Goal: Complete application form: Complete application form

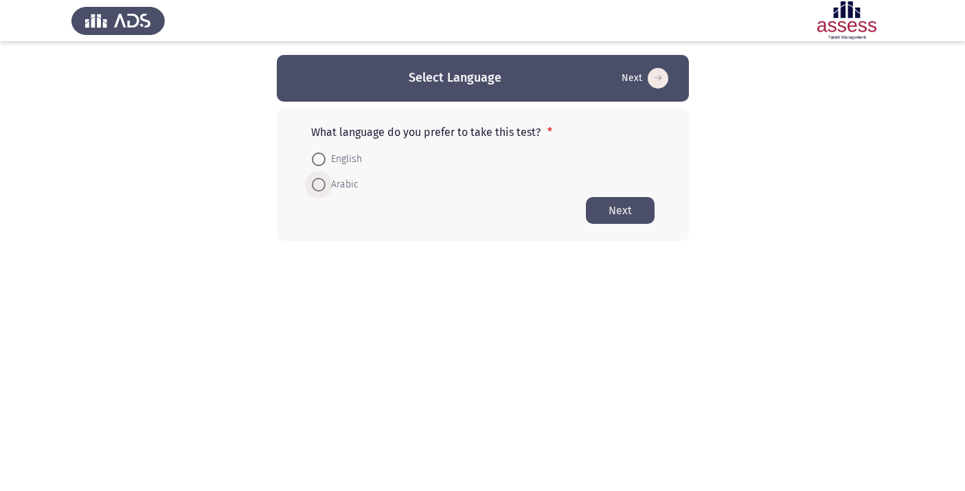
click at [313, 192] on span at bounding box center [319, 185] width 14 height 14
click at [313, 192] on input "Arabic" at bounding box center [319, 185] width 14 height 14
radio input "true"
click at [622, 216] on button "Next" at bounding box center [620, 209] width 69 height 27
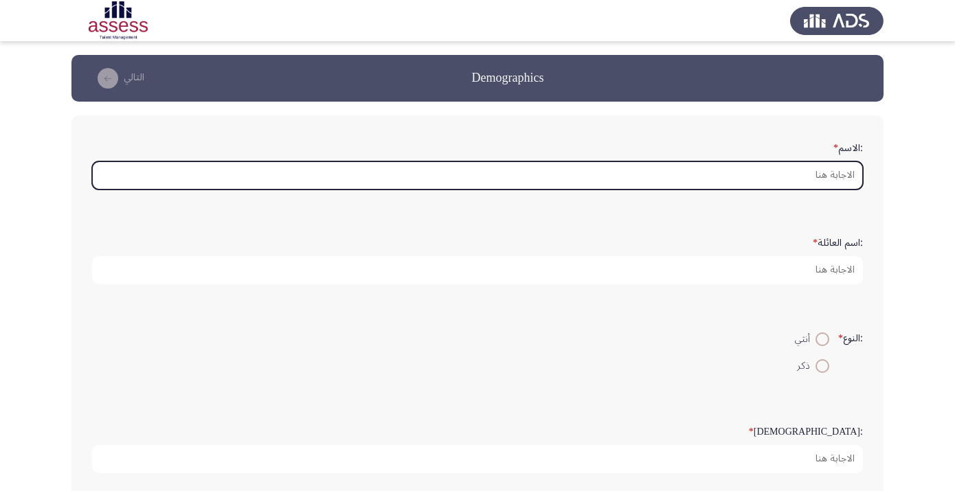
click at [787, 185] on input ":الاسم *" at bounding box center [477, 175] width 771 height 28
click at [781, 183] on input ":الاسم *" at bounding box center [477, 175] width 771 height 28
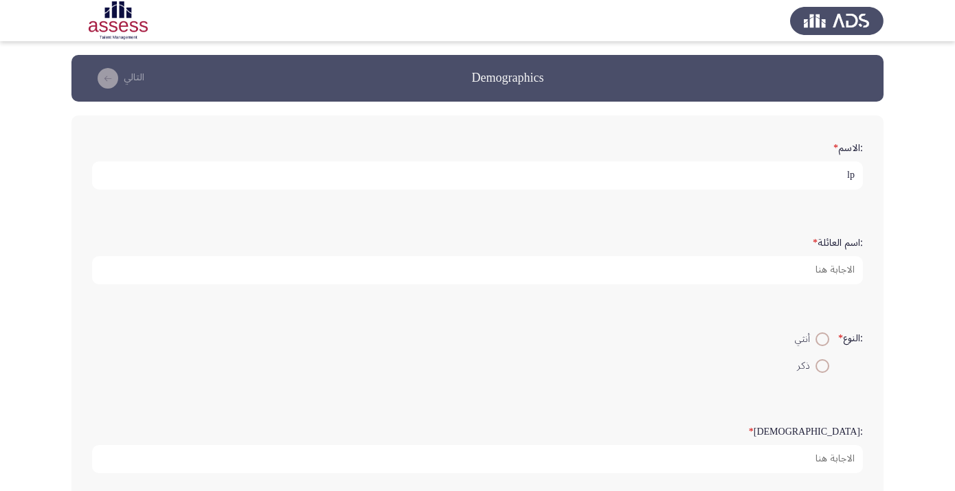
type input "l"
type input "م"
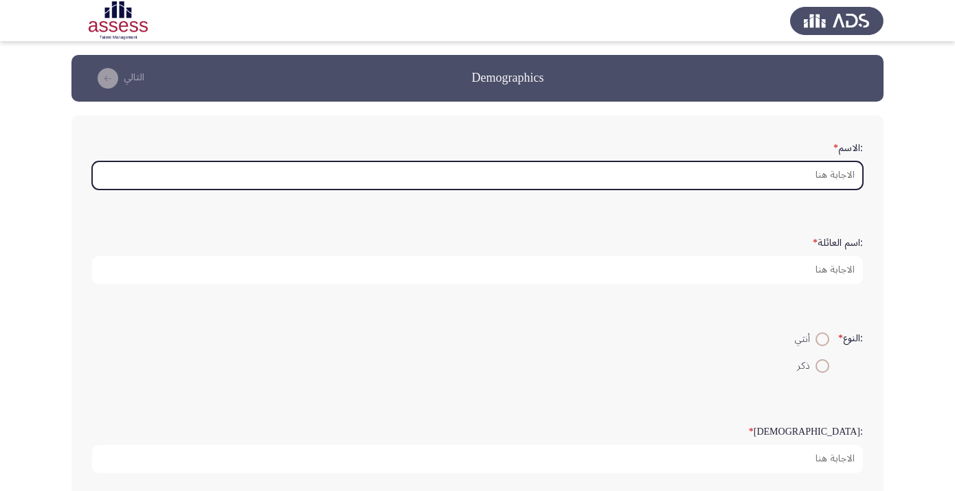
type input "ـ"
type input "س"
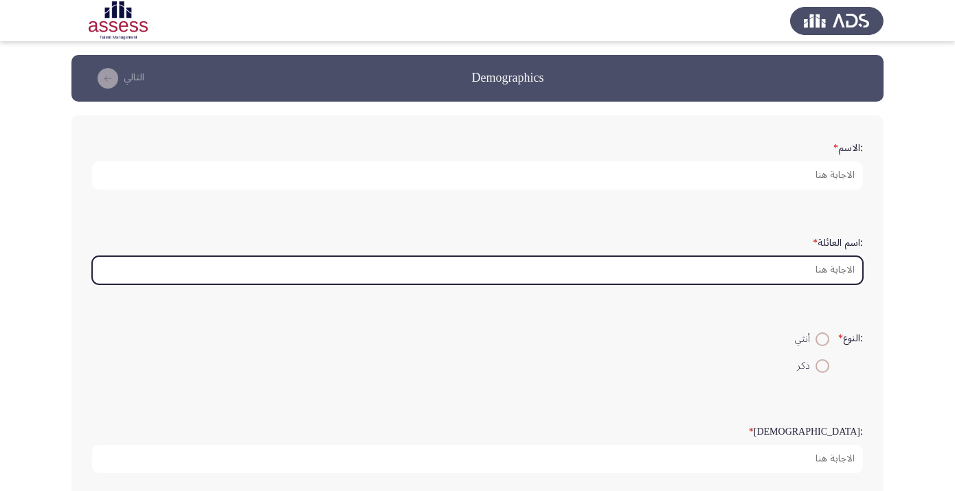
click at [769, 284] on input ":اسم العائلة *" at bounding box center [477, 270] width 771 height 28
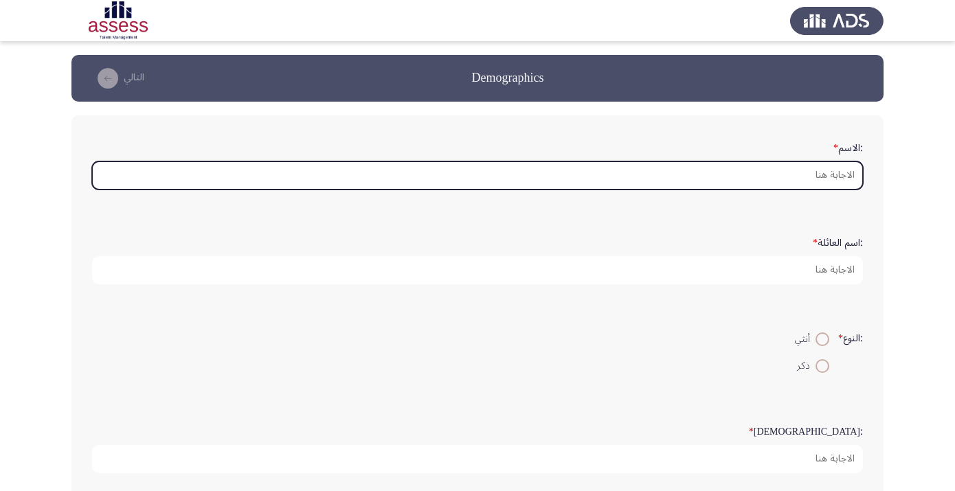
click at [810, 190] on input ":الاسم *" at bounding box center [477, 175] width 771 height 28
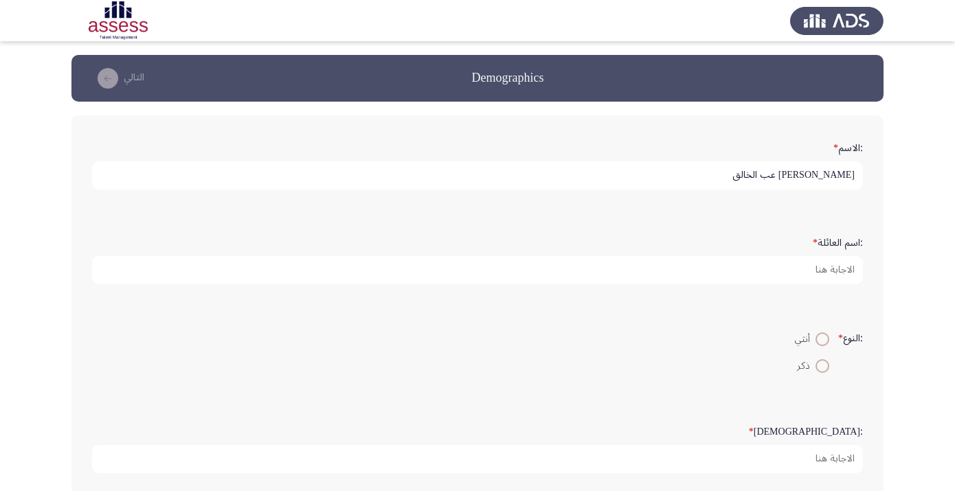
click at [779, 186] on input "[PERSON_NAME] عب الخالق" at bounding box center [477, 175] width 771 height 28
click at [806, 187] on input "[PERSON_NAME] [PERSON_NAME]" at bounding box center [477, 175] width 771 height 28
click at [841, 183] on input "[PERSON_NAME] [PERSON_NAME]" at bounding box center [477, 175] width 771 height 28
click at [838, 188] on input "[PERSON_NAME] [PERSON_NAME]" at bounding box center [477, 175] width 771 height 28
click at [722, 180] on input "[PERSON_NAME] [PERSON_NAME]" at bounding box center [477, 175] width 771 height 28
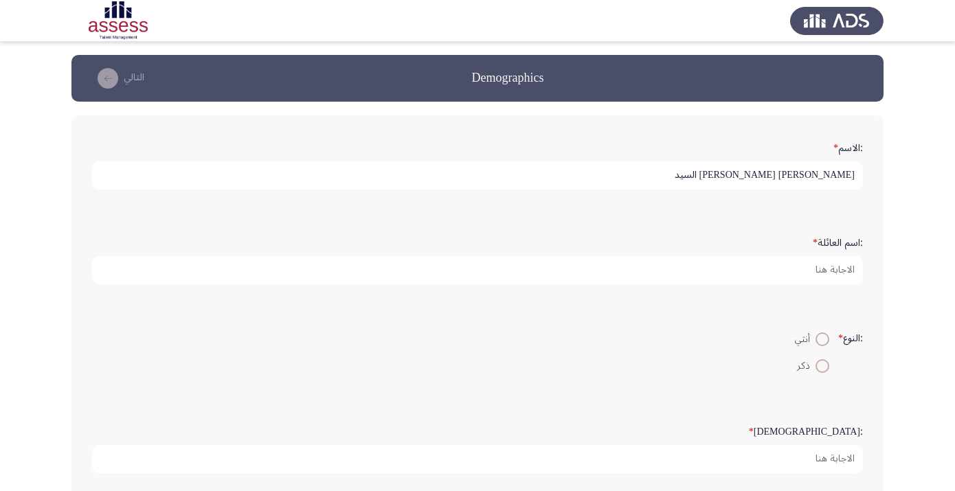
type input "[PERSON_NAME] [PERSON_NAME] السيد"
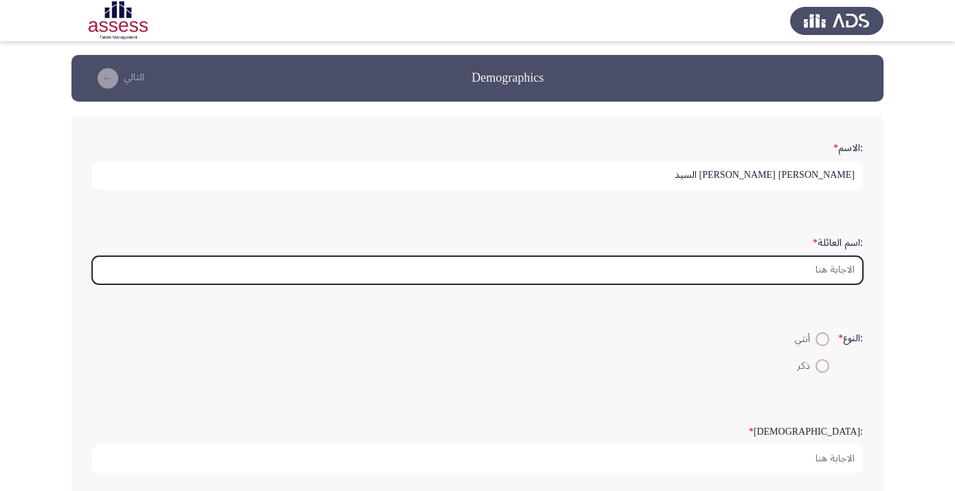
click at [757, 284] on input ":اسم العائلة *" at bounding box center [477, 270] width 771 height 28
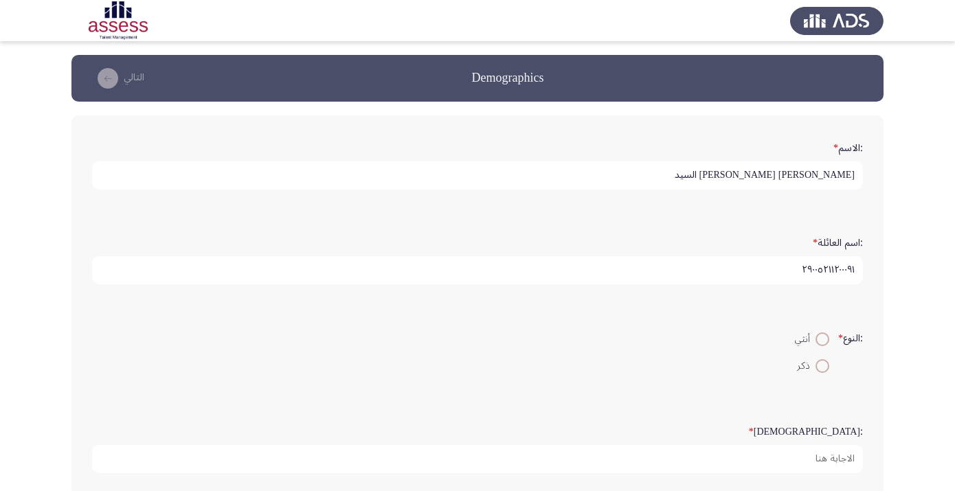
type input "٢٩٠٠٥٢١١٢٠٠٠٩١"
click at [824, 373] on span at bounding box center [822, 366] width 14 height 14
click at [824, 373] on input "ذكر" at bounding box center [822, 366] width 14 height 14
radio input "true"
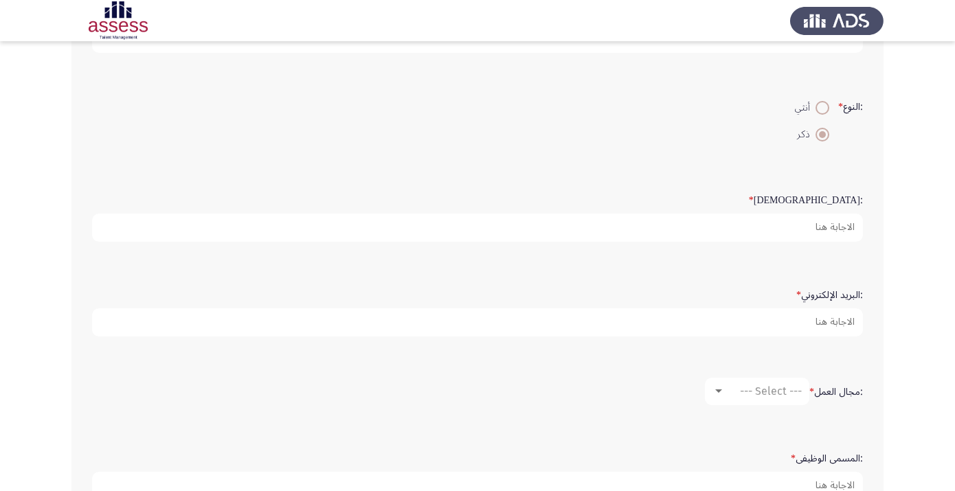
scroll to position [236, 0]
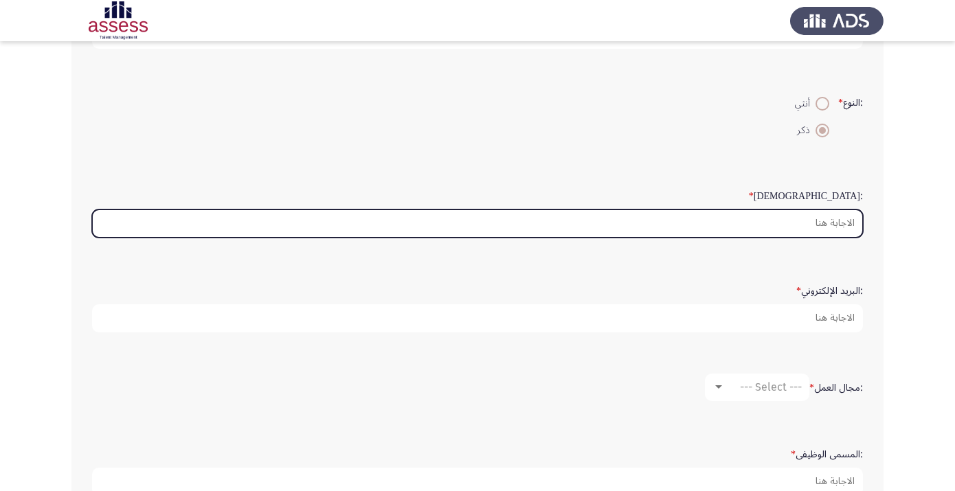
click at [827, 238] on input ":السن *" at bounding box center [477, 223] width 771 height 28
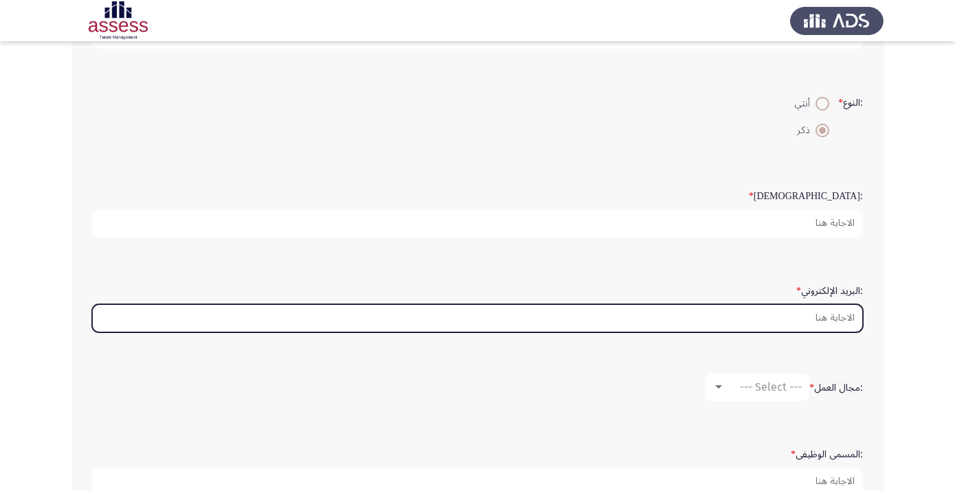
click at [821, 332] on input ":البريد الإلكتروني *" at bounding box center [477, 318] width 771 height 28
type input "و"
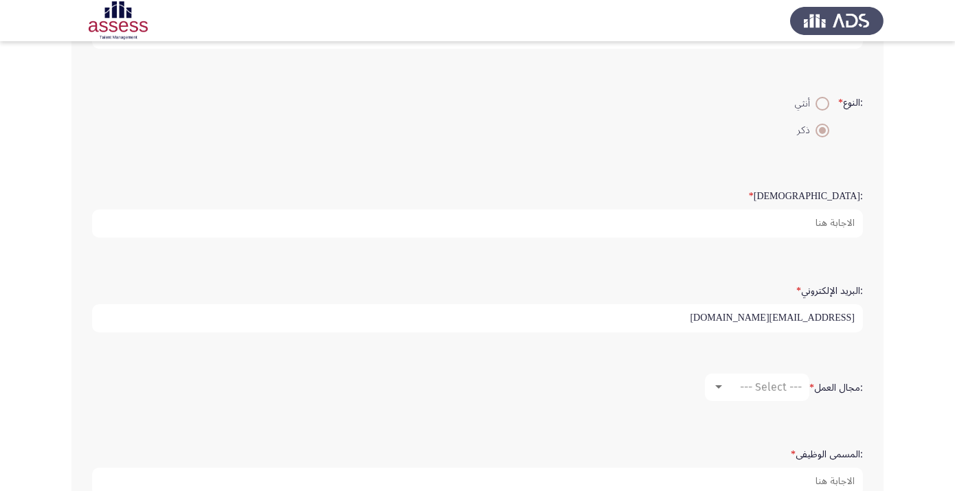
type input "[EMAIL_ADDRESS][DOMAIN_NAME]"
click at [767, 394] on span "--- Select ---" at bounding box center [771, 386] width 62 height 13
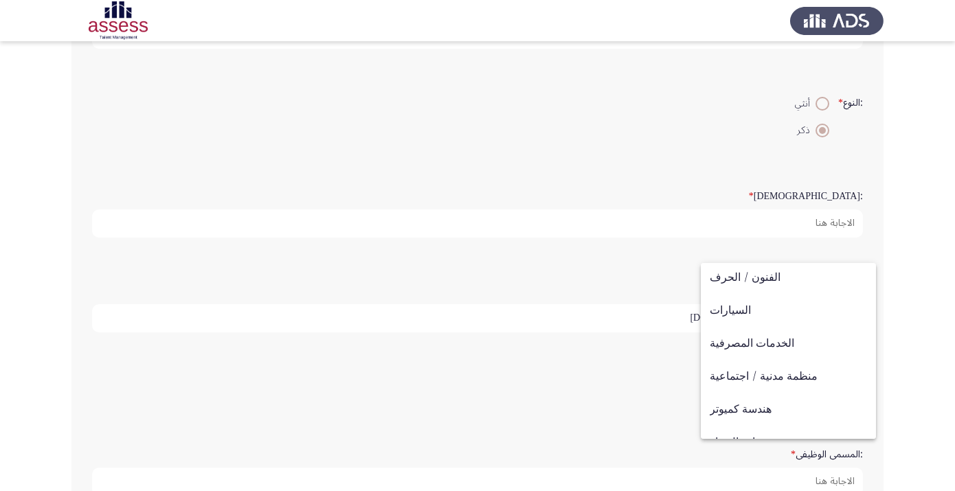
scroll to position [73, 0]
click at [861, 328] on div at bounding box center [477, 245] width 955 height 491
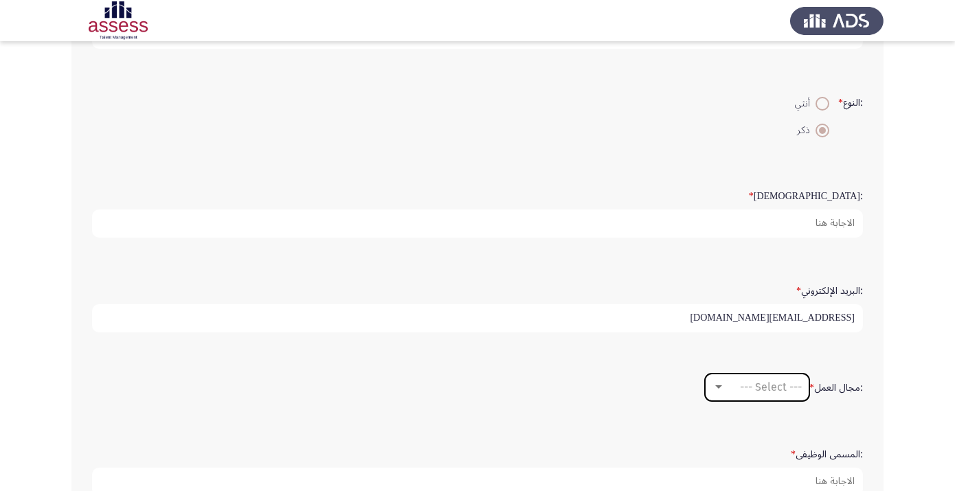
click at [782, 394] on span "--- Select ---" at bounding box center [771, 386] width 62 height 13
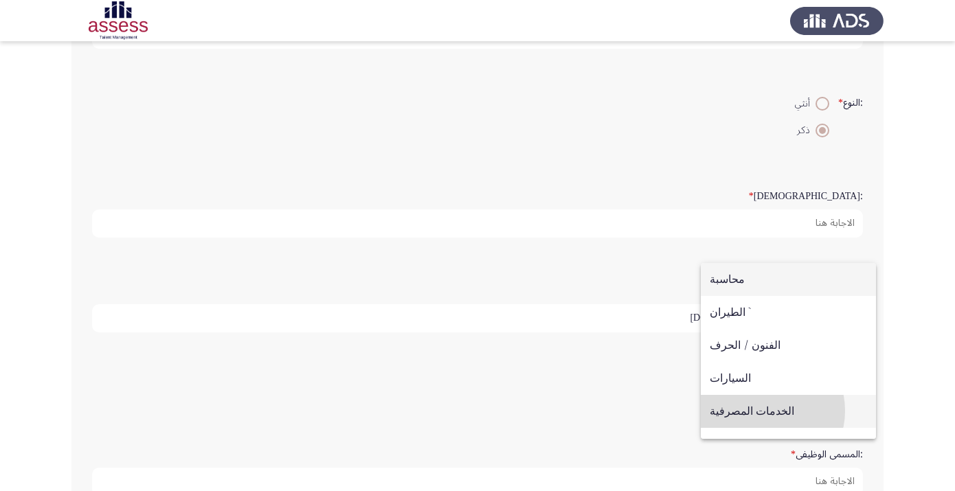
click at [765, 411] on span "الخدمات المصرفية" at bounding box center [787, 411] width 157 height 33
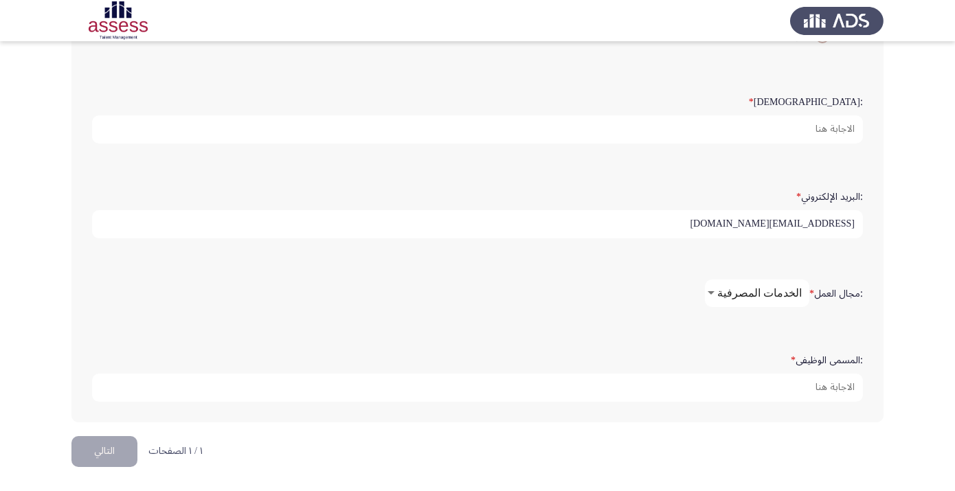
scroll to position [373, 0]
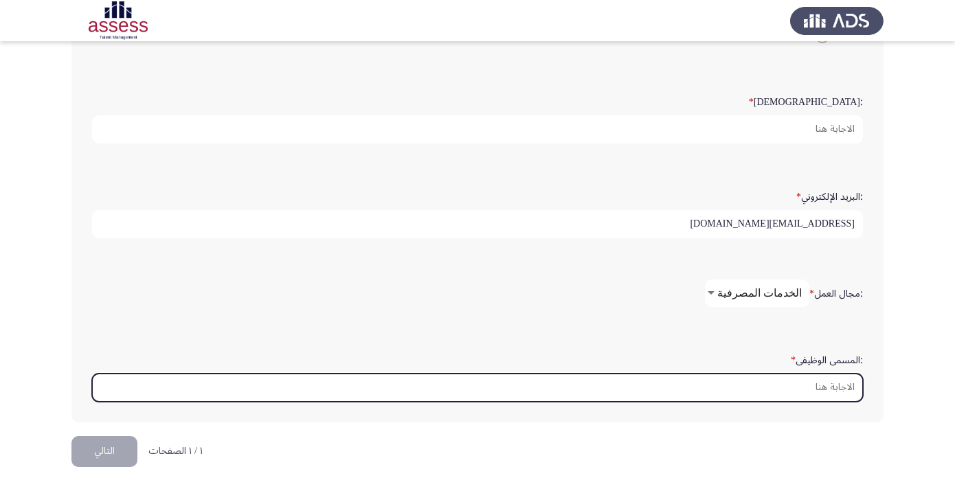
click at [841, 389] on input ":المسمى الوظيفى *" at bounding box center [477, 388] width 771 height 28
type input "l"
type input "ا"
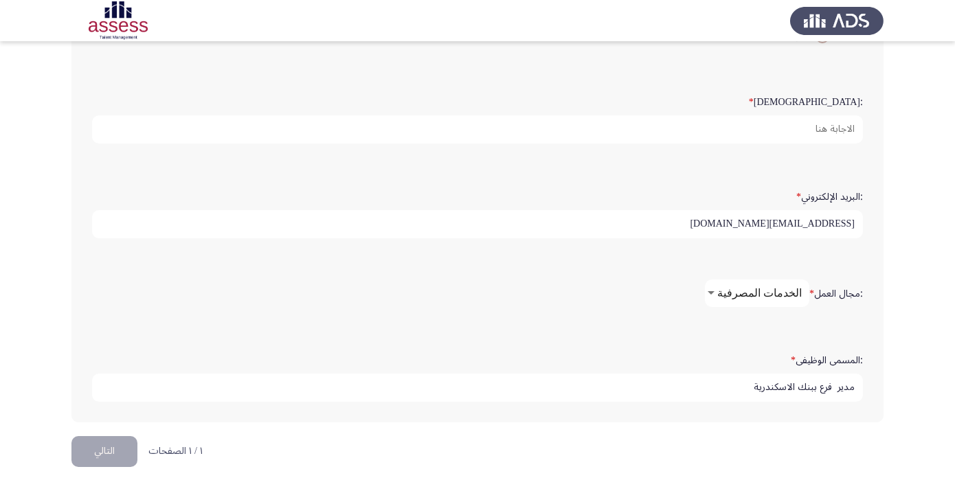
type input "مدير فرع ببنك الاسكندرية"
click at [111, 467] on button "التالي" at bounding box center [104, 451] width 66 height 31
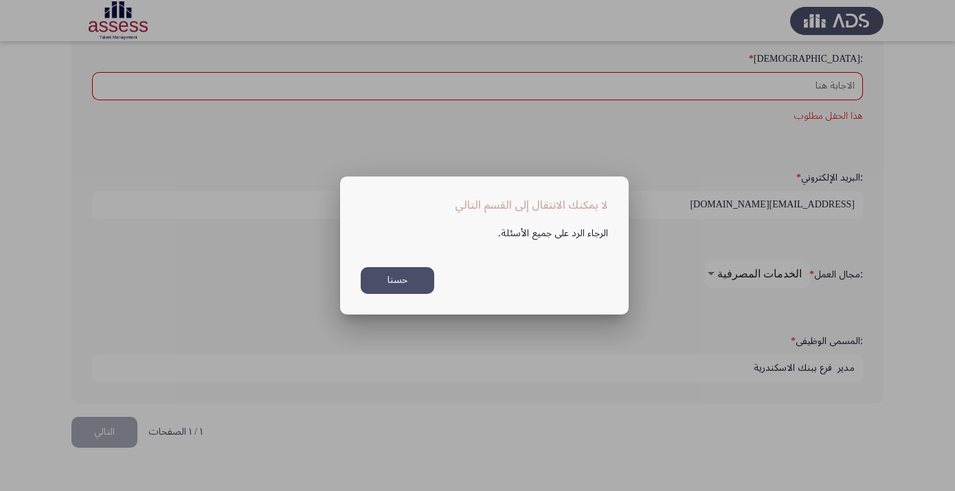
click at [385, 286] on button "حسنا" at bounding box center [397, 280] width 73 height 27
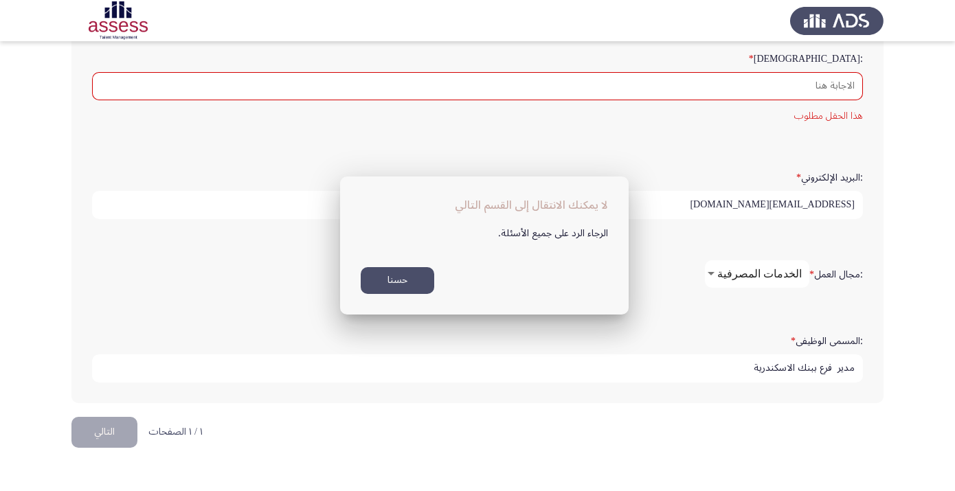
scroll to position [373, 0]
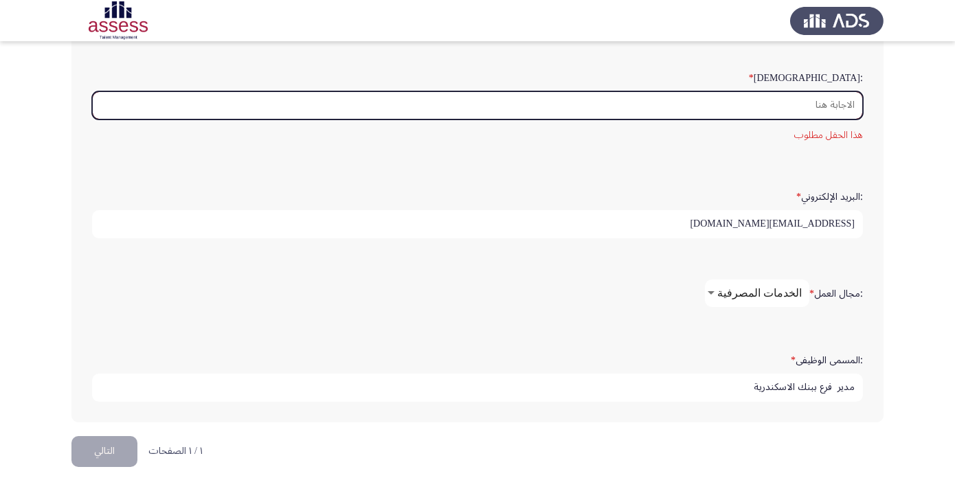
click at [824, 116] on input ":السن *" at bounding box center [477, 105] width 771 height 28
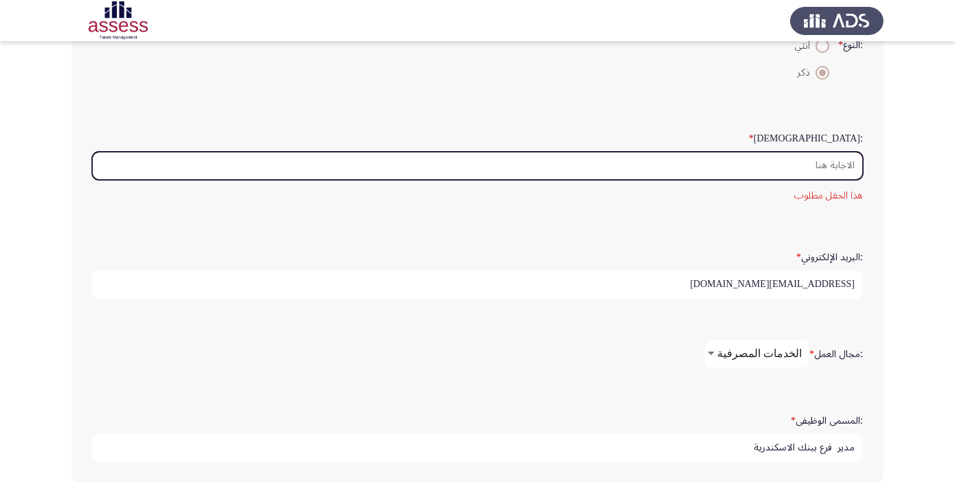
scroll to position [315, 0]
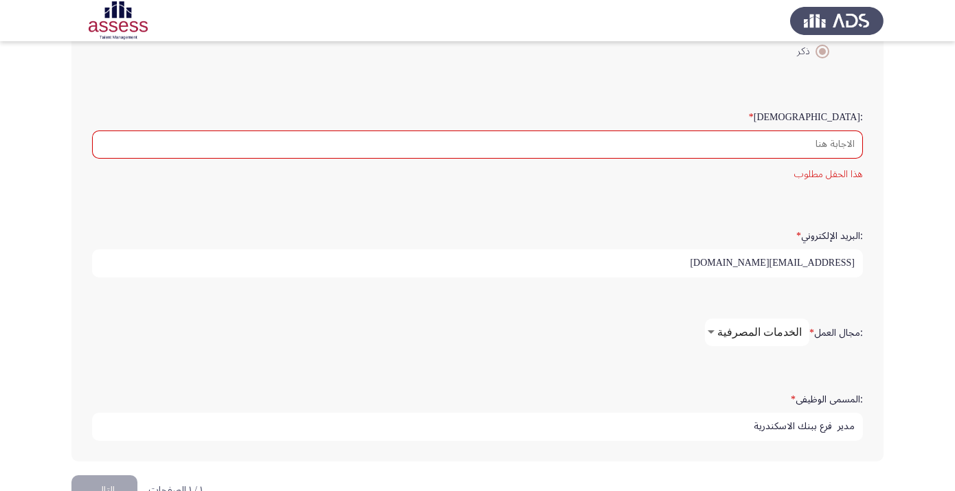
click at [832, 183] on mat-error "هذا الحقل مطلوب" at bounding box center [477, 174] width 771 height 17
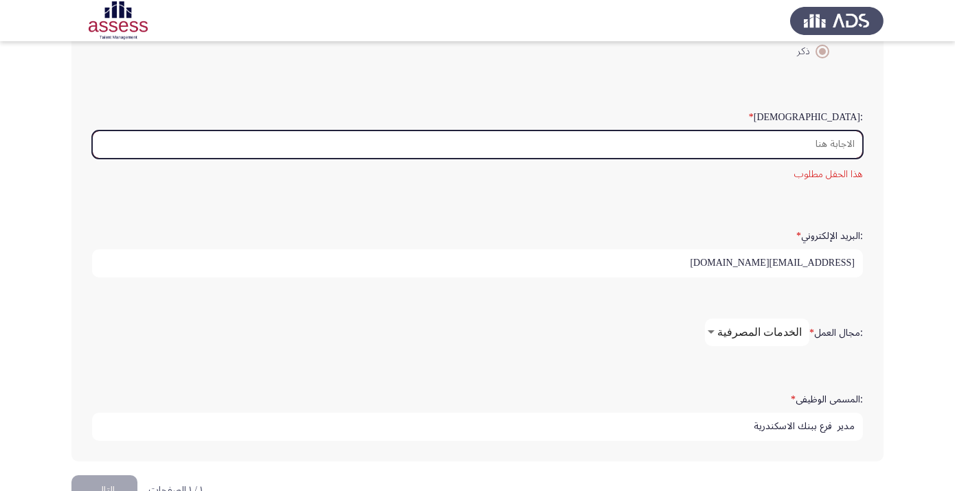
click at [835, 159] on input ":السن *" at bounding box center [477, 144] width 771 height 28
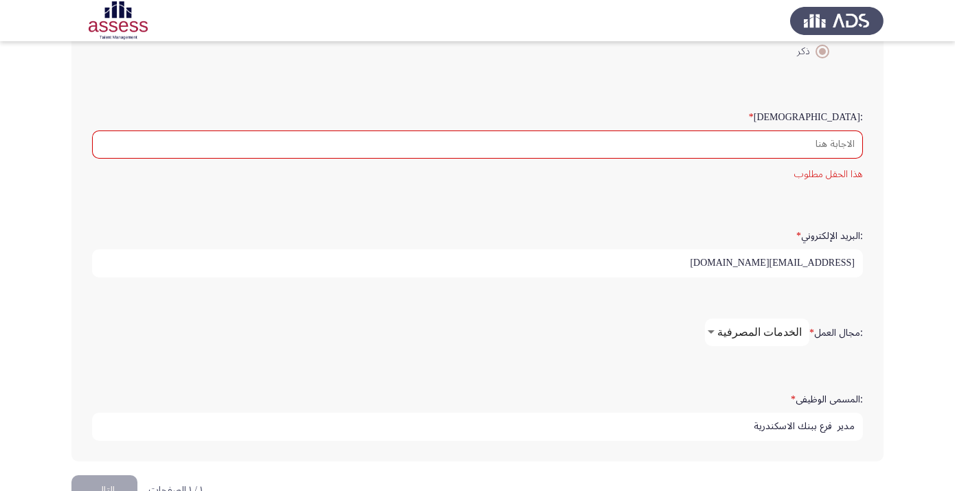
click at [828, 190] on div ":السن * هذا الحقل مطلوب" at bounding box center [477, 143] width 784 height 91
click at [874, 219] on div ":الاسم * [PERSON_NAME] [PERSON_NAME] السيد :اسم العائلة * ٢٩٠٠٥٢١١٢٠٠٠٩١ :النوع…" at bounding box center [477, 131] width 812 height 661
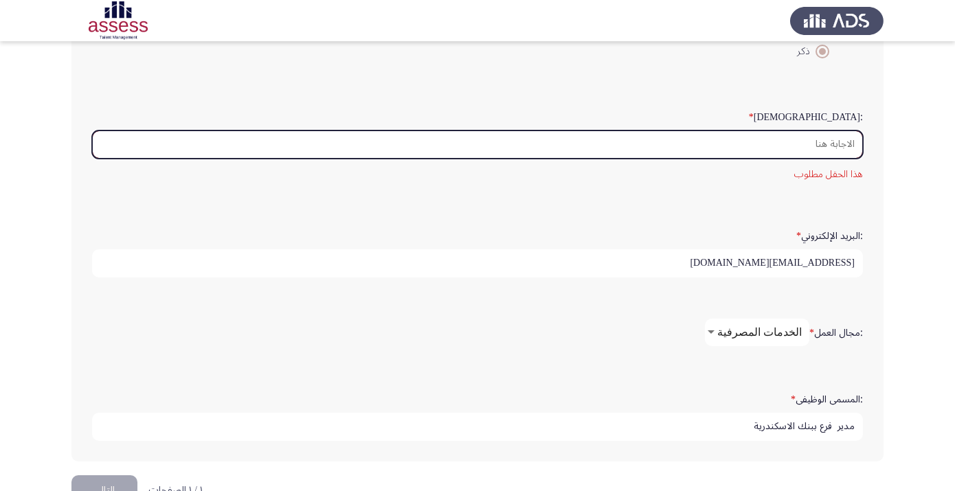
click at [852, 159] on input ":السن *" at bounding box center [477, 144] width 771 height 28
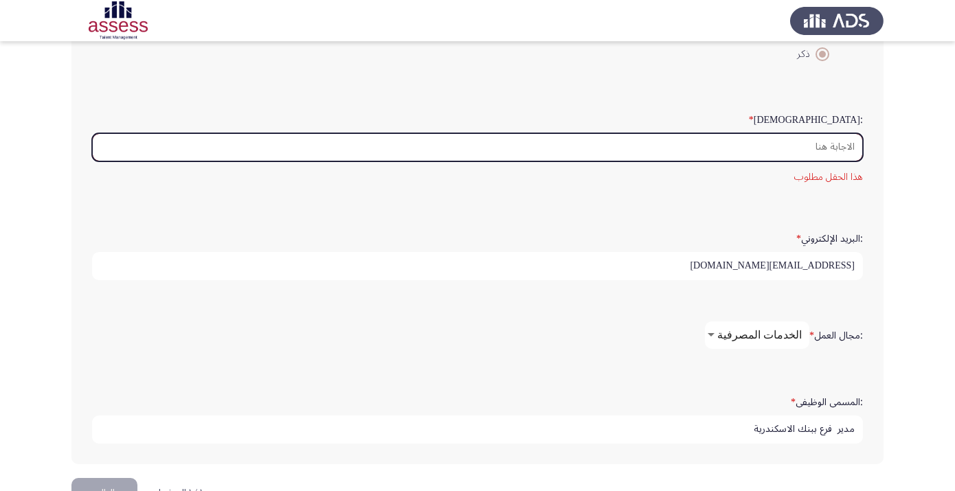
scroll to position [409, 0]
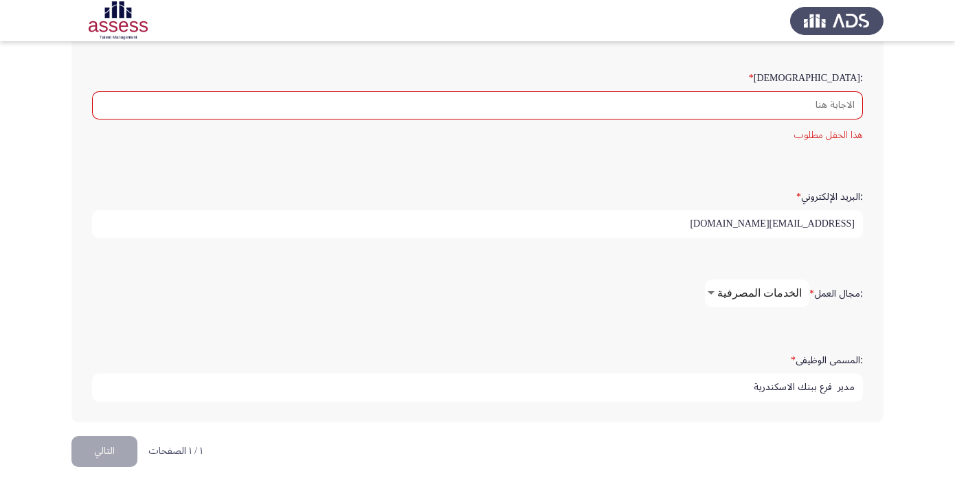
click at [111, 454] on button "التالي" at bounding box center [104, 451] width 66 height 31
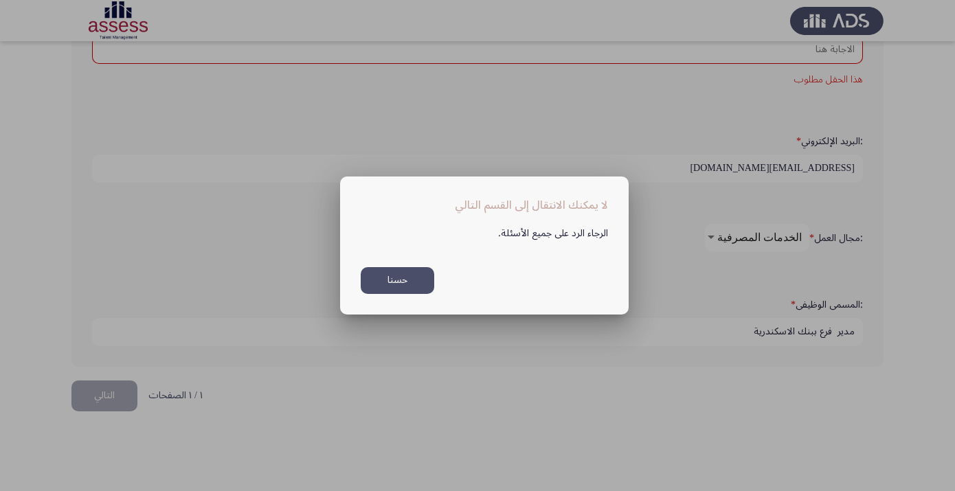
click at [387, 273] on button "حسنا" at bounding box center [397, 280] width 73 height 27
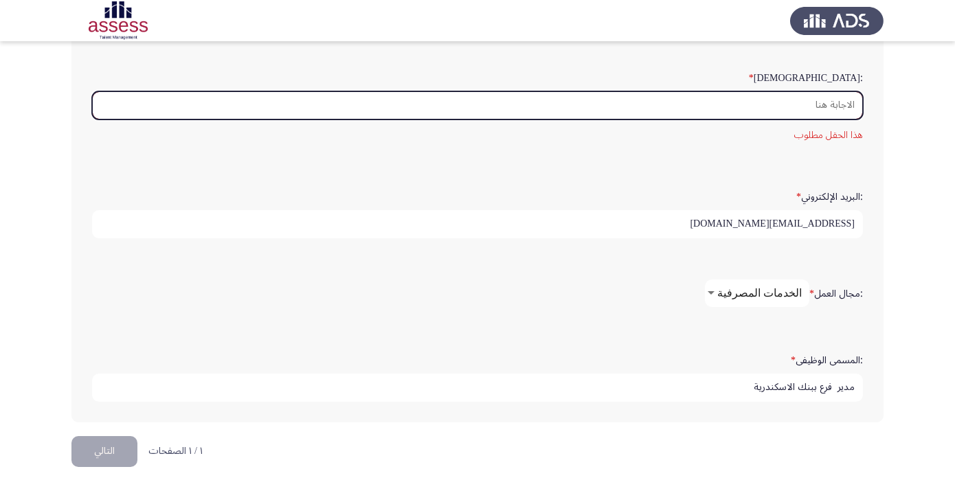
click at [851, 91] on input ":السن *" at bounding box center [477, 105] width 771 height 28
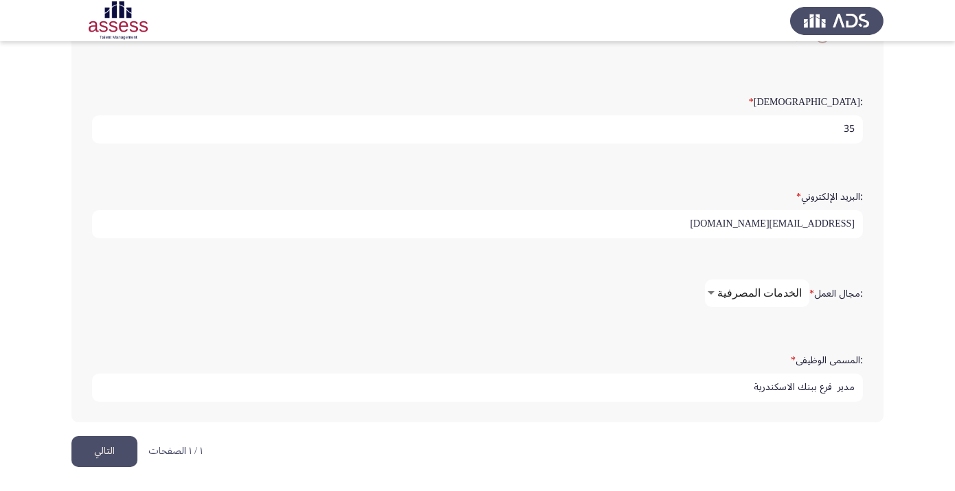
type input "35"
click at [113, 453] on button "التالي" at bounding box center [104, 451] width 66 height 31
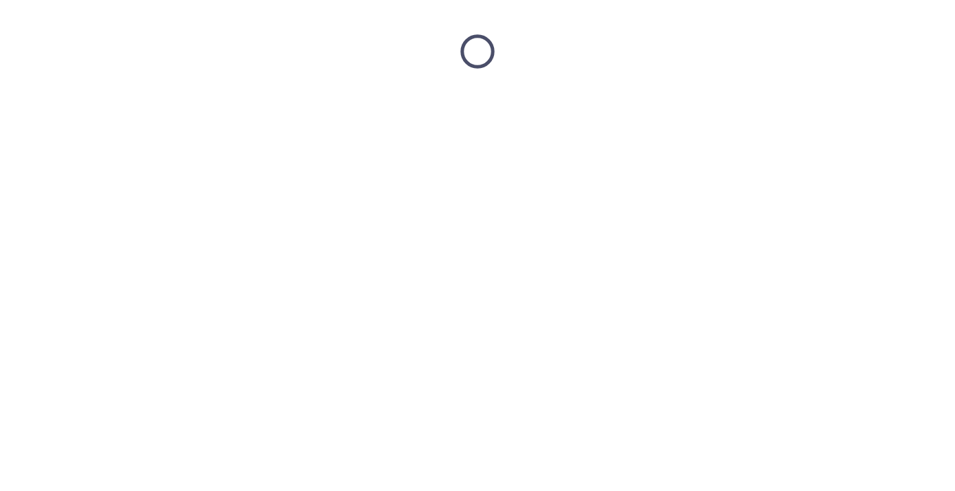
scroll to position [0, 0]
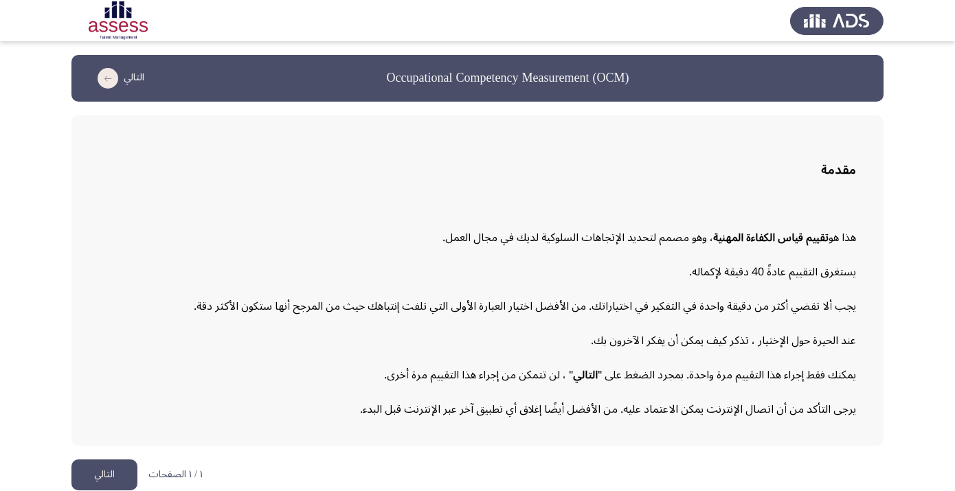
click at [115, 481] on button "التالي" at bounding box center [104, 474] width 66 height 31
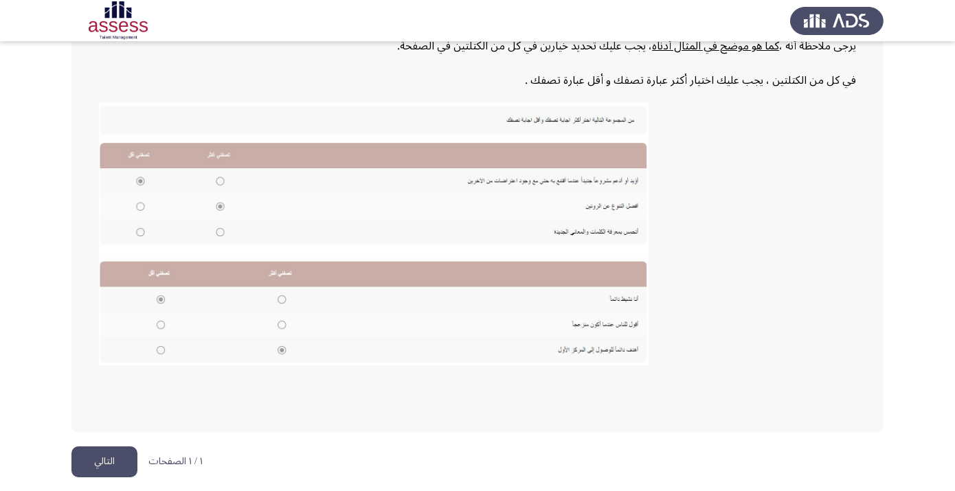
scroll to position [249, 0]
click at [117, 464] on button "التالي" at bounding box center [104, 461] width 66 height 31
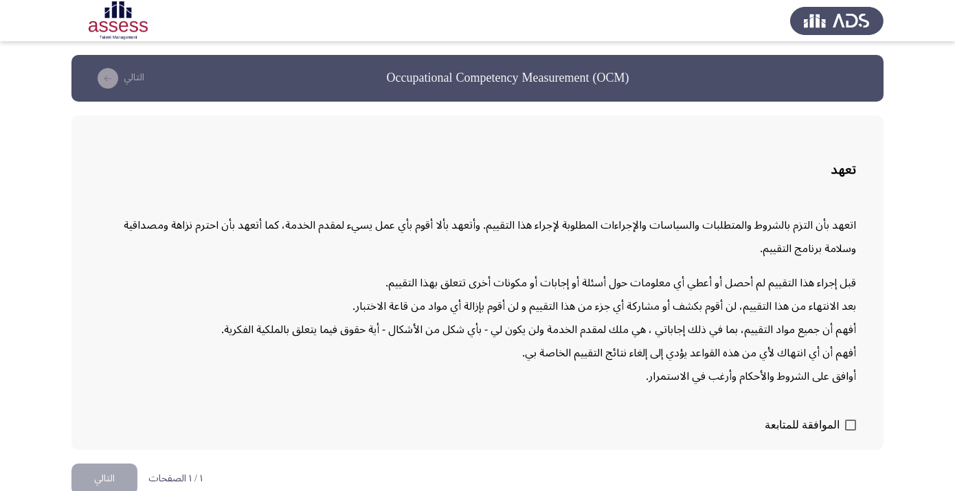
click at [851, 430] on span at bounding box center [850, 425] width 11 height 11
click at [850, 431] on input "الموافقة للمتابعة" at bounding box center [850, 431] width 1 height 1
checkbox input "true"
click at [124, 477] on button "التالي" at bounding box center [104, 479] width 66 height 31
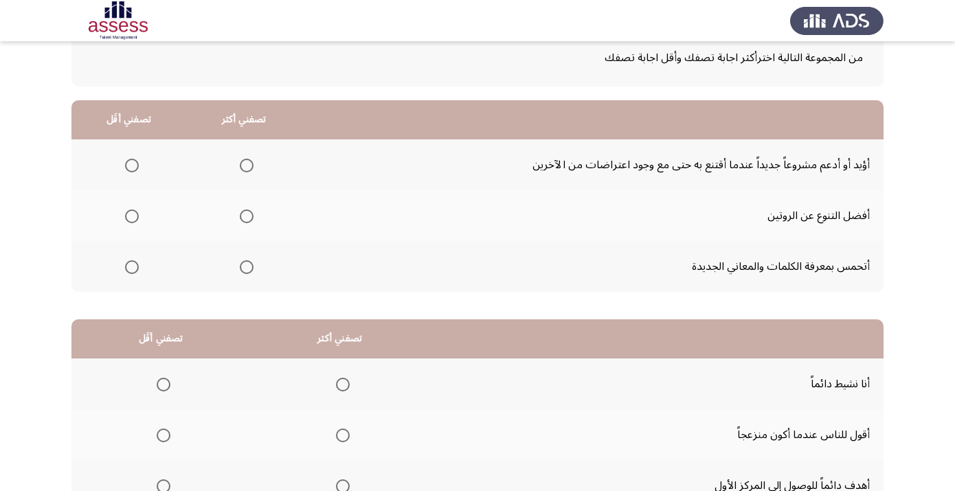
scroll to position [84, 0]
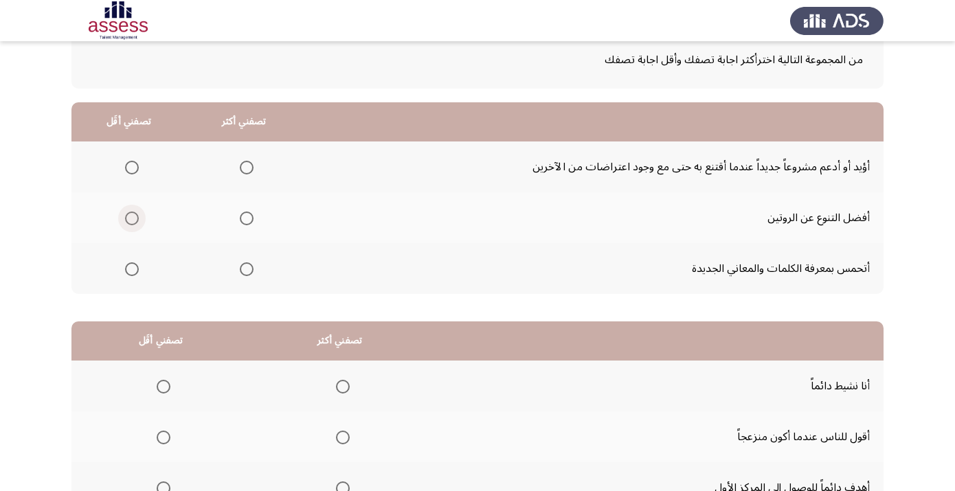
click at [139, 223] on span "Select an option" at bounding box center [132, 219] width 14 height 14
click at [139, 223] on input "Select an option" at bounding box center [132, 219] width 14 height 14
click at [253, 174] on span "Select an option" at bounding box center [247, 168] width 14 height 14
click at [253, 174] on input "Select an option" at bounding box center [247, 168] width 14 height 14
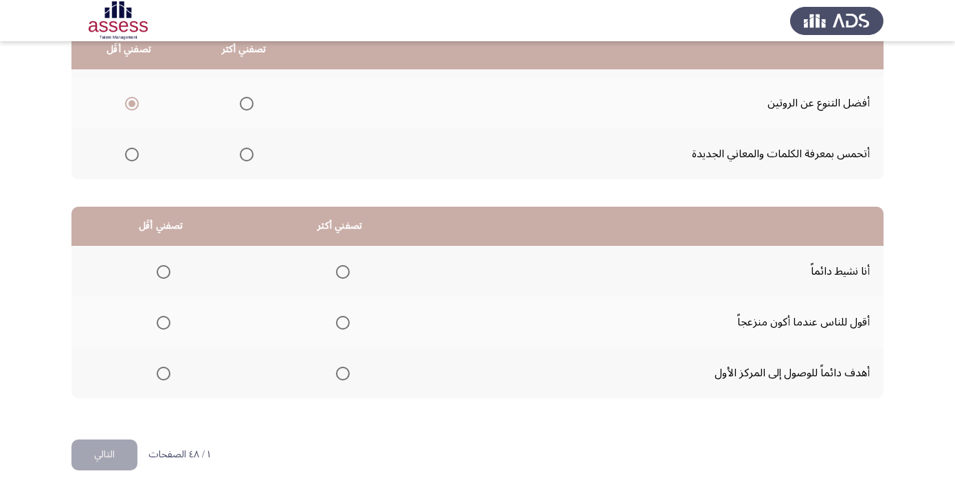
scroll to position [206, 0]
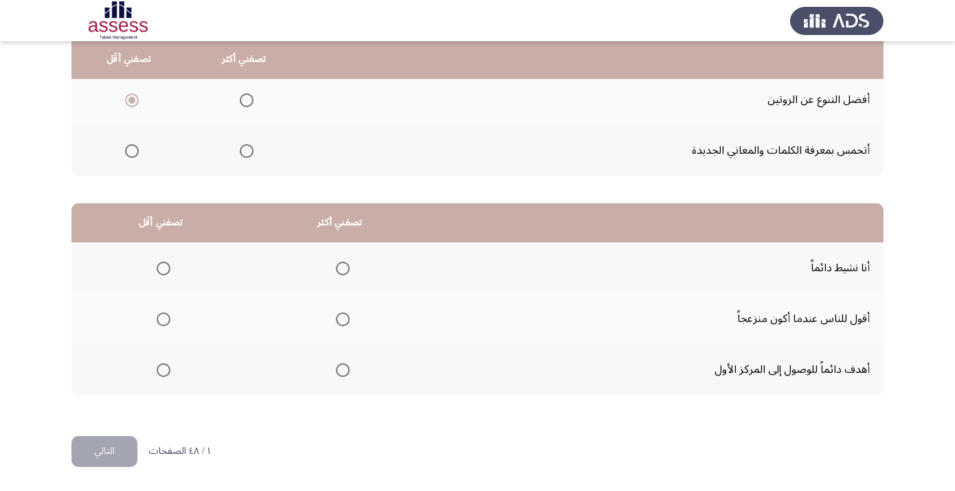
click at [350, 269] on span "Select an option" at bounding box center [343, 269] width 14 height 14
click at [350, 269] on input "Select an option" at bounding box center [343, 269] width 14 height 14
click at [350, 369] on span "Select an option" at bounding box center [343, 370] width 14 height 14
click at [350, 369] on input "Select an option" at bounding box center [343, 370] width 14 height 14
click at [170, 316] on span "Select an option" at bounding box center [164, 319] width 14 height 14
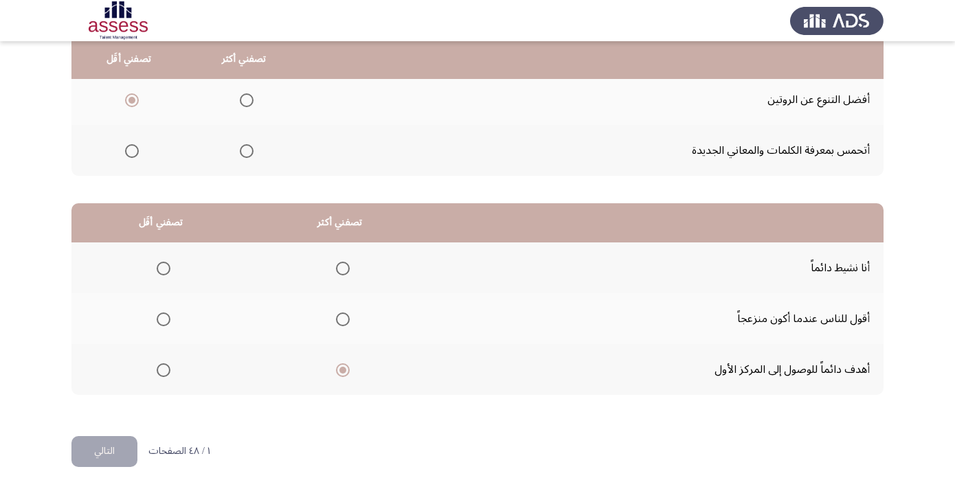
click at [170, 316] on input "Select an option" at bounding box center [164, 319] width 14 height 14
click at [120, 452] on button "التالي" at bounding box center [104, 451] width 66 height 31
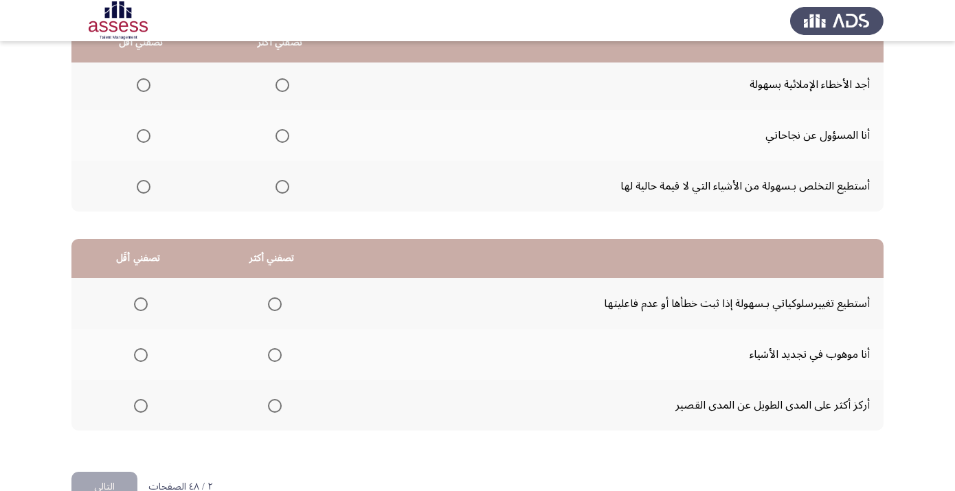
scroll to position [168, 0]
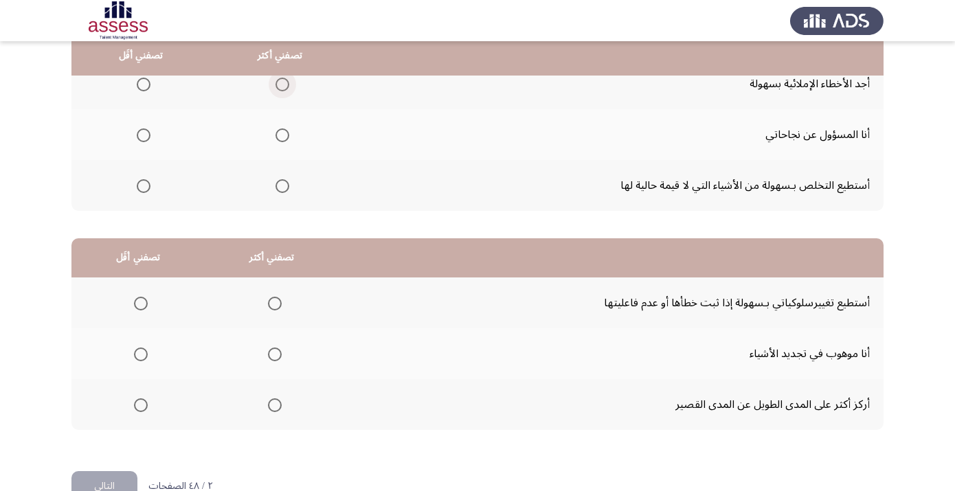
click at [289, 89] on span "Select an option" at bounding box center [282, 85] width 14 height 14
click at [289, 89] on input "Select an option" at bounding box center [282, 85] width 14 height 14
click at [150, 193] on span "Select an option" at bounding box center [144, 186] width 14 height 14
click at [150, 193] on input "Select an option" at bounding box center [144, 186] width 14 height 14
click at [282, 406] on span "Select an option" at bounding box center [275, 405] width 14 height 14
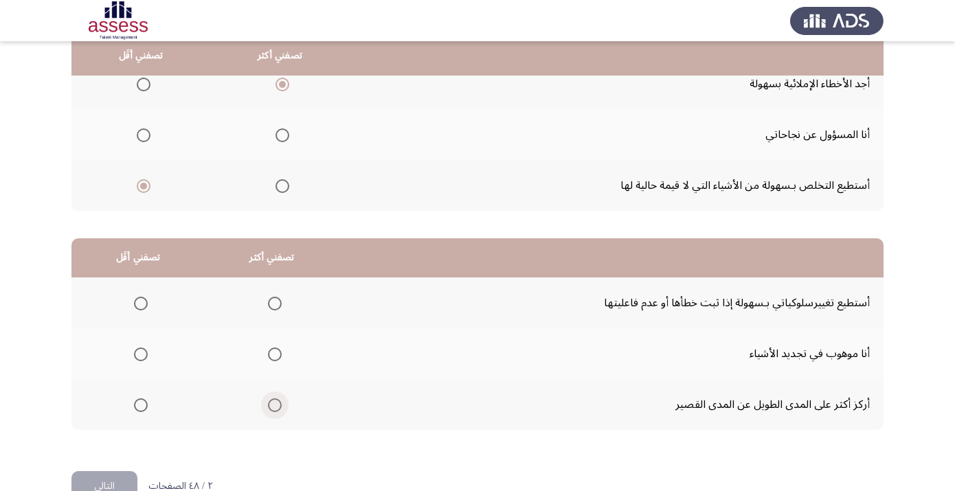
click at [282, 406] on input "Select an option" at bounding box center [275, 405] width 14 height 14
click at [142, 309] on span "Select an option" at bounding box center [141, 304] width 14 height 14
click at [142, 309] on input "Select an option" at bounding box center [141, 304] width 14 height 14
click at [121, 484] on button "التالي" at bounding box center [104, 486] width 66 height 31
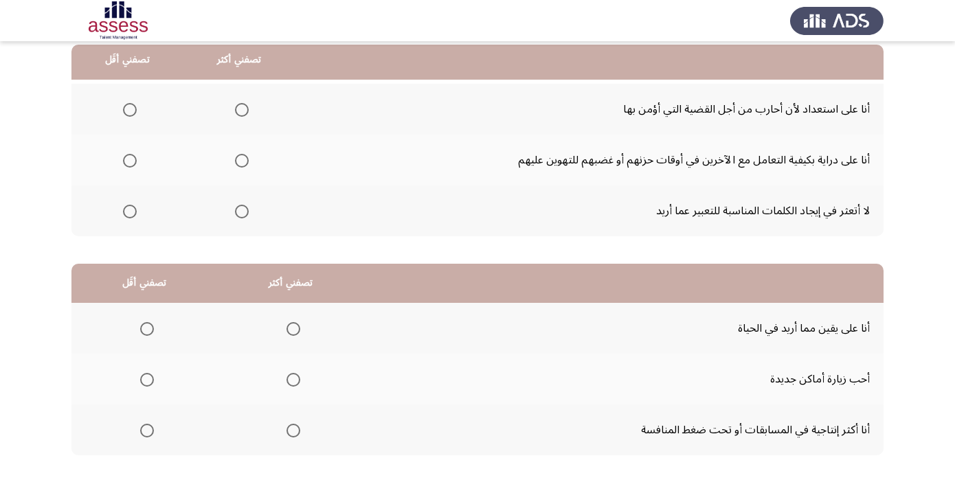
scroll to position [146, 0]
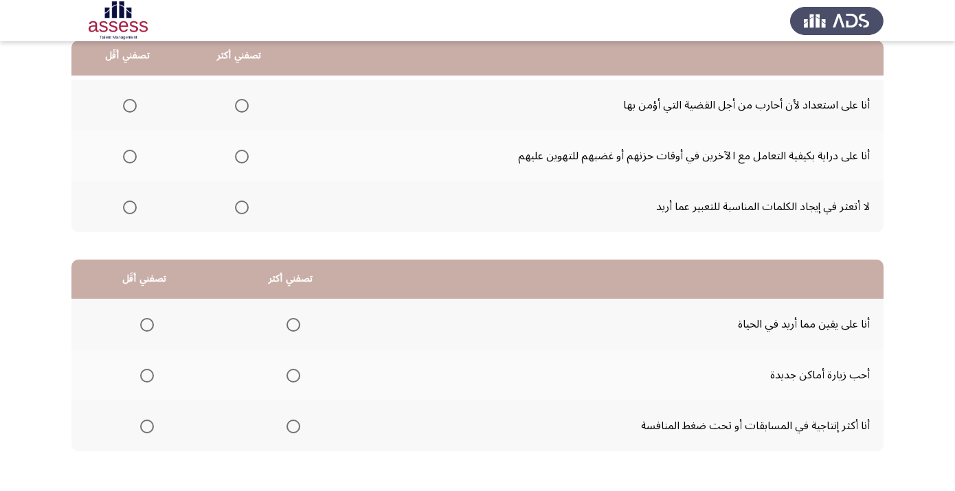
click at [249, 161] on span "Select an option" at bounding box center [242, 157] width 14 height 14
click at [249, 161] on input "Select an option" at bounding box center [242, 157] width 14 height 14
click at [128, 213] on span "Select an option" at bounding box center [130, 208] width 14 height 14
click at [128, 213] on input "Select an option" at bounding box center [130, 208] width 14 height 14
click at [300, 428] on span "Select an option" at bounding box center [293, 427] width 14 height 14
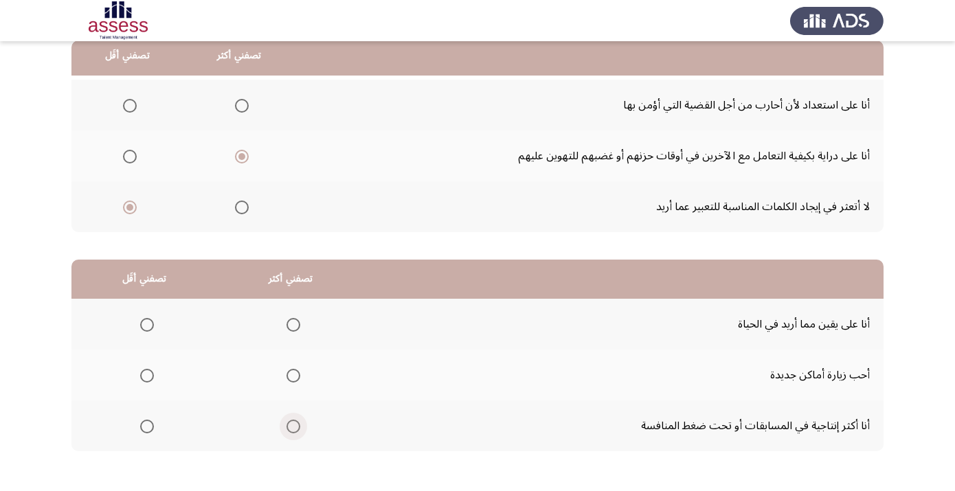
click at [300, 428] on input "Select an option" at bounding box center [293, 427] width 14 height 14
click at [153, 375] on span "Select an option" at bounding box center [147, 376] width 14 height 14
click at [153, 375] on input "Select an option" at bounding box center [147, 376] width 14 height 14
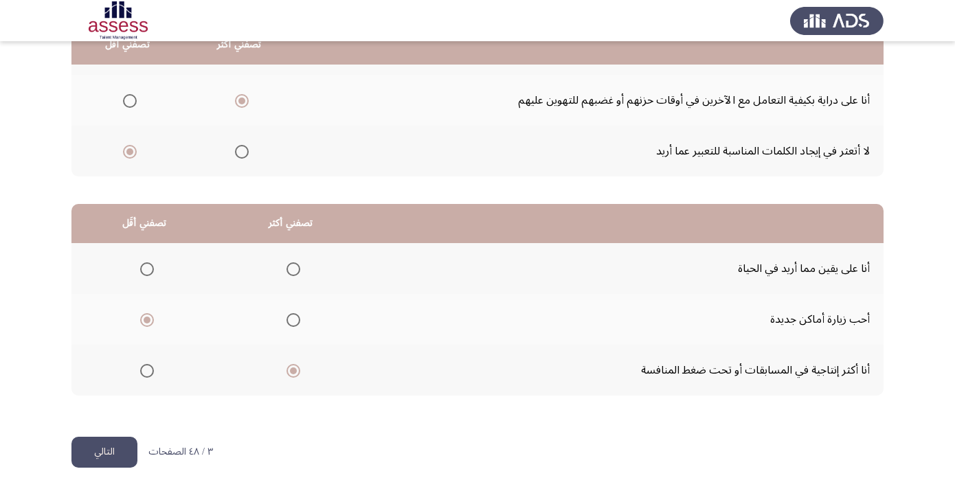
scroll to position [206, 0]
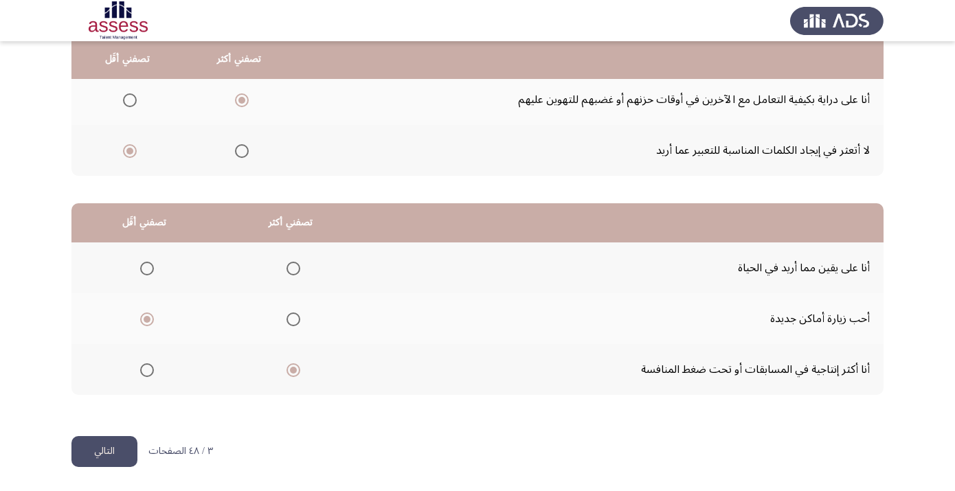
click at [115, 460] on button "التالي" at bounding box center [104, 451] width 66 height 31
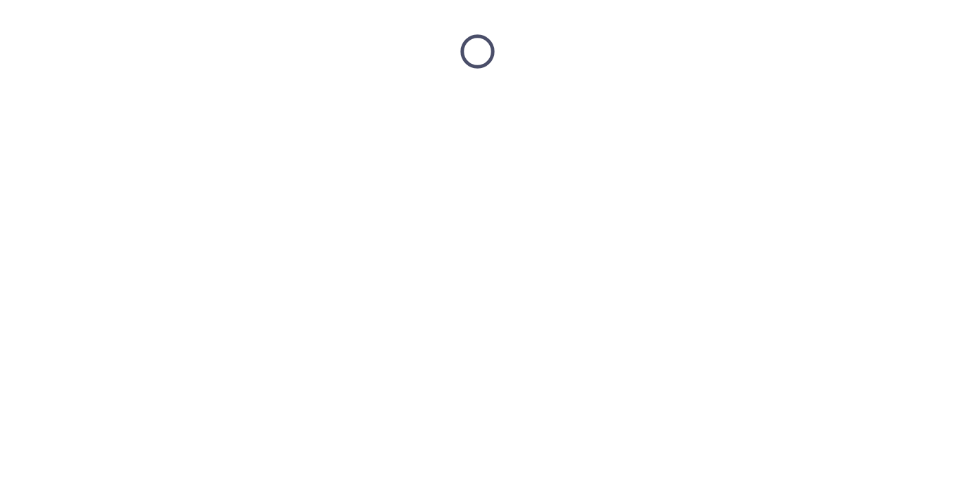
scroll to position [0, 0]
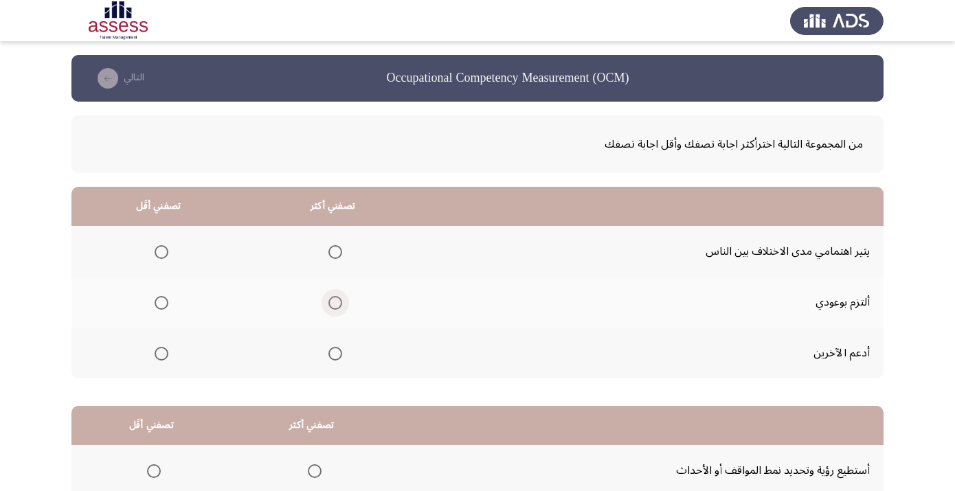
click at [342, 306] on span "Select an option" at bounding box center [335, 303] width 14 height 14
click at [342, 306] on input "Select an option" at bounding box center [335, 303] width 14 height 14
click at [350, 367] on th at bounding box center [332, 353] width 174 height 51
click at [350, 366] on th at bounding box center [332, 353] width 174 height 51
click at [342, 360] on span "Select an option" at bounding box center [335, 354] width 14 height 14
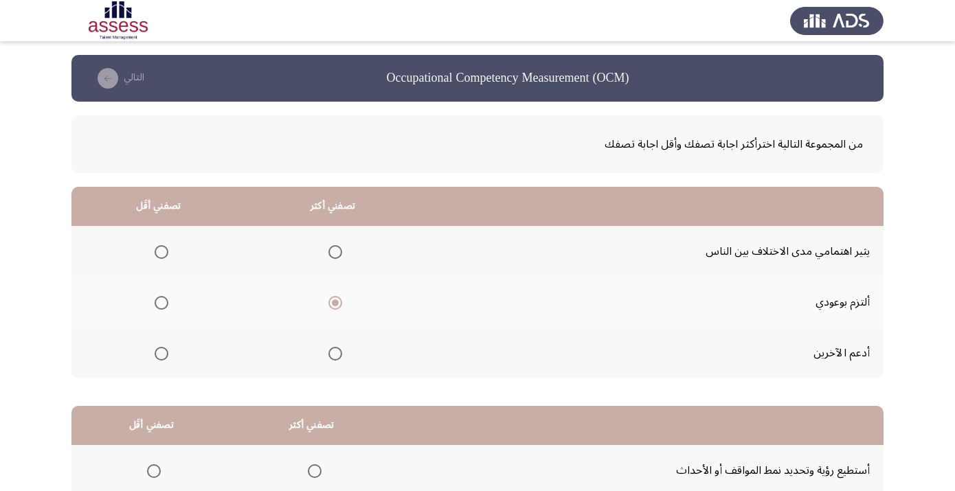
click at [342, 360] on input "Select an option" at bounding box center [335, 354] width 14 height 14
click at [176, 263] on th at bounding box center [158, 251] width 174 height 51
click at [164, 254] on span "Select an option" at bounding box center [162, 252] width 14 height 14
click at [164, 254] on input "Select an option" at bounding box center [162, 252] width 14 height 14
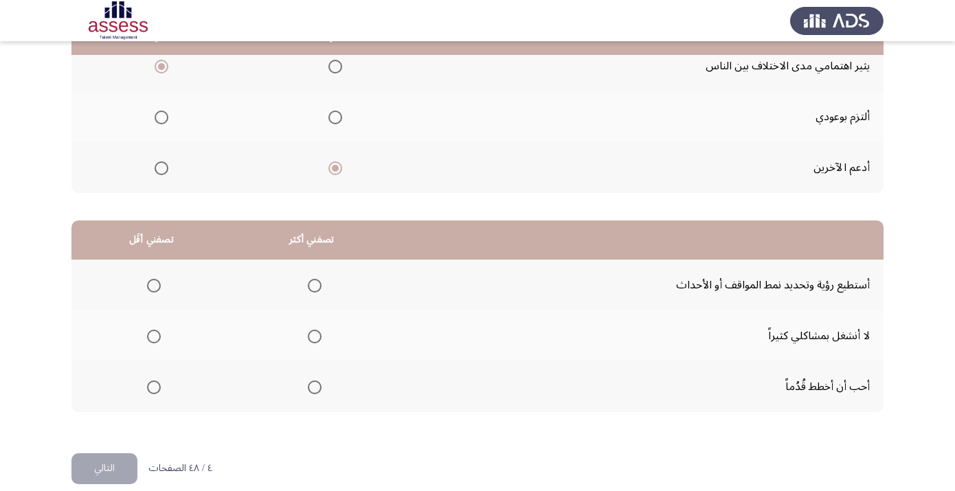
scroll to position [206, 0]
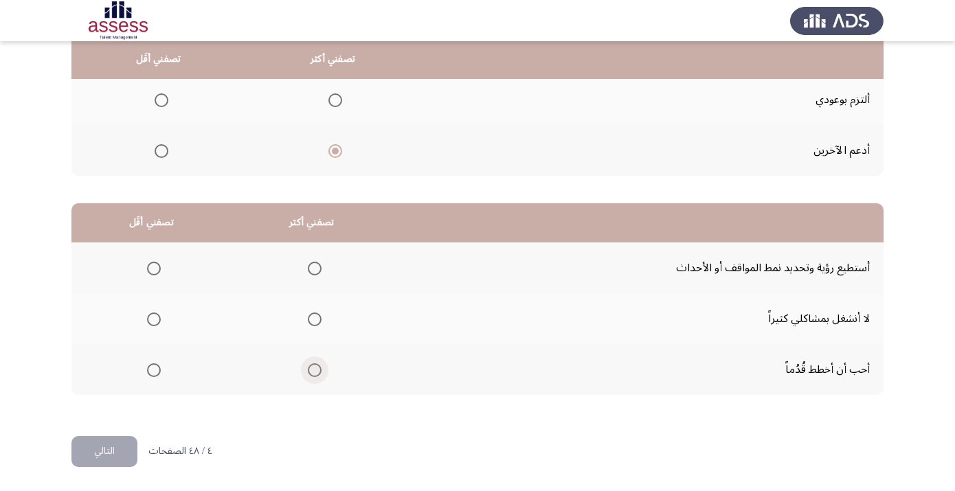
click at [321, 369] on span "Select an option" at bounding box center [315, 370] width 14 height 14
click at [321, 369] on input "Select an option" at bounding box center [315, 370] width 14 height 14
click at [156, 326] on th at bounding box center [151, 318] width 160 height 51
click at [160, 319] on span "Select an option" at bounding box center [154, 319] width 14 height 14
click at [160, 319] on input "Select an option" at bounding box center [154, 319] width 14 height 14
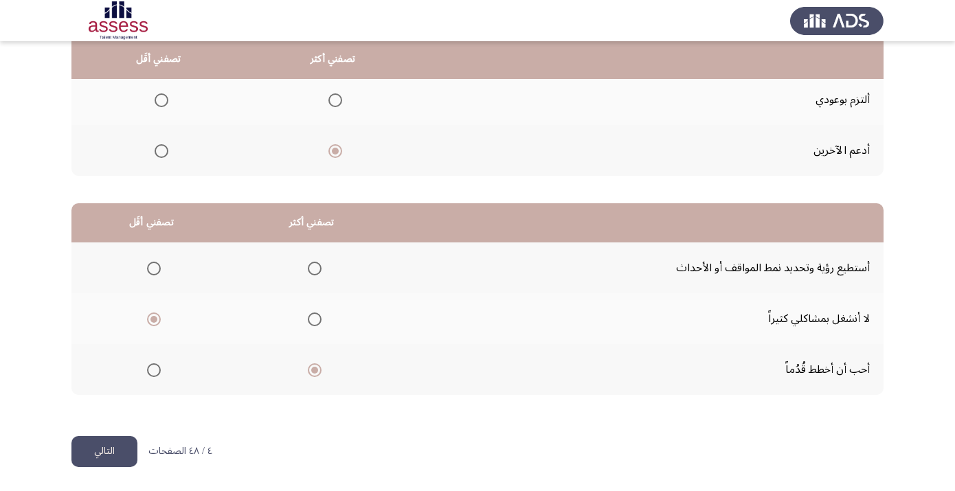
click at [121, 451] on button "التالي" at bounding box center [104, 451] width 66 height 31
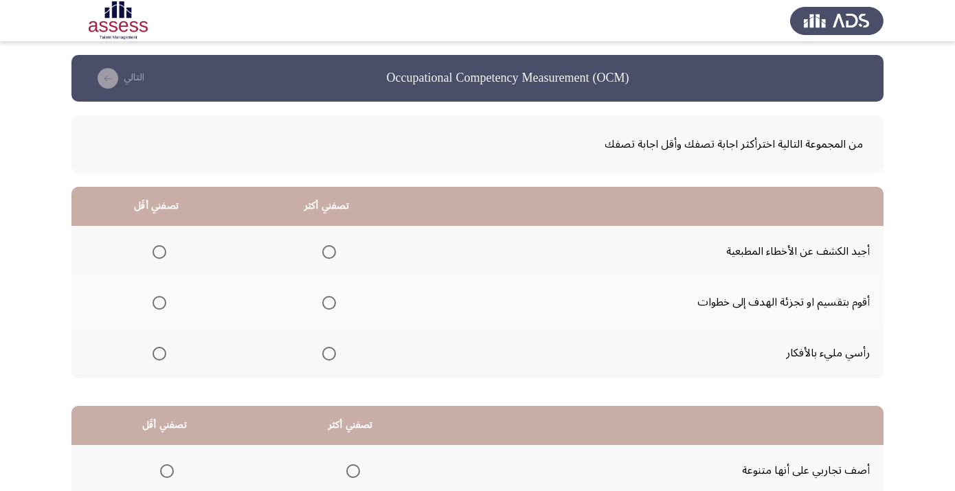
click at [339, 317] on th at bounding box center [326, 302] width 170 height 51
click at [336, 308] on span "Select an option" at bounding box center [329, 303] width 14 height 14
click at [336, 308] on input "Select an option" at bounding box center [329, 303] width 14 height 14
click at [166, 358] on span "Select an option" at bounding box center [159, 354] width 14 height 14
click at [166, 358] on input "Select an option" at bounding box center [159, 354] width 14 height 14
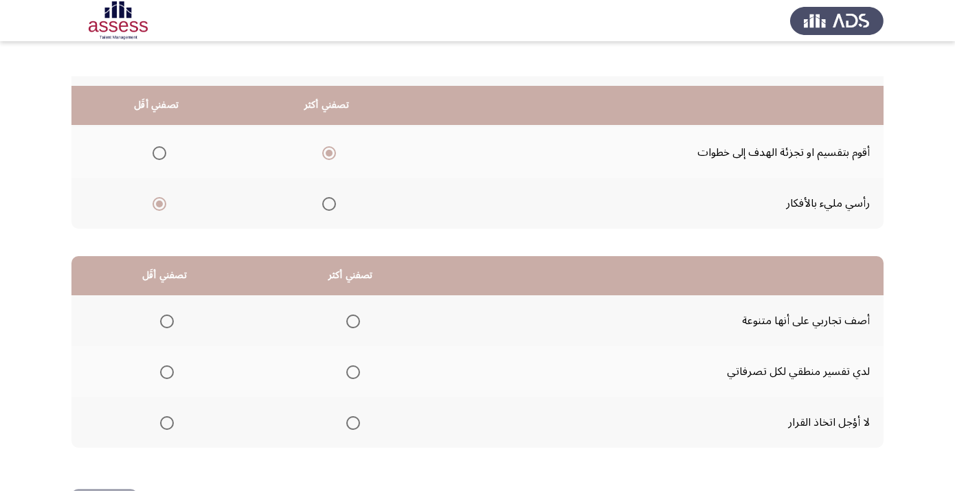
scroll to position [206, 0]
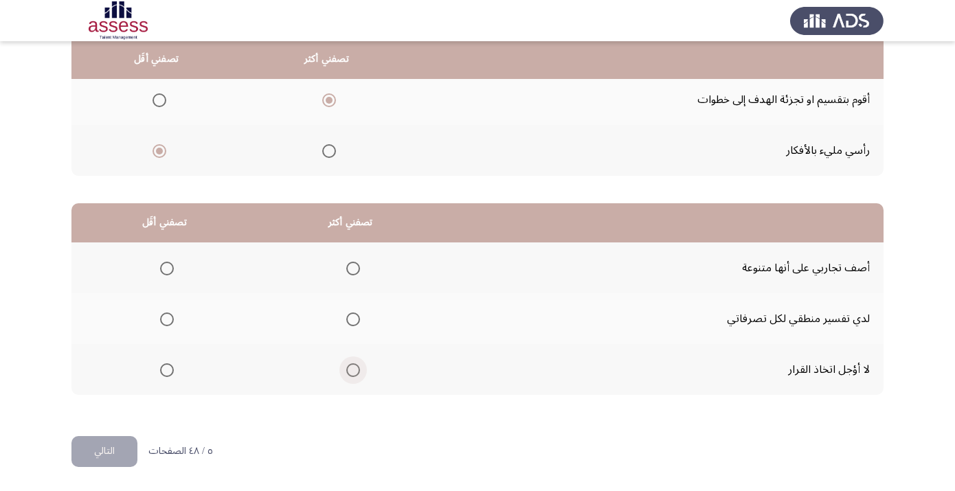
click at [360, 368] on span "Select an option" at bounding box center [353, 370] width 14 height 14
click at [360, 368] on input "Select an option" at bounding box center [353, 370] width 14 height 14
click at [174, 320] on span "Select an option" at bounding box center [167, 319] width 14 height 14
click at [174, 320] on input "Select an option" at bounding box center [167, 319] width 14 height 14
click at [114, 452] on button "التالي" at bounding box center [104, 451] width 66 height 31
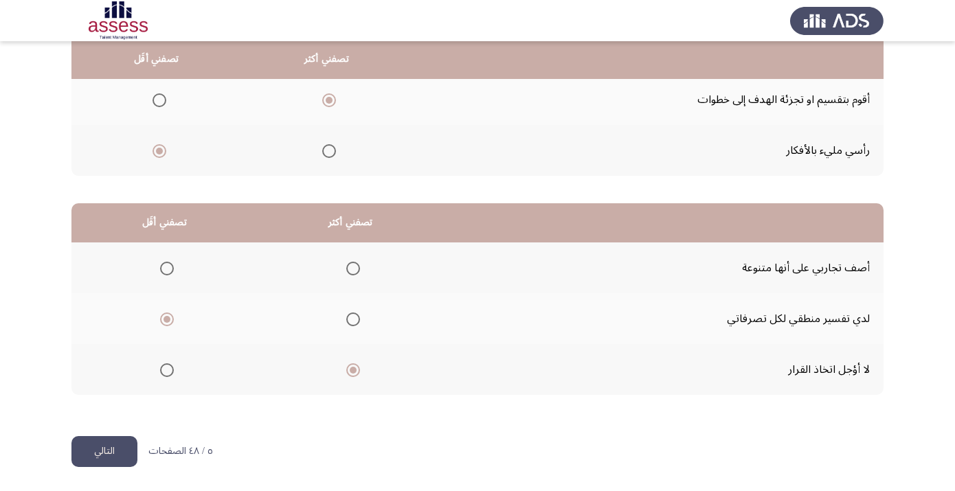
scroll to position [0, 0]
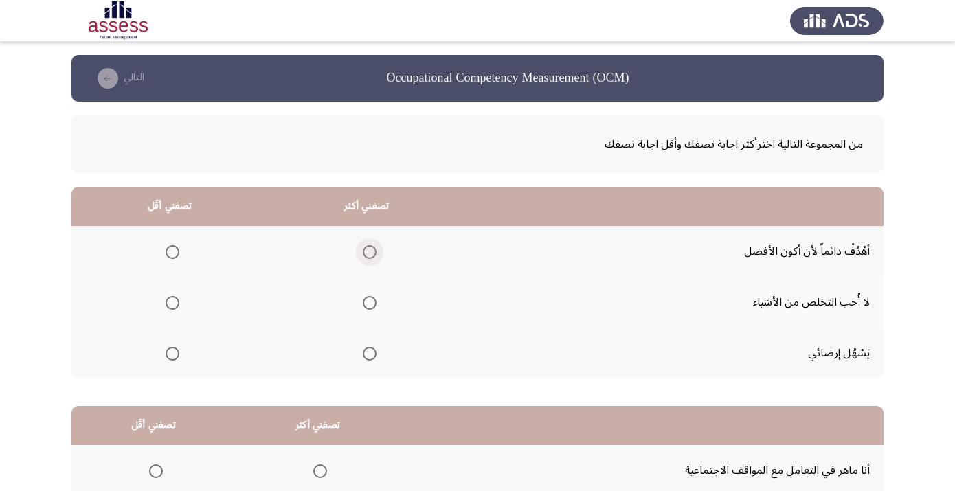
click at [376, 255] on span "Select an option" at bounding box center [370, 252] width 14 height 14
click at [376, 255] on input "Select an option" at bounding box center [370, 252] width 14 height 14
click at [179, 307] on span "Select an option" at bounding box center [173, 303] width 14 height 14
click at [179, 307] on input "Select an option" at bounding box center [173, 303] width 14 height 14
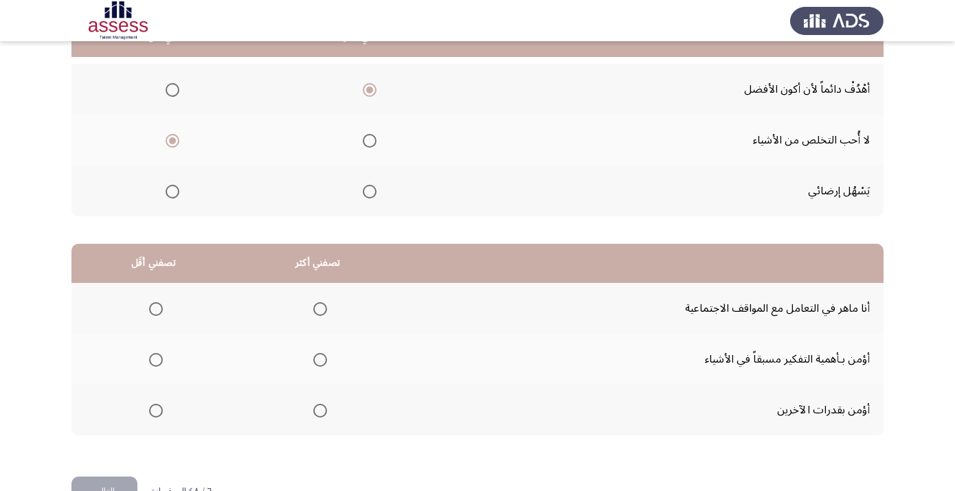
scroll to position [206, 0]
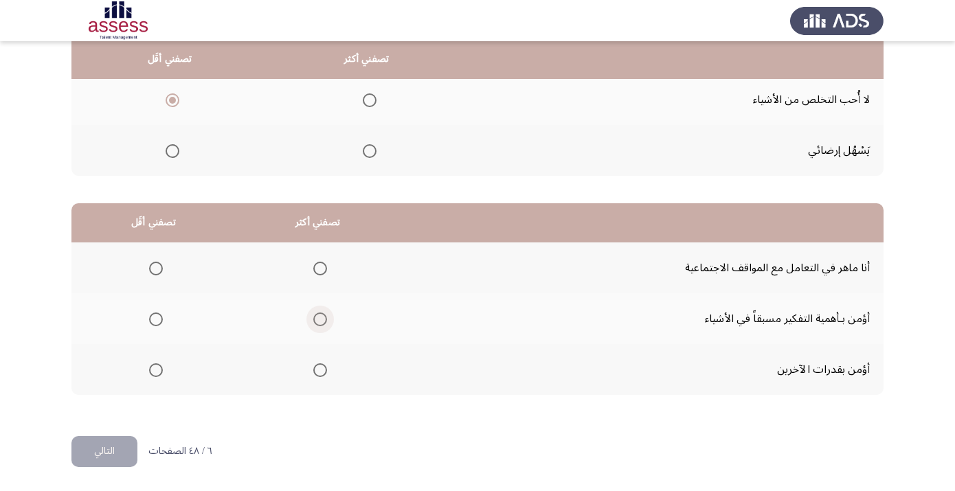
click at [327, 321] on span "Select an option" at bounding box center [320, 319] width 14 height 14
click at [327, 321] on input "Select an option" at bounding box center [320, 319] width 14 height 14
click at [327, 367] on span "Select an option" at bounding box center [320, 370] width 14 height 14
click at [327, 367] on input "Select an option" at bounding box center [320, 370] width 14 height 14
click at [327, 322] on span "Select an option" at bounding box center [320, 319] width 14 height 14
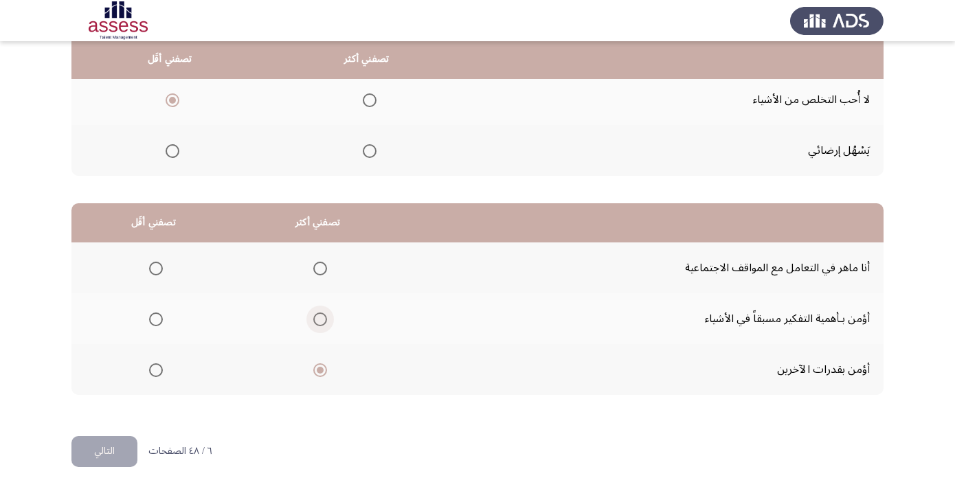
click at [327, 322] on input "Select an option" at bounding box center [320, 319] width 14 height 14
click at [161, 266] on span "Select an option" at bounding box center [156, 269] width 14 height 14
click at [161, 266] on input "Select an option" at bounding box center [156, 269] width 14 height 14
click at [113, 451] on button "التالي" at bounding box center [104, 451] width 66 height 31
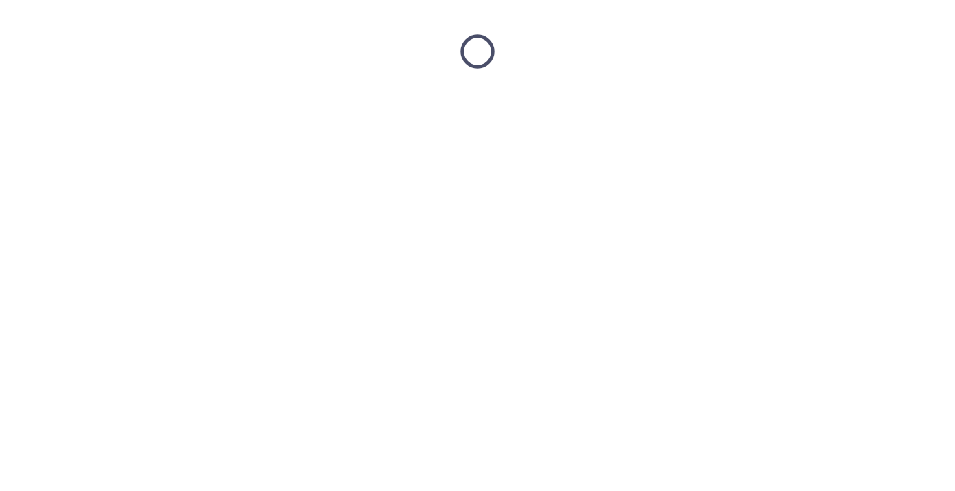
scroll to position [0, 0]
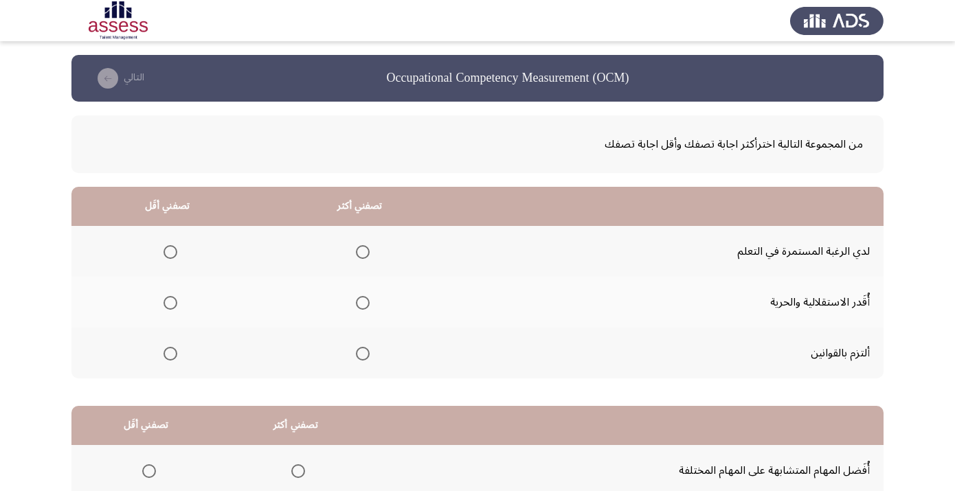
click at [369, 259] on span "Select an option" at bounding box center [363, 252] width 14 height 14
click at [369, 259] on input "Select an option" at bounding box center [363, 252] width 14 height 14
click at [174, 303] on span "Select an option" at bounding box center [170, 303] width 14 height 14
click at [174, 308] on span "Select an option" at bounding box center [170, 303] width 14 height 14
click at [175, 309] on span "Select an option" at bounding box center [170, 303] width 14 height 14
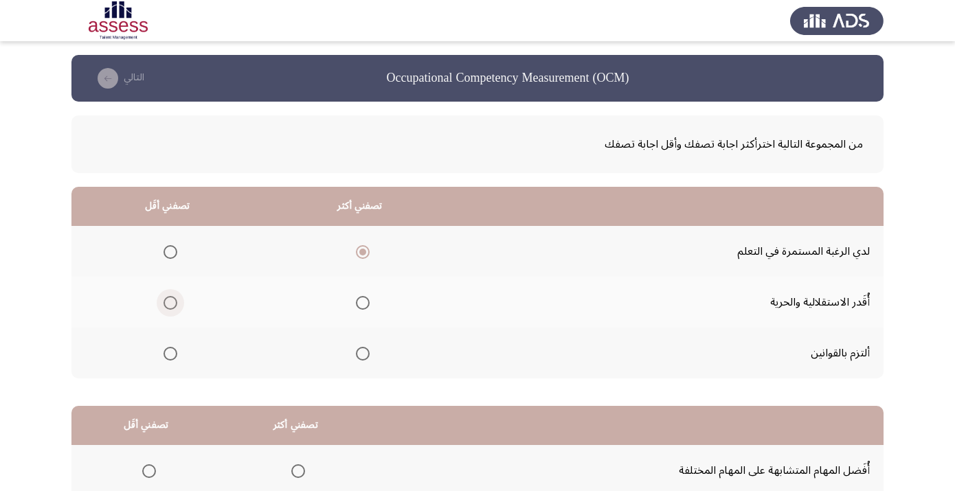
click at [175, 309] on input "Select an option" at bounding box center [170, 303] width 14 height 14
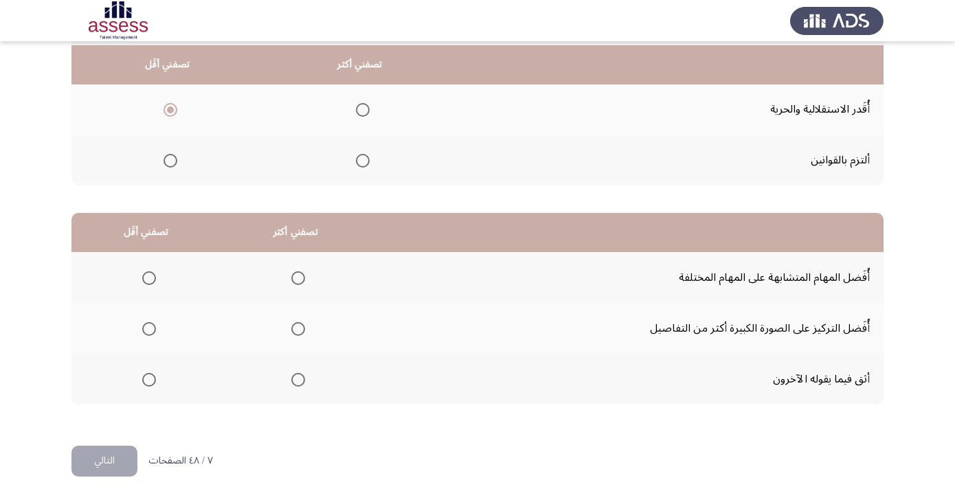
scroll to position [205, 0]
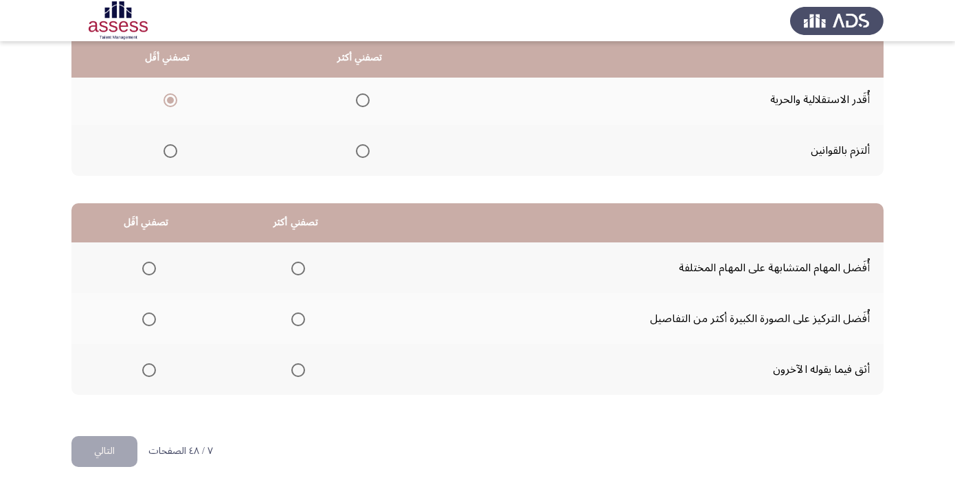
click at [155, 374] on span "Select an option" at bounding box center [149, 370] width 14 height 14
click at [155, 374] on input "Select an option" at bounding box center [149, 370] width 14 height 14
click at [305, 323] on span "Select an option" at bounding box center [298, 319] width 14 height 14
click at [305, 323] on input "Select an option" at bounding box center [298, 319] width 14 height 14
click at [156, 267] on span "Select an option" at bounding box center [149, 269] width 14 height 14
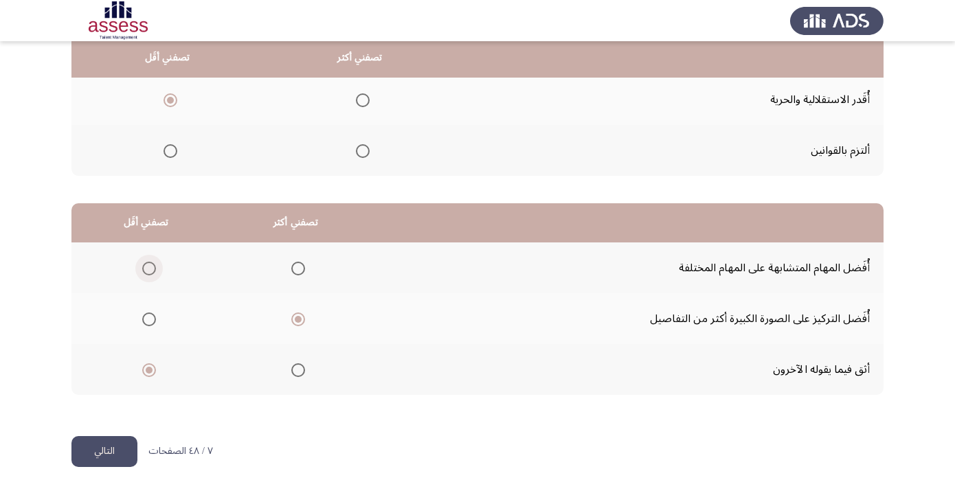
click at [156, 267] on input "Select an option" at bounding box center [149, 269] width 14 height 14
click at [106, 454] on button "التالي" at bounding box center [104, 451] width 66 height 31
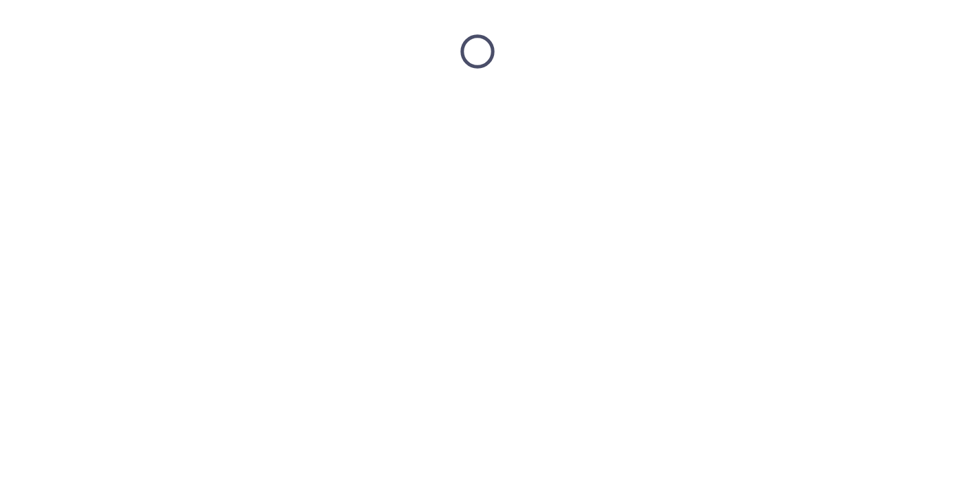
scroll to position [0, 0]
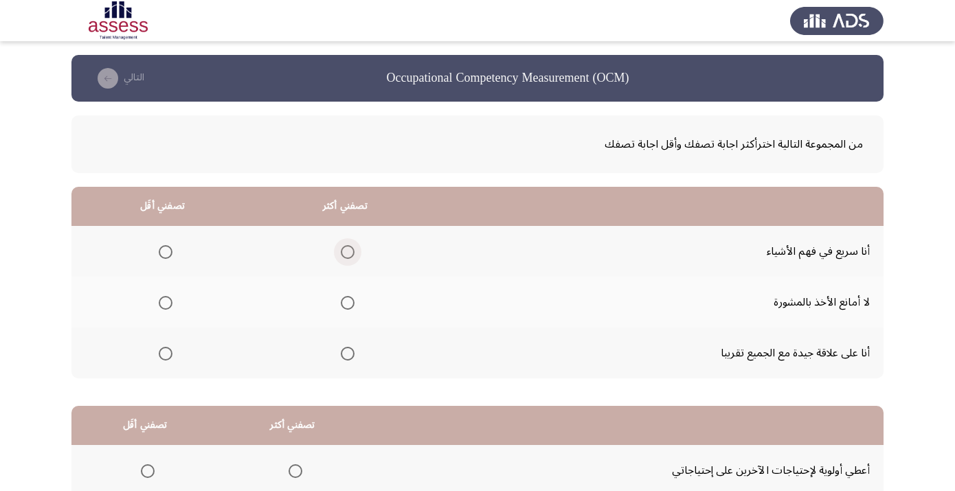
click at [354, 258] on span "Select an option" at bounding box center [348, 252] width 14 height 14
click at [354, 258] on input "Select an option" at bounding box center [348, 252] width 14 height 14
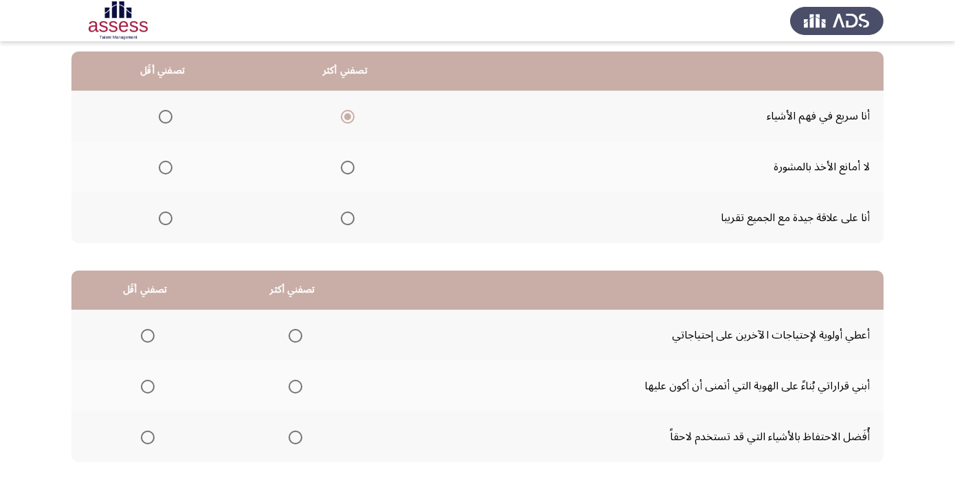
scroll to position [137, 0]
click at [354, 173] on span "Select an option" at bounding box center [348, 166] width 14 height 14
click at [354, 173] on input "Select an option" at bounding box center [348, 166] width 14 height 14
click at [167, 224] on span "Select an option" at bounding box center [166, 217] width 14 height 14
click at [167, 224] on input "Select an option" at bounding box center [166, 217] width 14 height 14
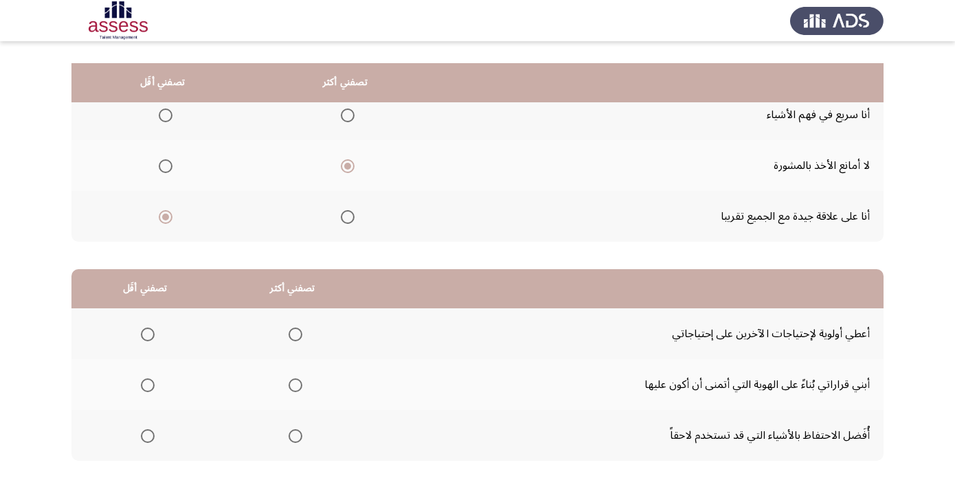
scroll to position [206, 0]
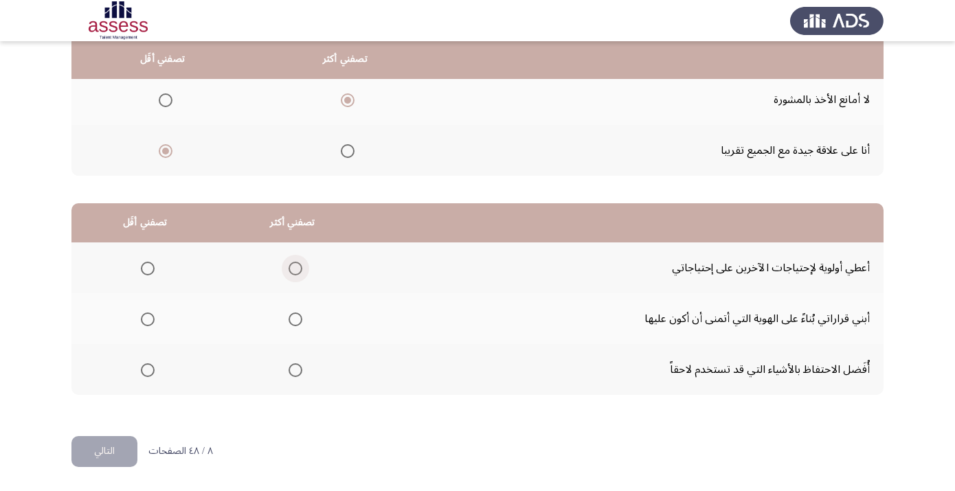
click at [302, 267] on span "Select an option" at bounding box center [295, 269] width 14 height 14
click at [302, 267] on input "Select an option" at bounding box center [295, 269] width 14 height 14
click at [152, 369] on span "Select an option" at bounding box center [148, 370] width 14 height 14
click at [152, 369] on input "Select an option" at bounding box center [148, 370] width 14 height 14
click at [115, 452] on button "التالي" at bounding box center [104, 451] width 66 height 31
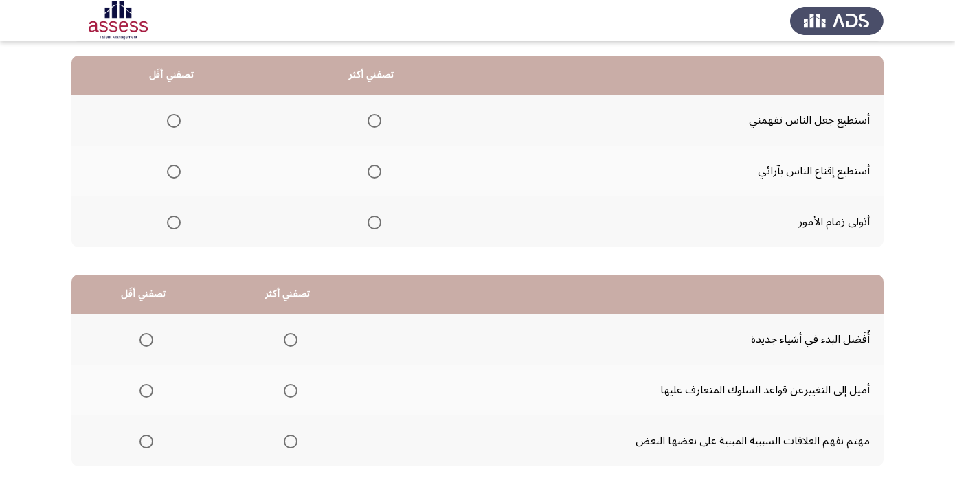
scroll to position [145, 0]
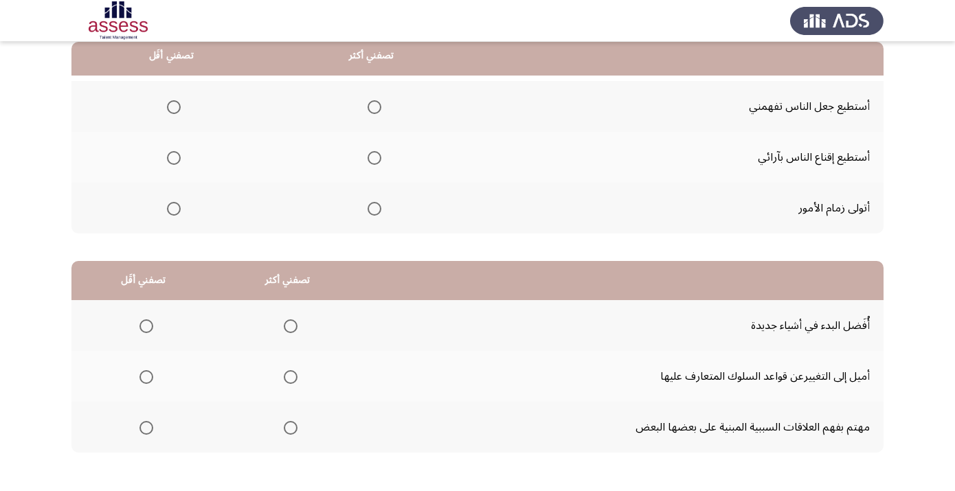
click at [381, 214] on span "Select an option" at bounding box center [374, 209] width 14 height 14
click at [381, 214] on input "Select an option" at bounding box center [374, 209] width 14 height 14
click at [179, 108] on span "Select an option" at bounding box center [174, 107] width 14 height 14
click at [179, 108] on input "Select an option" at bounding box center [174, 107] width 14 height 14
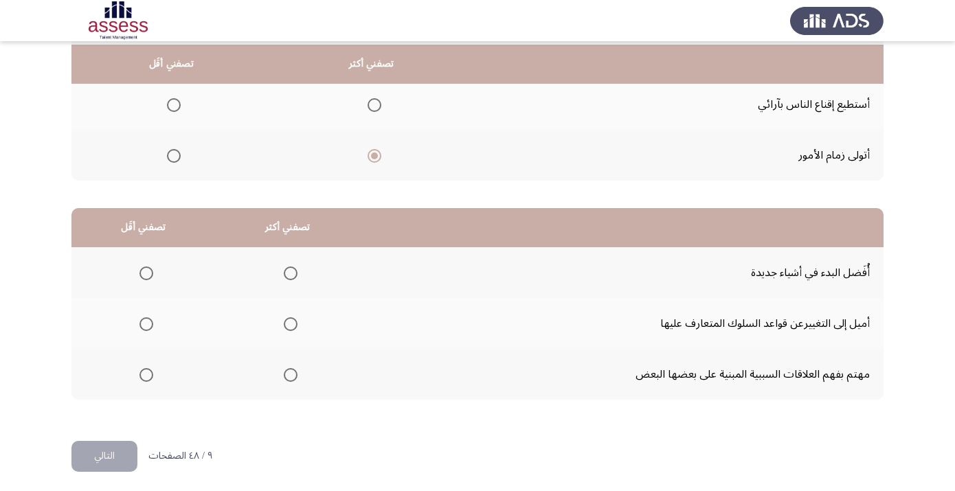
scroll to position [206, 0]
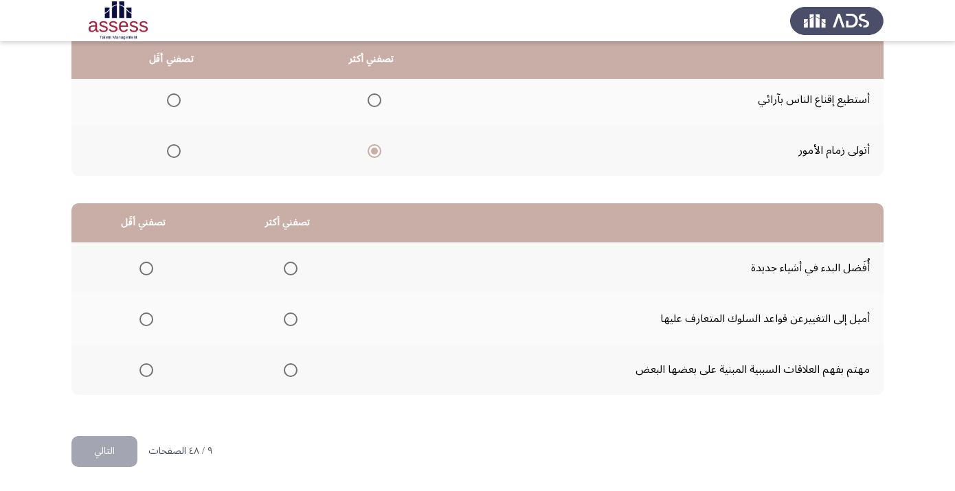
click at [297, 268] on span "Select an option" at bounding box center [291, 269] width 14 height 14
click at [297, 268] on input "Select an option" at bounding box center [291, 269] width 14 height 14
click at [150, 320] on span "Select an option" at bounding box center [146, 319] width 14 height 14
click at [150, 320] on input "Select an option" at bounding box center [146, 319] width 14 height 14
click at [102, 457] on button "التالي" at bounding box center [104, 451] width 66 height 31
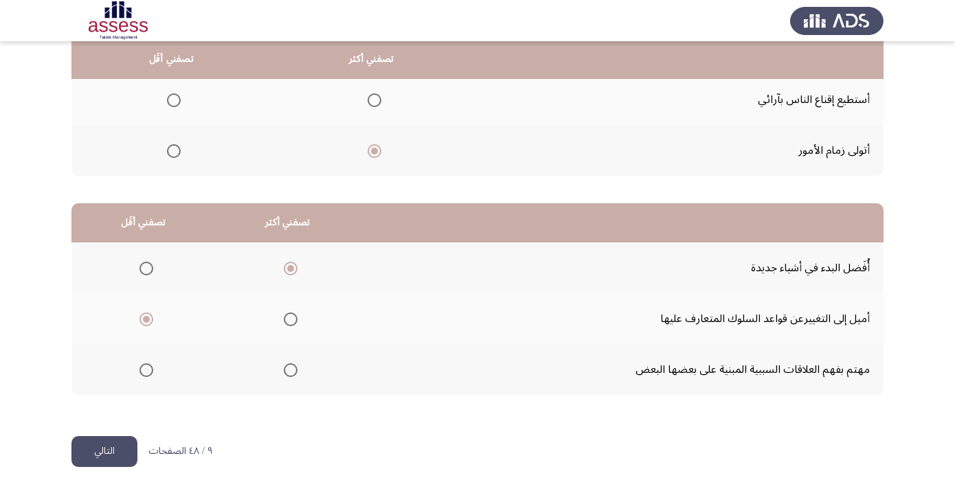
scroll to position [0, 0]
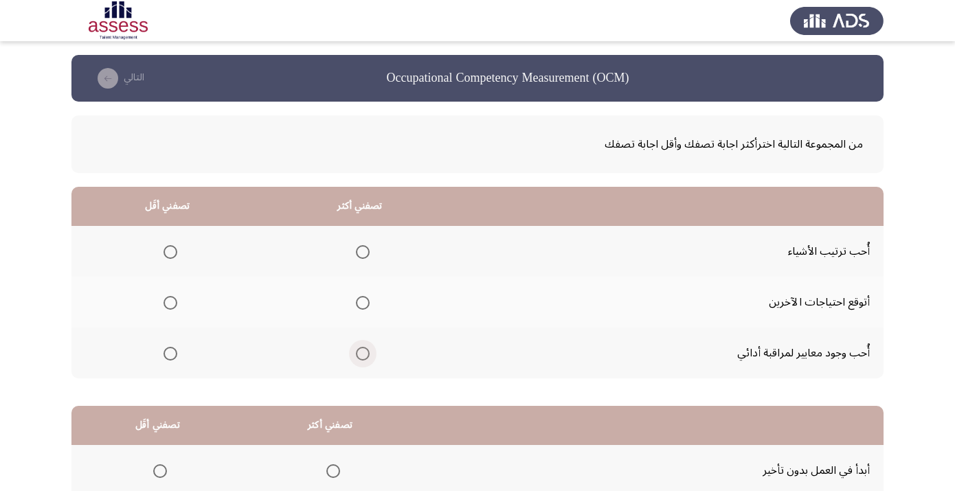
click at [369, 356] on span "Select an option" at bounding box center [363, 354] width 14 height 14
click at [369, 356] on input "Select an option" at bounding box center [363, 354] width 14 height 14
click at [174, 308] on span "Select an option" at bounding box center [170, 303] width 14 height 14
click at [174, 308] on input "Select an option" at bounding box center [170, 303] width 14 height 14
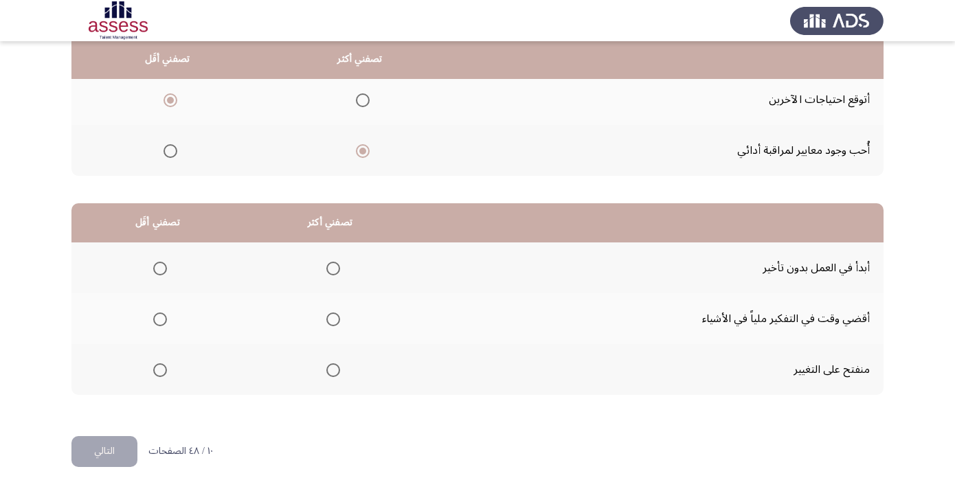
scroll to position [205, 0]
click at [340, 267] on span "Select an option" at bounding box center [333, 269] width 14 height 14
click at [340, 267] on input "Select an option" at bounding box center [333, 269] width 14 height 14
click at [161, 315] on span "Select an option" at bounding box center [160, 319] width 14 height 14
click at [161, 315] on input "Select an option" at bounding box center [160, 319] width 14 height 14
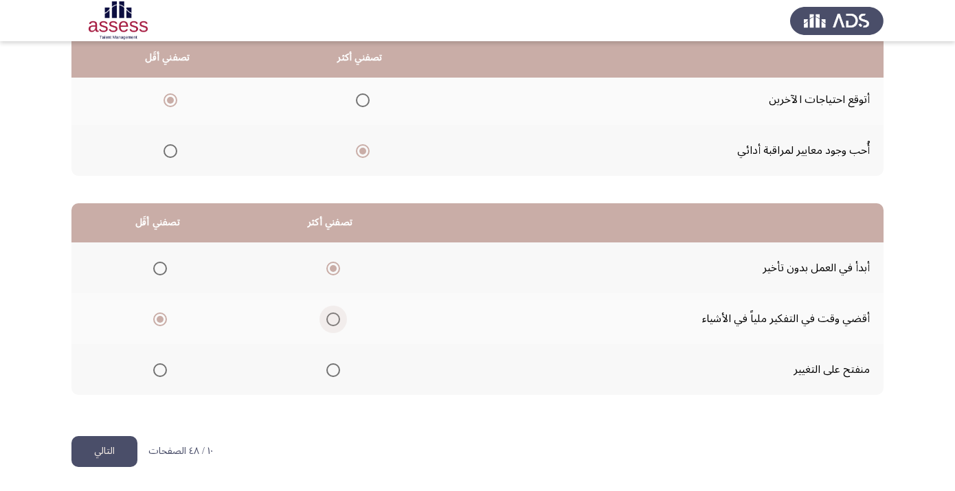
click at [340, 321] on span "Select an option" at bounding box center [333, 319] width 14 height 14
click at [340, 321] on input "Select an option" at bounding box center [333, 319] width 14 height 14
click at [157, 372] on label "Select an option" at bounding box center [157, 370] width 19 height 14
click at [157, 372] on input "Select an option" at bounding box center [160, 370] width 14 height 14
click at [116, 451] on button "التالي" at bounding box center [104, 451] width 66 height 31
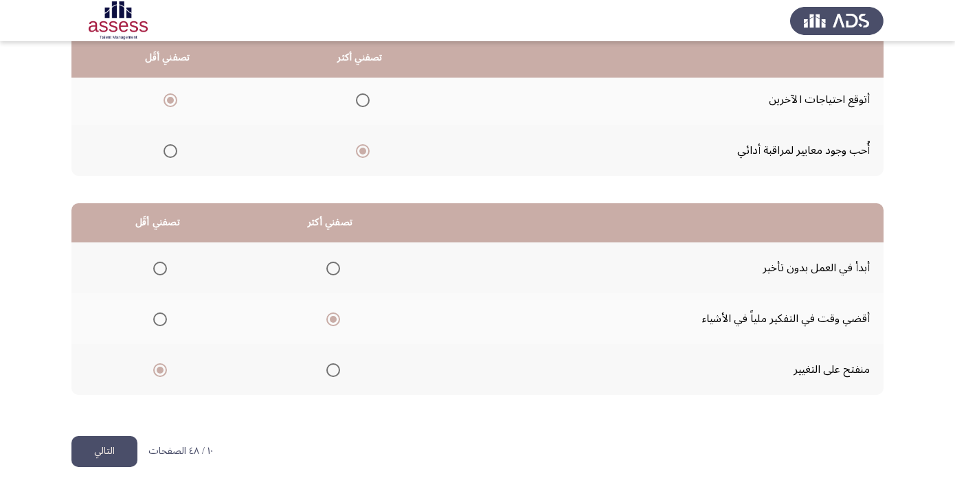
scroll to position [0, 0]
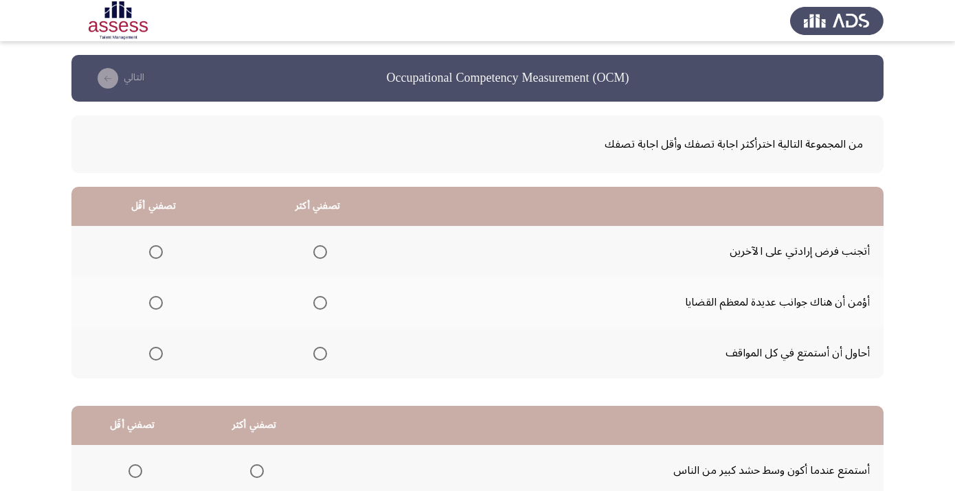
click at [327, 306] on span "Select an option" at bounding box center [320, 303] width 14 height 14
click at [327, 306] on input "Select an option" at bounding box center [320, 303] width 14 height 14
click at [162, 359] on span "Select an option" at bounding box center [156, 354] width 14 height 14
click at [162, 359] on input "Select an option" at bounding box center [156, 354] width 14 height 14
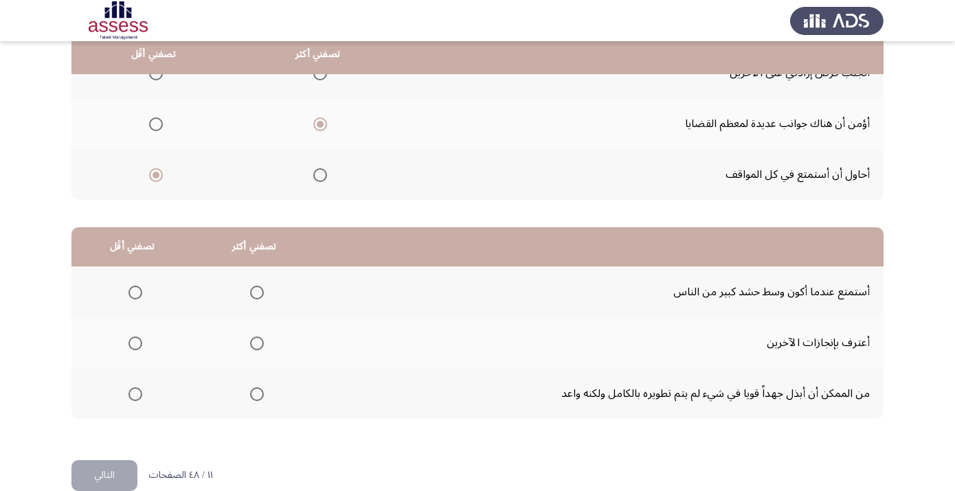
scroll to position [191, 0]
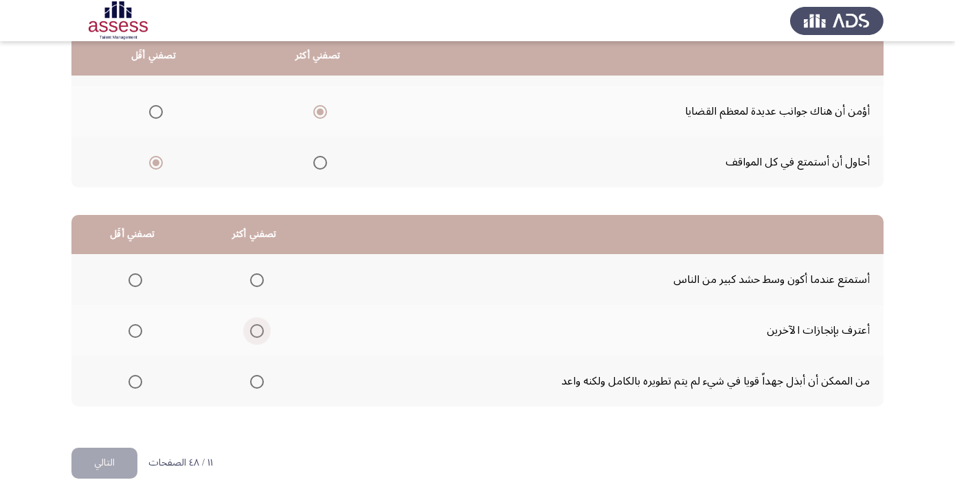
click at [264, 331] on span "Select an option" at bounding box center [257, 331] width 14 height 14
click at [264, 331] on input "Select an option" at bounding box center [257, 331] width 14 height 14
click at [264, 387] on span "Select an option" at bounding box center [257, 382] width 14 height 14
click at [264, 387] on input "Select an option" at bounding box center [257, 382] width 14 height 14
click at [140, 286] on span "Select an option" at bounding box center [135, 280] width 14 height 14
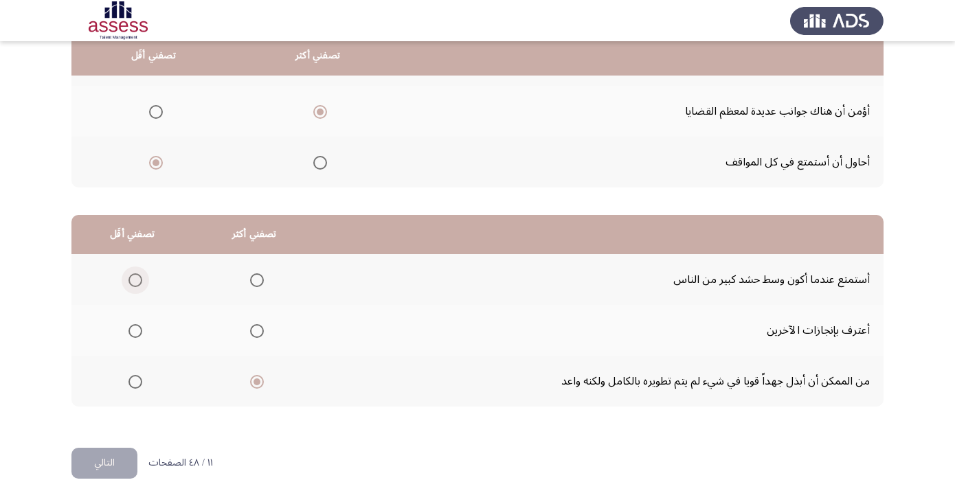
click at [140, 286] on input "Select an option" at bounding box center [135, 280] width 14 height 14
click at [111, 462] on button "التالي" at bounding box center [104, 463] width 66 height 31
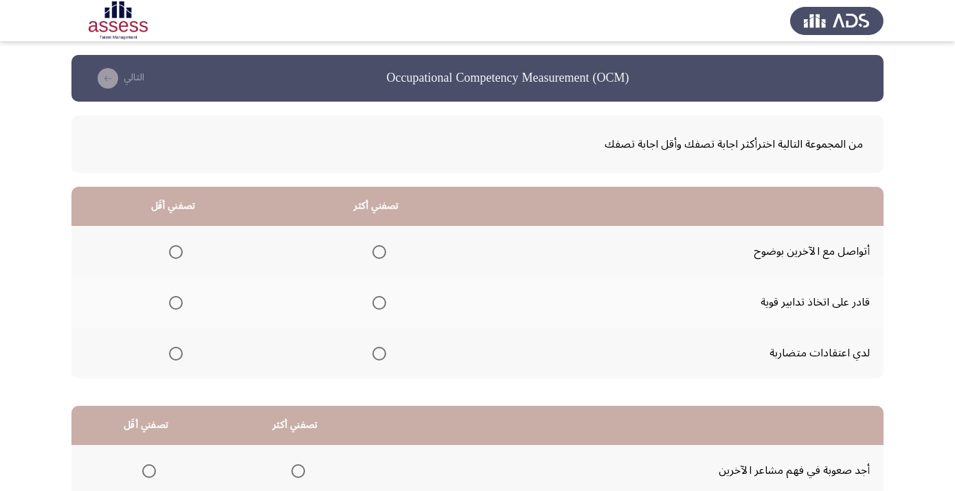
click at [386, 308] on span "Select an option" at bounding box center [379, 303] width 14 height 14
click at [386, 308] on input "Select an option" at bounding box center [379, 303] width 14 height 14
click at [173, 356] on label "Select an option" at bounding box center [172, 354] width 19 height 14
click at [173, 356] on input "Select an option" at bounding box center [176, 354] width 14 height 14
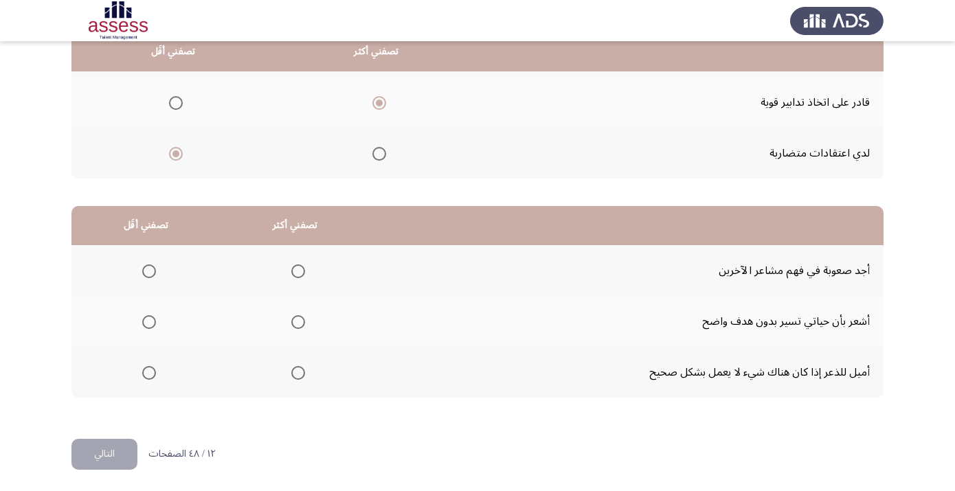
scroll to position [206, 0]
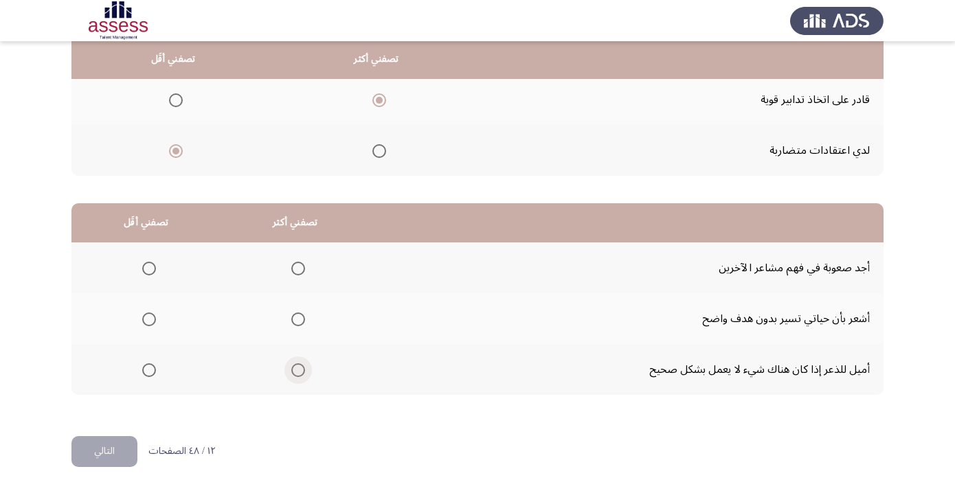
click at [305, 368] on span "Select an option" at bounding box center [298, 370] width 14 height 14
click at [305, 368] on input "Select an option" at bounding box center [298, 370] width 14 height 14
click at [153, 321] on span "Select an option" at bounding box center [149, 319] width 14 height 14
click at [153, 321] on input "Select an option" at bounding box center [149, 319] width 14 height 14
click at [119, 450] on button "التالي" at bounding box center [104, 451] width 66 height 31
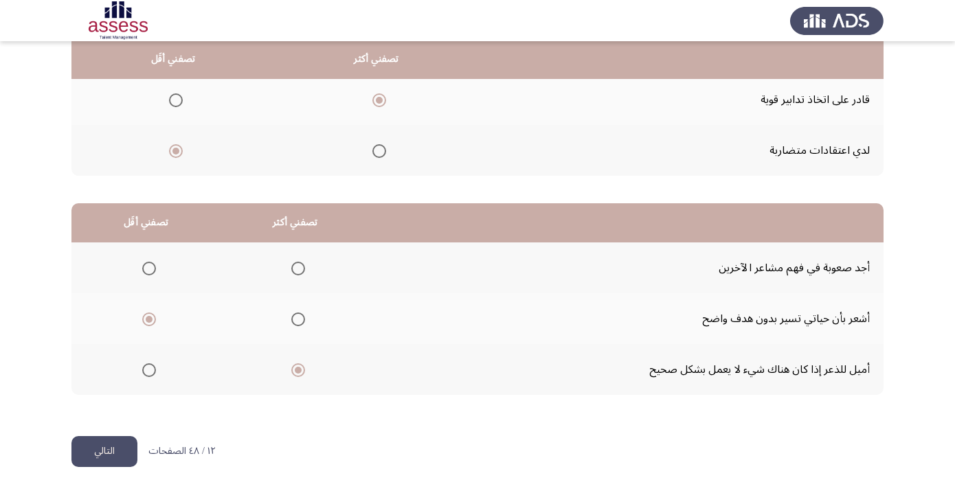
scroll to position [0, 0]
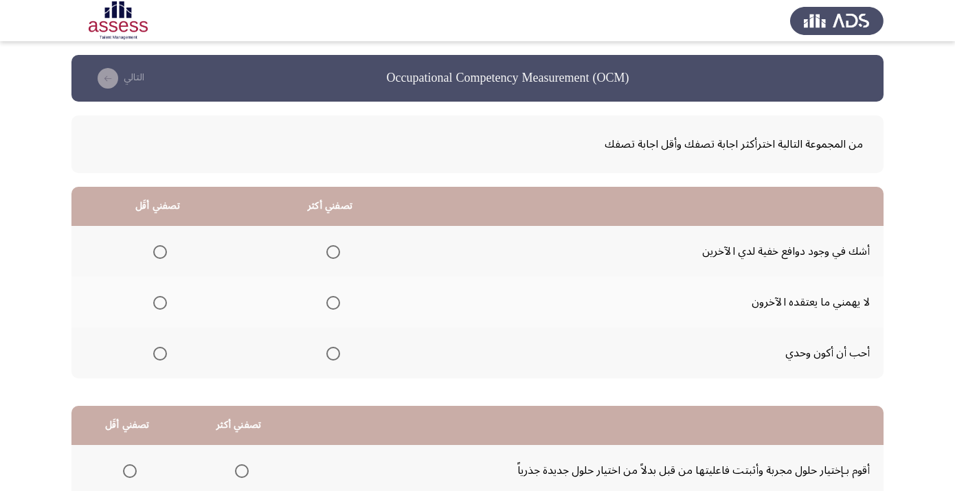
click at [340, 252] on span "Select an option" at bounding box center [333, 252] width 14 height 14
click at [340, 252] on input "Select an option" at bounding box center [333, 252] width 14 height 14
click at [167, 307] on span "Select an option" at bounding box center [160, 303] width 14 height 14
click at [167, 307] on input "Select an option" at bounding box center [160, 303] width 14 height 14
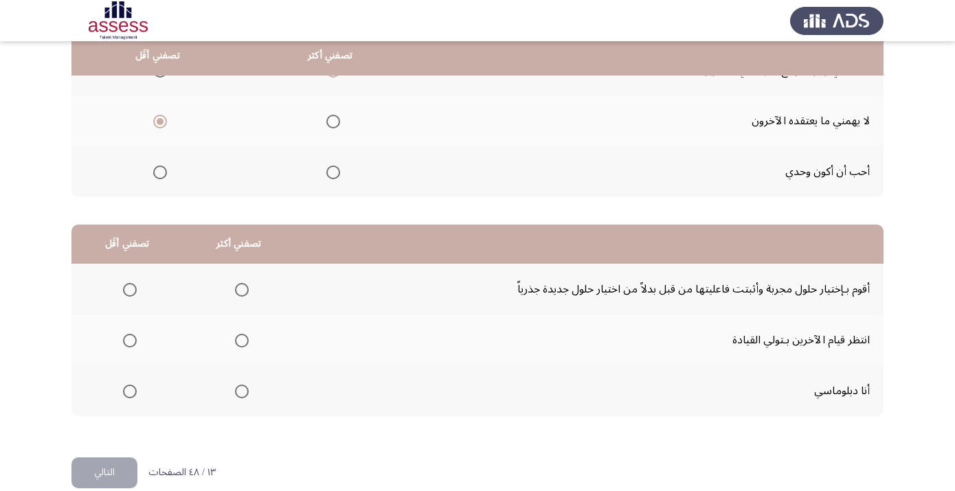
scroll to position [186, 0]
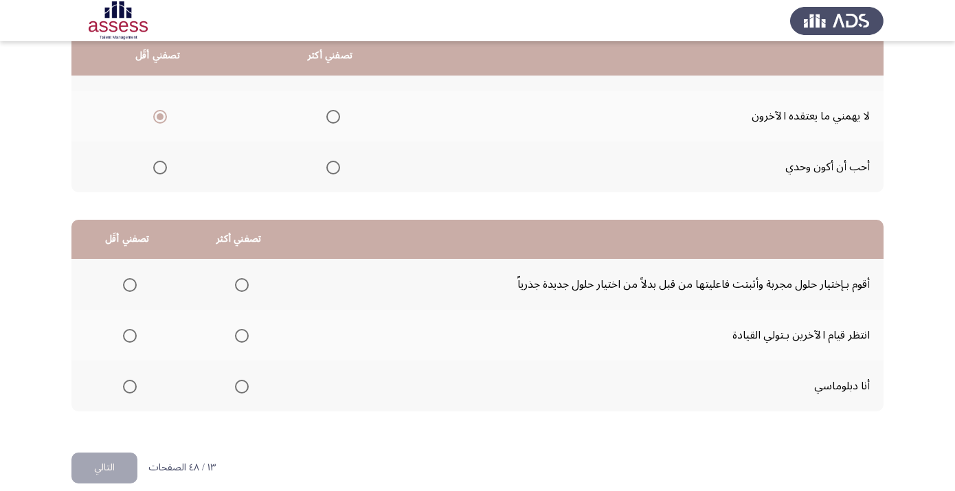
click at [249, 287] on span "Select an option" at bounding box center [242, 285] width 14 height 14
click at [249, 287] on input "Select an option" at bounding box center [242, 285] width 14 height 14
click at [134, 339] on span "Select an option" at bounding box center [130, 336] width 14 height 14
click at [134, 339] on input "Select an option" at bounding box center [130, 336] width 14 height 14
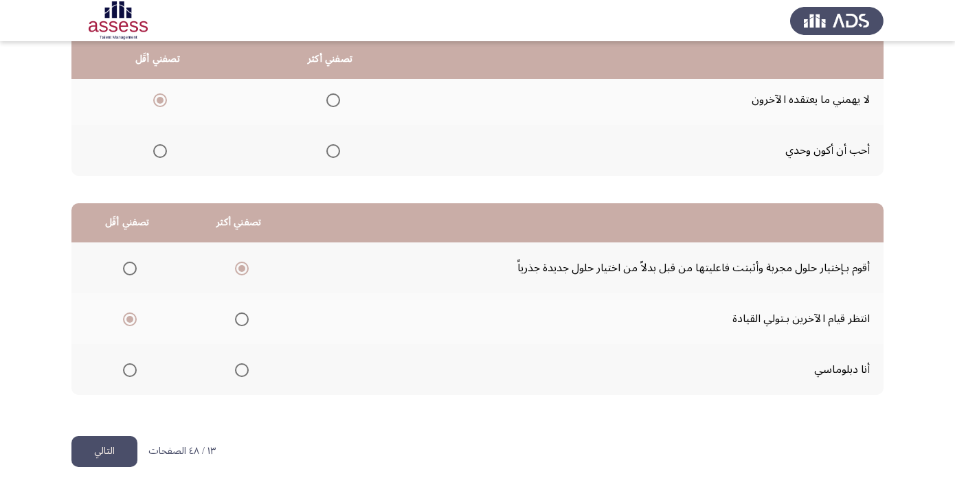
scroll to position [206, 0]
click at [120, 451] on button "التالي" at bounding box center [104, 451] width 66 height 31
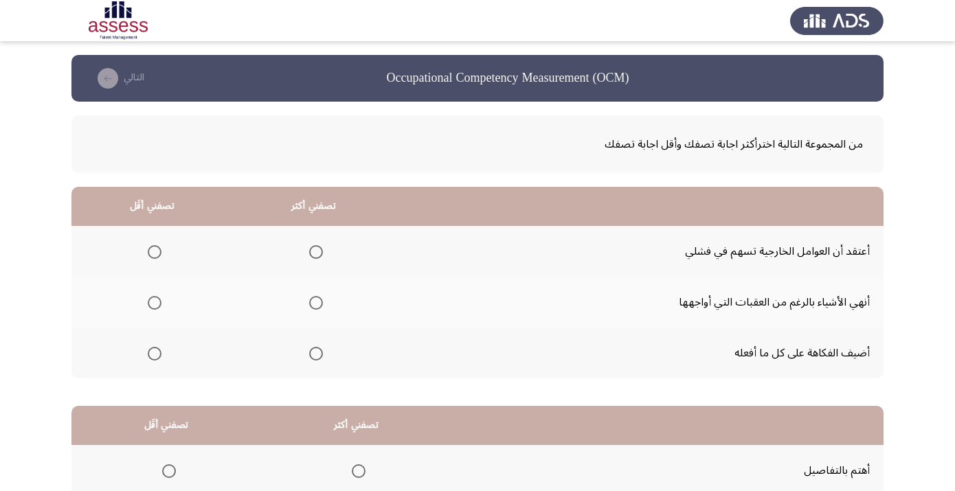
click at [323, 309] on span "Select an option" at bounding box center [316, 303] width 14 height 14
click at [323, 309] on input "Select an option" at bounding box center [316, 303] width 14 height 14
click at [161, 258] on span "Select an option" at bounding box center [155, 252] width 14 height 14
click at [161, 258] on input "Select an option" at bounding box center [155, 252] width 14 height 14
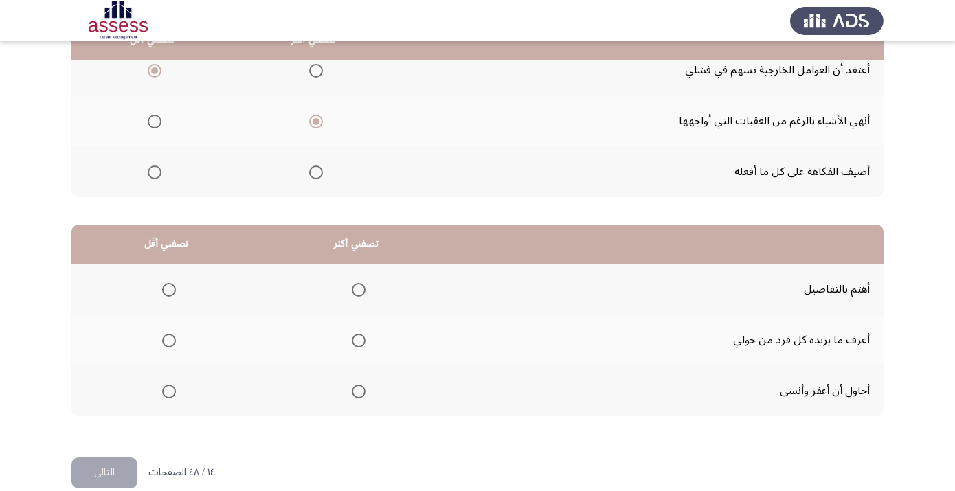
scroll to position [206, 0]
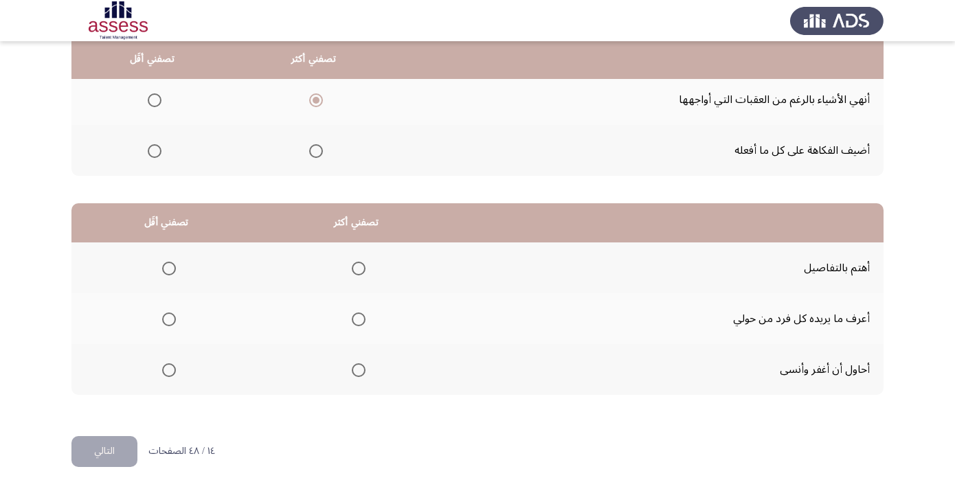
click at [365, 269] on span "Select an option" at bounding box center [359, 269] width 14 height 14
click at [365, 269] on input "Select an option" at bounding box center [359, 269] width 14 height 14
click at [175, 369] on span "Select an option" at bounding box center [169, 370] width 14 height 14
click at [175, 369] on input "Select an option" at bounding box center [169, 370] width 14 height 14
click at [121, 448] on button "التالي" at bounding box center [104, 451] width 66 height 31
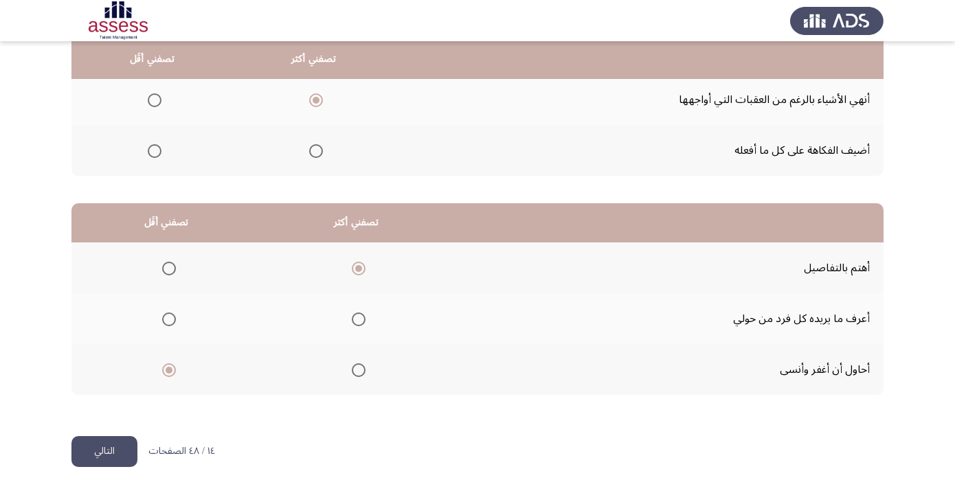
scroll to position [0, 0]
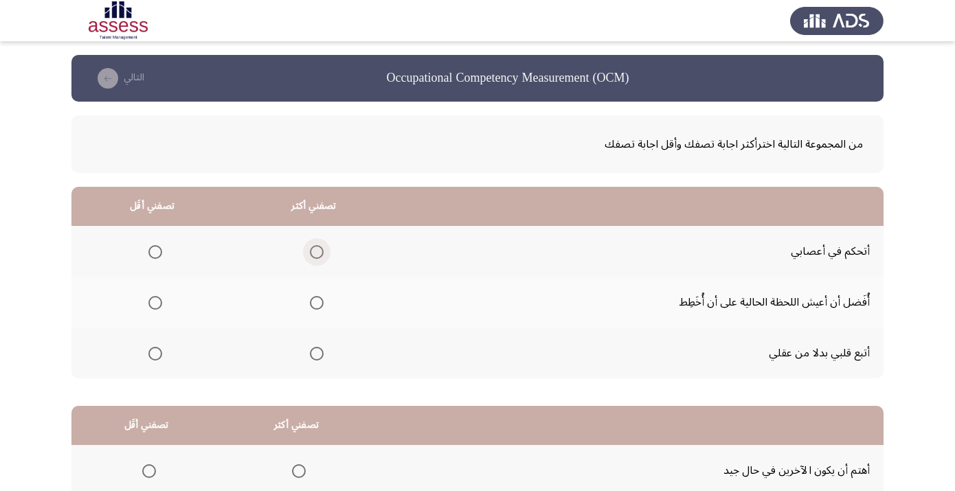
click at [323, 254] on span "Select an option" at bounding box center [317, 252] width 14 height 14
click at [323, 254] on input "Select an option" at bounding box center [317, 252] width 14 height 14
click at [162, 304] on span "Select an option" at bounding box center [155, 303] width 14 height 14
click at [162, 304] on input "Select an option" at bounding box center [155, 303] width 14 height 14
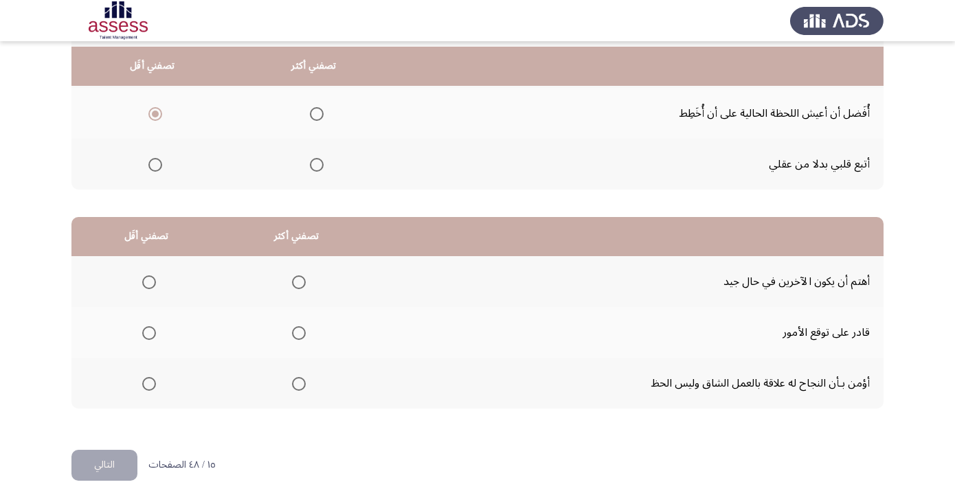
scroll to position [204, 0]
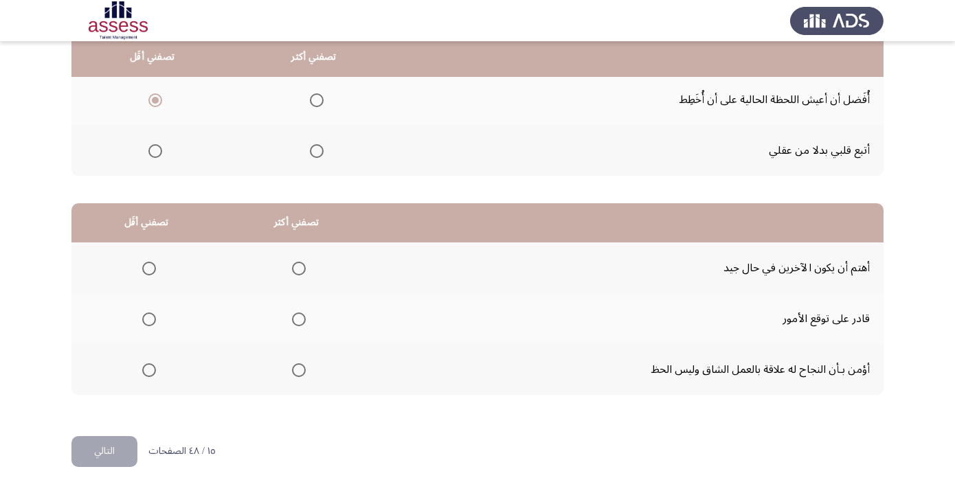
click at [306, 370] on span "Select an option" at bounding box center [299, 370] width 14 height 14
click at [306, 370] on input "Select an option" at bounding box center [299, 370] width 14 height 14
click at [156, 326] on span "Select an option" at bounding box center [149, 319] width 14 height 14
click at [156, 326] on input "Select an option" at bounding box center [149, 319] width 14 height 14
click at [119, 453] on button "التالي" at bounding box center [104, 451] width 66 height 31
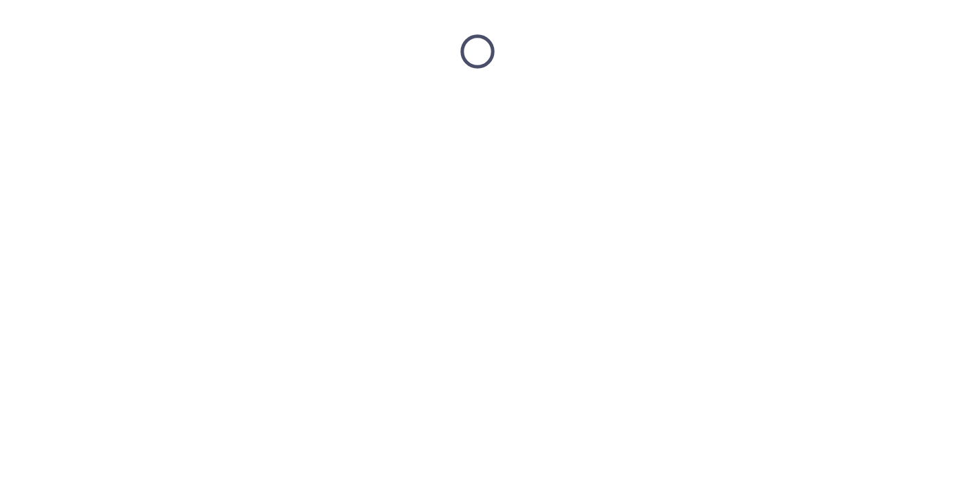
scroll to position [0, 0]
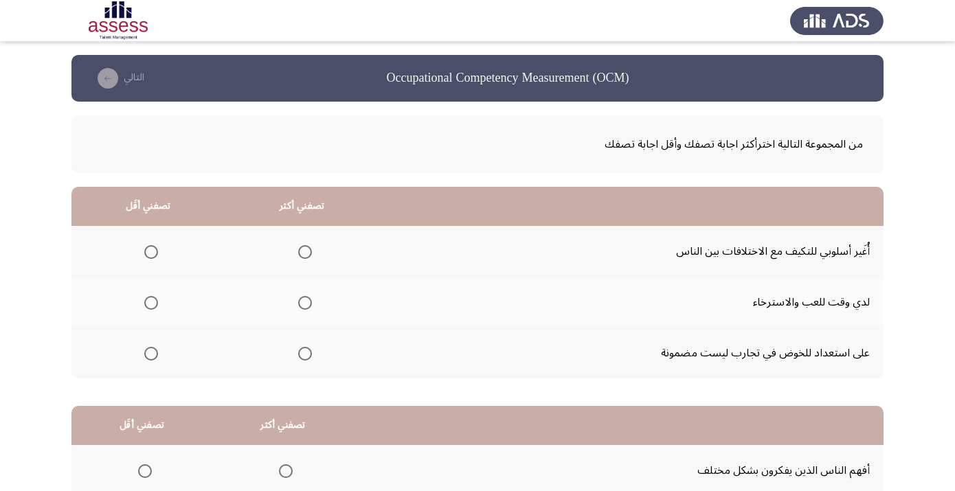
click at [312, 361] on span "Select an option" at bounding box center [305, 354] width 14 height 14
click at [312, 361] on input "Select an option" at bounding box center [305, 354] width 14 height 14
click at [157, 308] on span "Select an option" at bounding box center [151, 303] width 14 height 14
click at [157, 308] on input "Select an option" at bounding box center [151, 303] width 14 height 14
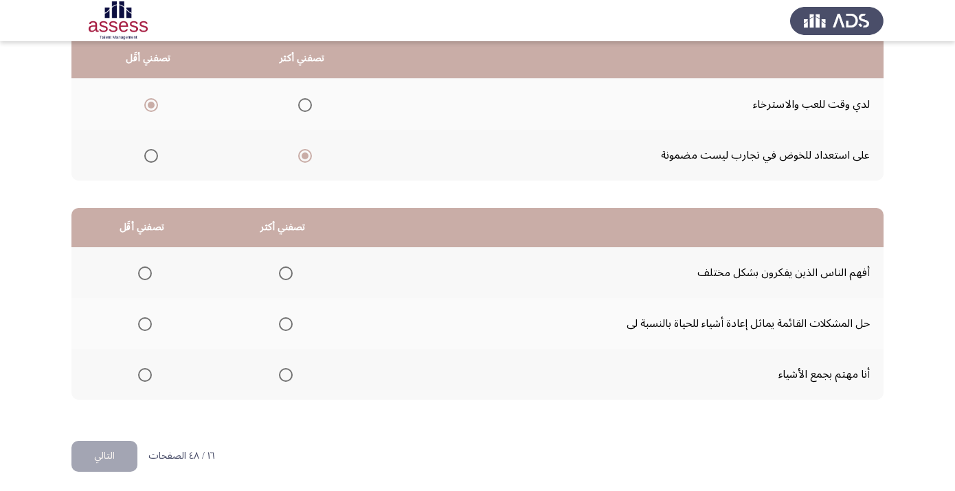
scroll to position [201, 0]
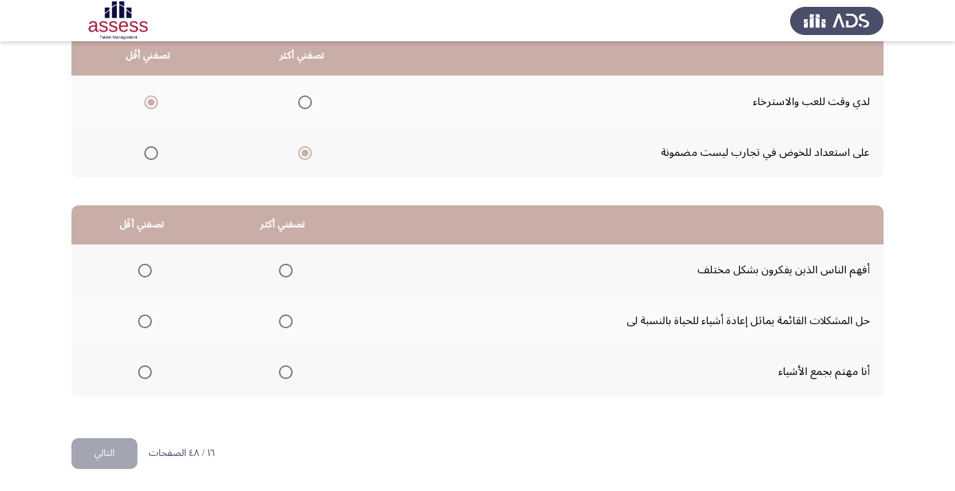
click at [293, 328] on span "Select an option" at bounding box center [286, 322] width 14 height 14
click at [293, 328] on input "Select an option" at bounding box center [286, 322] width 14 height 14
click at [145, 377] on span "Select an option" at bounding box center [145, 372] width 14 height 14
click at [145, 377] on input "Select an option" at bounding box center [145, 372] width 14 height 14
click at [124, 455] on button "التالي" at bounding box center [104, 453] width 66 height 31
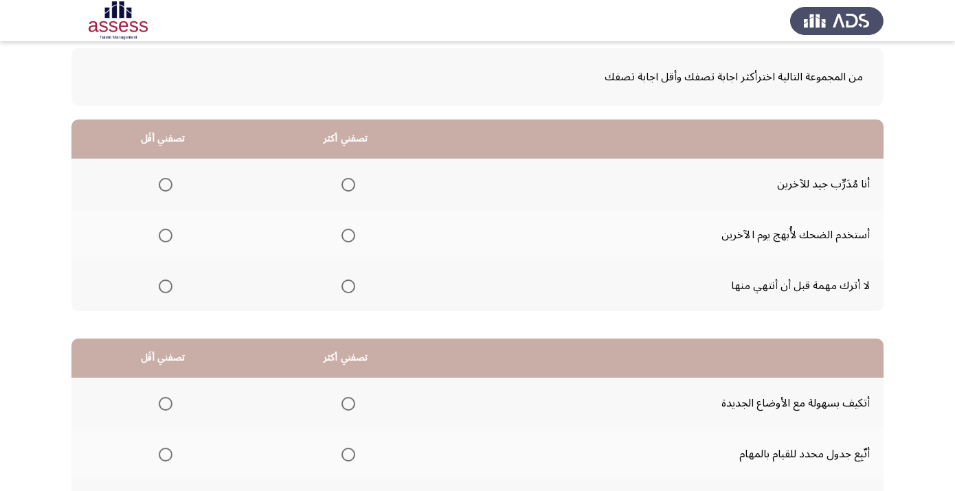
scroll to position [71, 0]
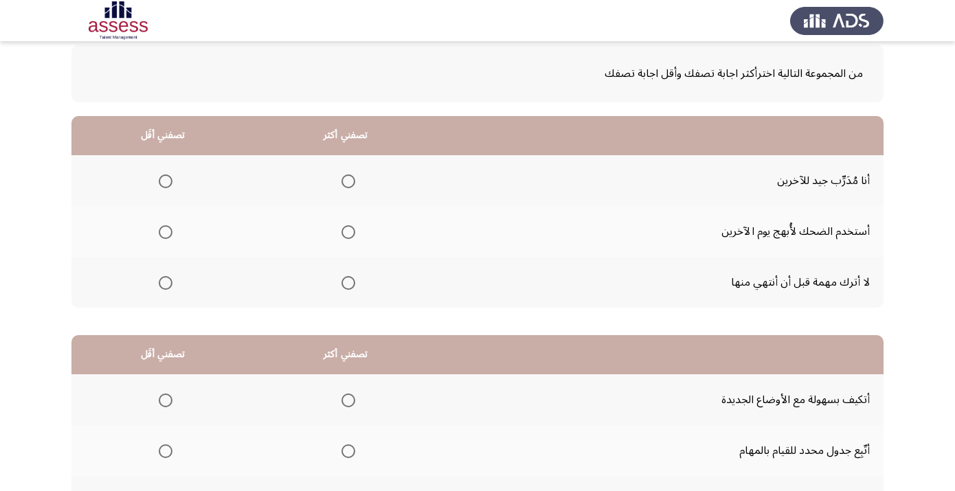
click at [355, 283] on span "Select an option" at bounding box center [348, 283] width 14 height 14
click at [355, 283] on input "Select an option" at bounding box center [348, 283] width 14 height 14
click at [169, 236] on span "Select an option" at bounding box center [166, 232] width 14 height 14
click at [169, 236] on input "Select an option" at bounding box center [166, 232] width 14 height 14
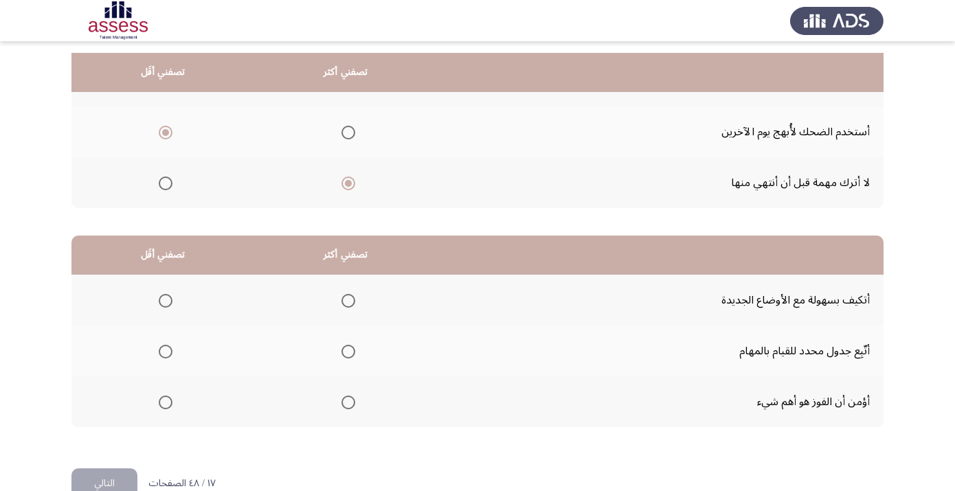
scroll to position [206, 0]
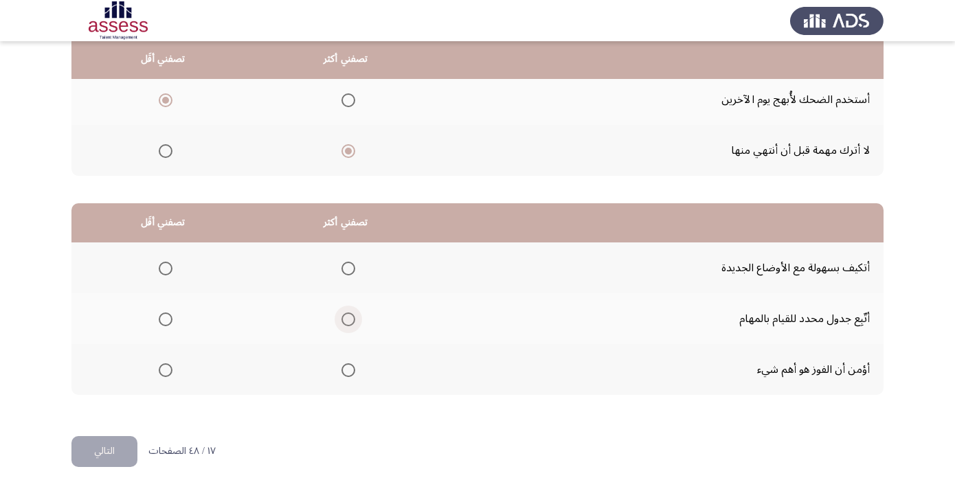
click at [355, 321] on span "Select an option" at bounding box center [348, 319] width 14 height 14
click at [355, 321] on input "Select an option" at bounding box center [348, 319] width 14 height 14
click at [172, 372] on span "Select an option" at bounding box center [166, 370] width 14 height 14
click at [172, 372] on input "Select an option" at bounding box center [166, 370] width 14 height 14
click at [125, 453] on button "التالي" at bounding box center [104, 451] width 66 height 31
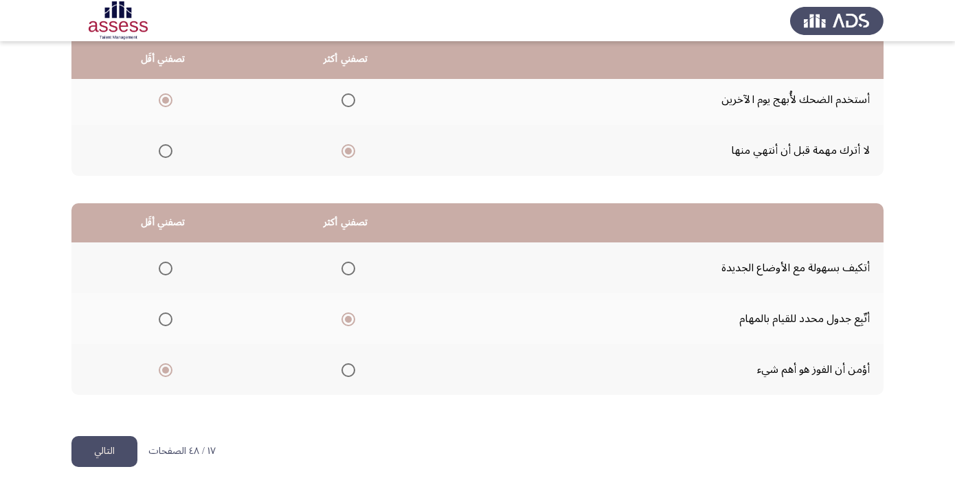
scroll to position [0, 0]
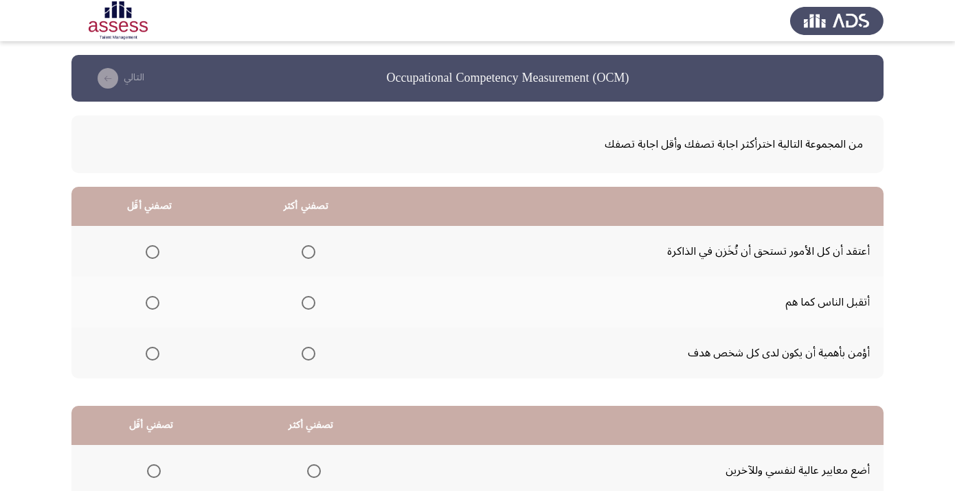
click at [315, 358] on span "Select an option" at bounding box center [308, 354] width 14 height 14
click at [315, 358] on input "Select an option" at bounding box center [308, 354] width 14 height 14
click at [159, 253] on span "Select an option" at bounding box center [153, 252] width 14 height 14
click at [159, 253] on input "Select an option" at bounding box center [153, 252] width 14 height 14
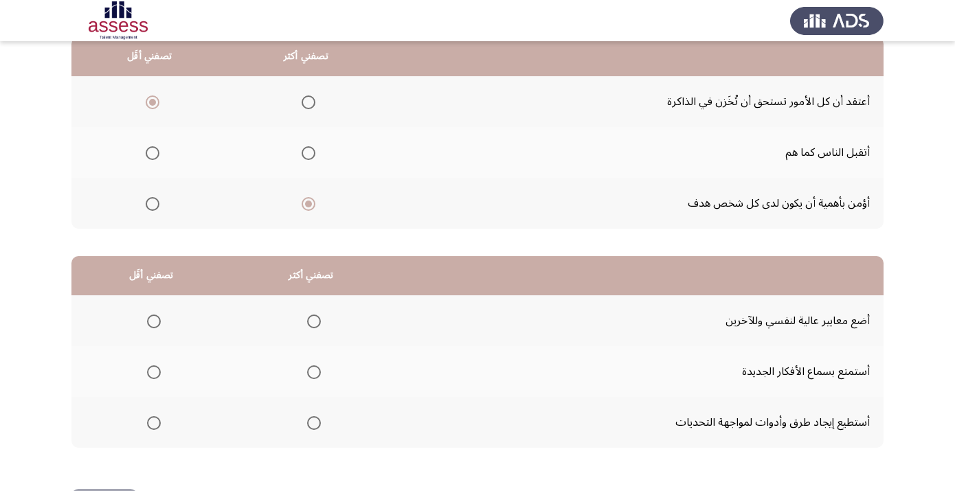
scroll to position [206, 0]
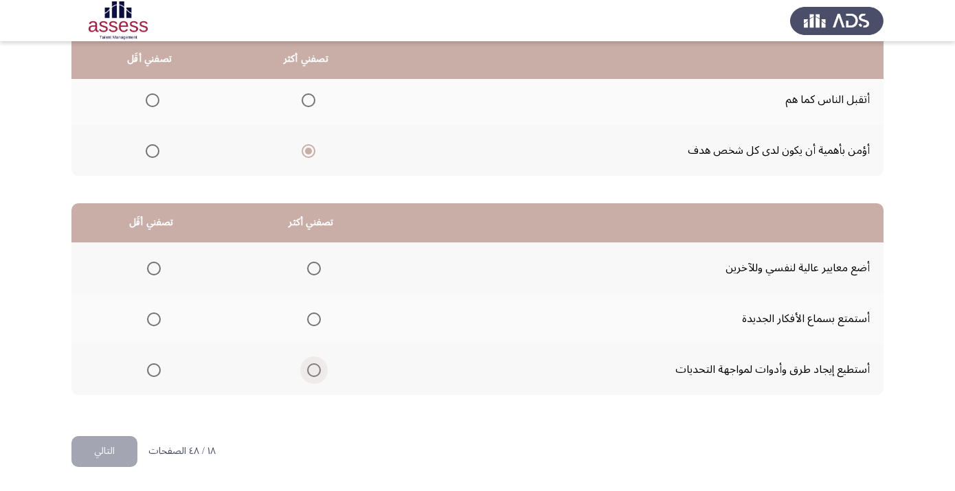
click at [321, 370] on span "Select an option" at bounding box center [314, 370] width 14 height 14
click at [321, 370] on input "Select an option" at bounding box center [314, 370] width 14 height 14
click at [161, 267] on span "Select an option" at bounding box center [154, 269] width 14 height 14
click at [161, 267] on input "Select an option" at bounding box center [154, 269] width 14 height 14
click at [130, 455] on button "التالي" at bounding box center [104, 451] width 66 height 31
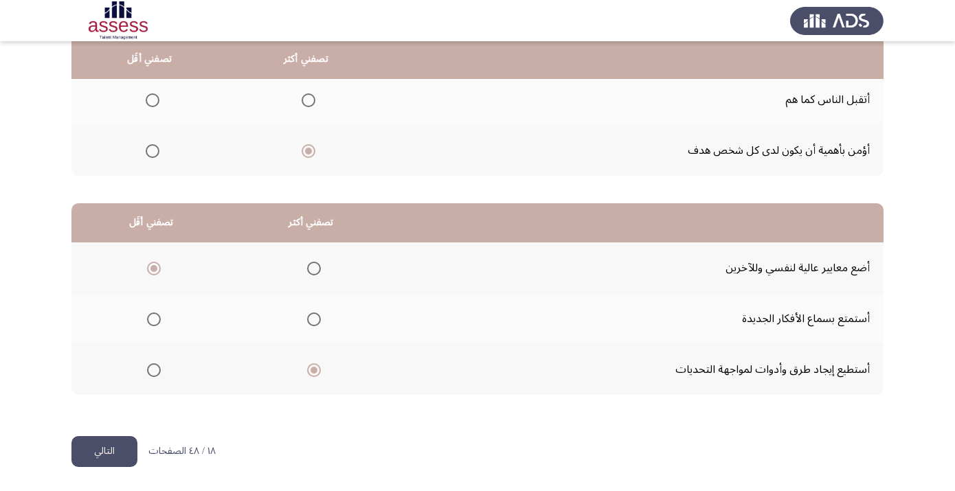
scroll to position [0, 0]
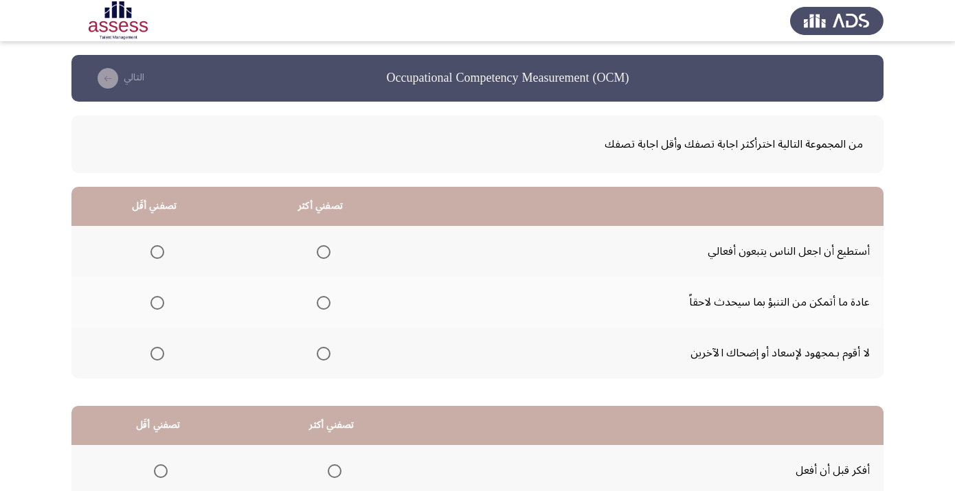
click at [330, 253] on span "Select an option" at bounding box center [324, 252] width 14 height 14
click at [330, 253] on input "Select an option" at bounding box center [324, 252] width 14 height 14
click at [163, 358] on span "Select an option" at bounding box center [157, 354] width 14 height 14
click at [163, 358] on input "Select an option" at bounding box center [157, 354] width 14 height 14
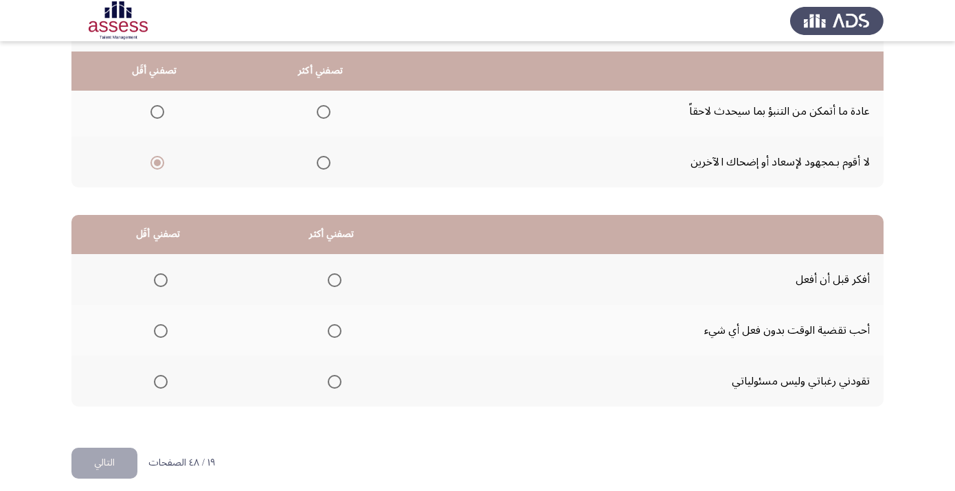
scroll to position [206, 0]
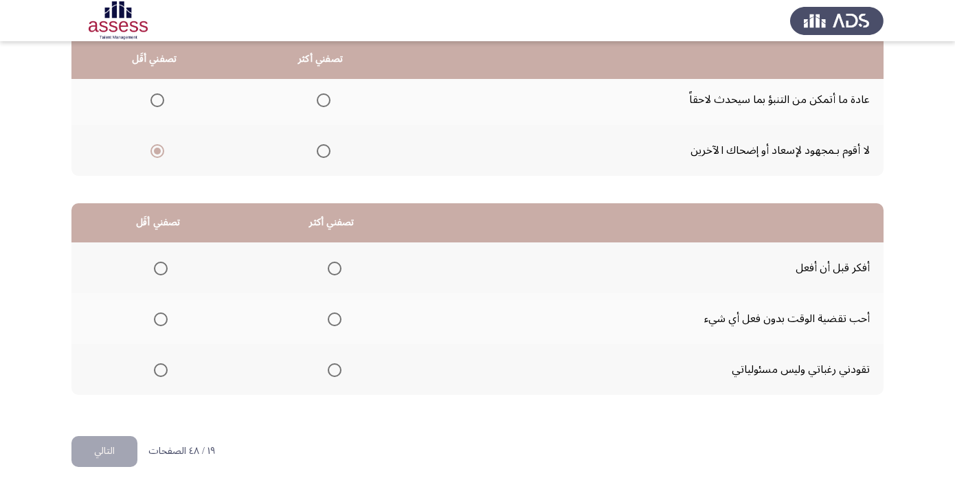
click at [341, 270] on span "Select an option" at bounding box center [335, 269] width 14 height 14
click at [341, 270] on input "Select an option" at bounding box center [335, 269] width 14 height 14
click at [163, 372] on span "Select an option" at bounding box center [161, 370] width 14 height 14
click at [163, 372] on input "Select an option" at bounding box center [161, 370] width 14 height 14
click at [126, 445] on button "التالي" at bounding box center [104, 451] width 66 height 31
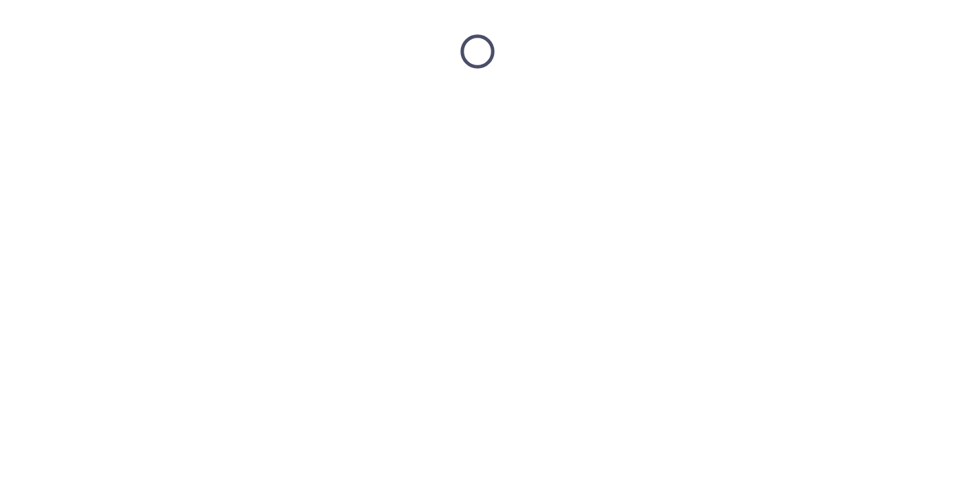
scroll to position [0, 0]
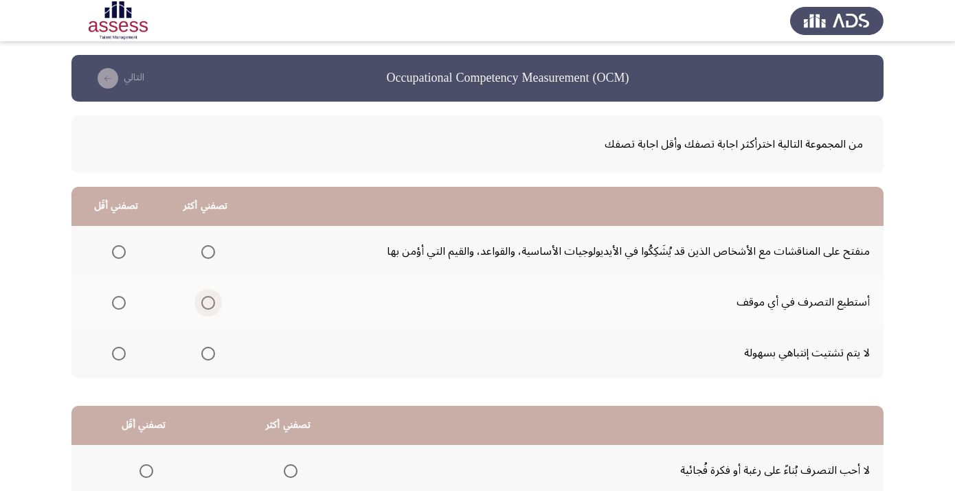
click at [215, 307] on span "Select an option" at bounding box center [208, 303] width 14 height 14
click at [215, 307] on input "Select an option" at bounding box center [208, 303] width 14 height 14
click at [119, 360] on span "Select an option" at bounding box center [119, 354] width 14 height 14
click at [119, 360] on input "Select an option" at bounding box center [119, 354] width 14 height 14
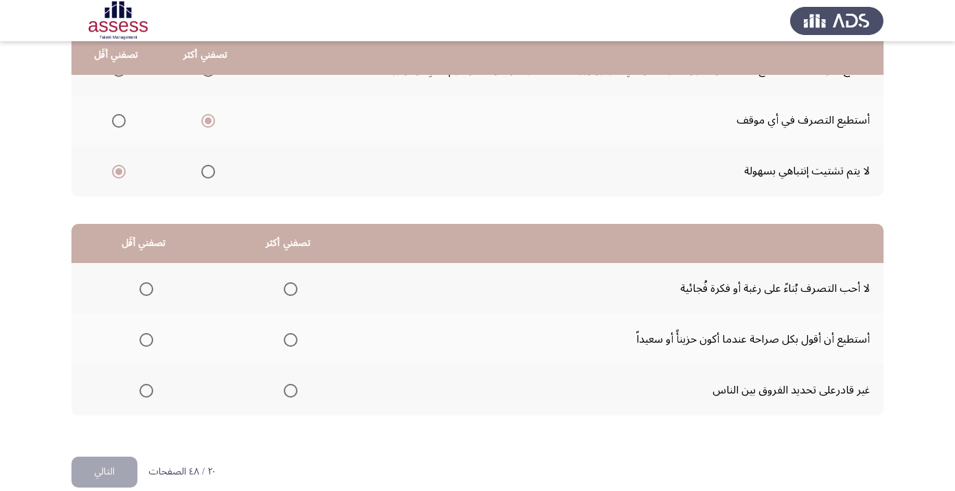
scroll to position [187, 0]
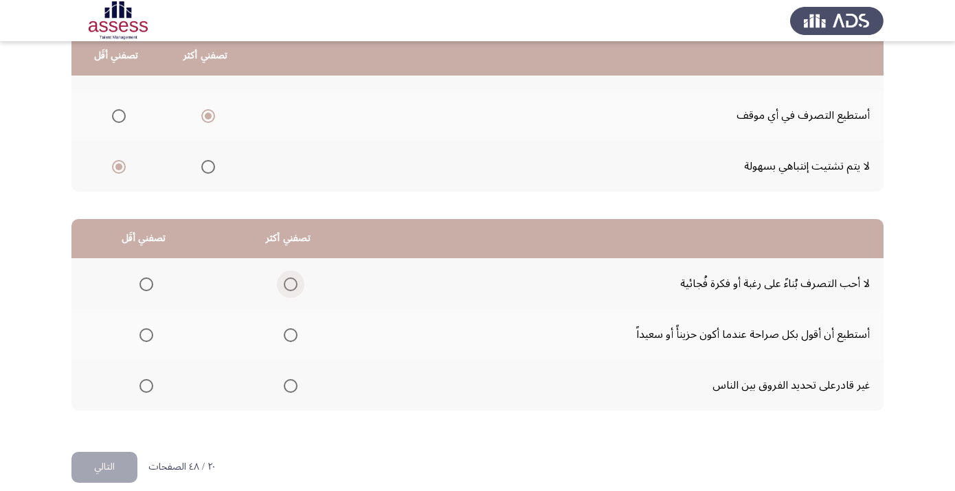
click at [297, 286] on span "Select an option" at bounding box center [291, 284] width 14 height 14
click at [297, 286] on input "Select an option" at bounding box center [291, 284] width 14 height 14
click at [153, 390] on span "Select an option" at bounding box center [146, 386] width 14 height 14
click at [153, 390] on input "Select an option" at bounding box center [146, 386] width 14 height 14
click at [115, 473] on button "التالي" at bounding box center [104, 467] width 66 height 31
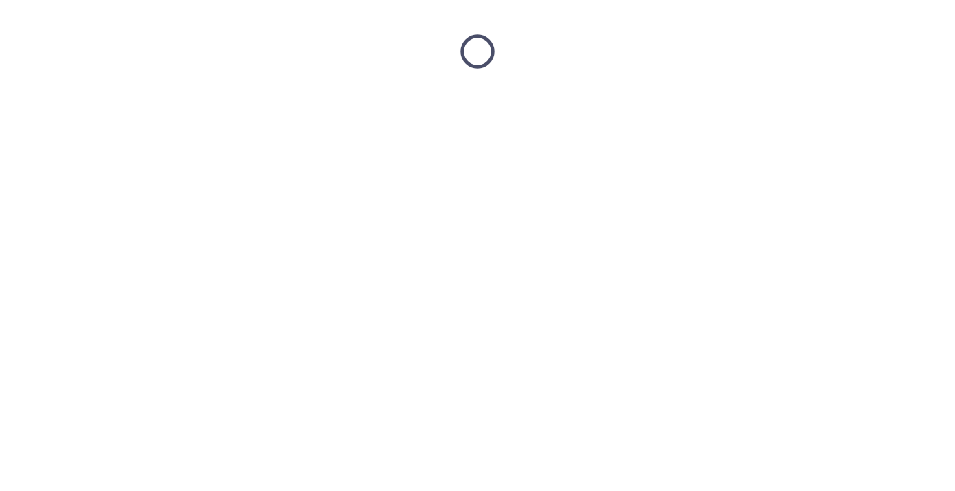
scroll to position [0, 0]
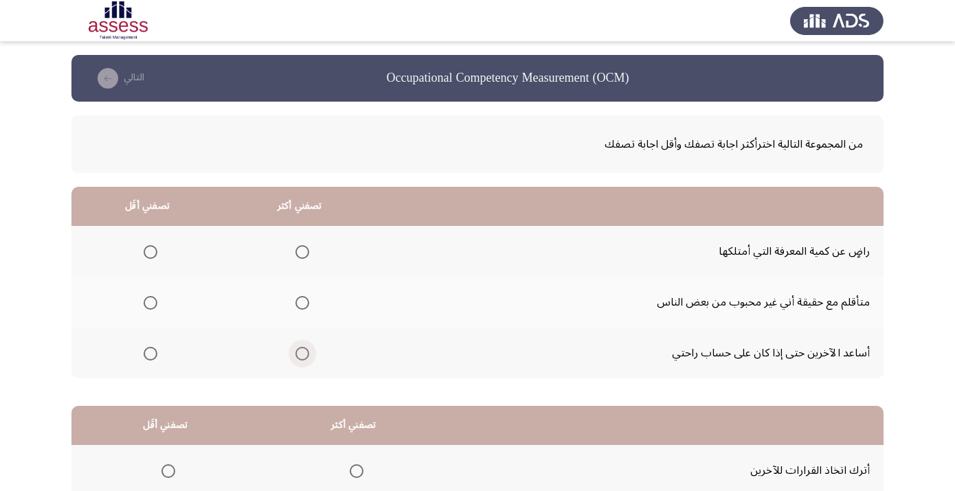
click at [309, 361] on span "Select an option" at bounding box center [302, 354] width 14 height 14
click at [309, 361] on input "Select an option" at bounding box center [302, 354] width 14 height 14
click at [157, 309] on span "Select an option" at bounding box center [151, 303] width 14 height 14
click at [157, 309] on input "Select an option" at bounding box center [151, 303] width 14 height 14
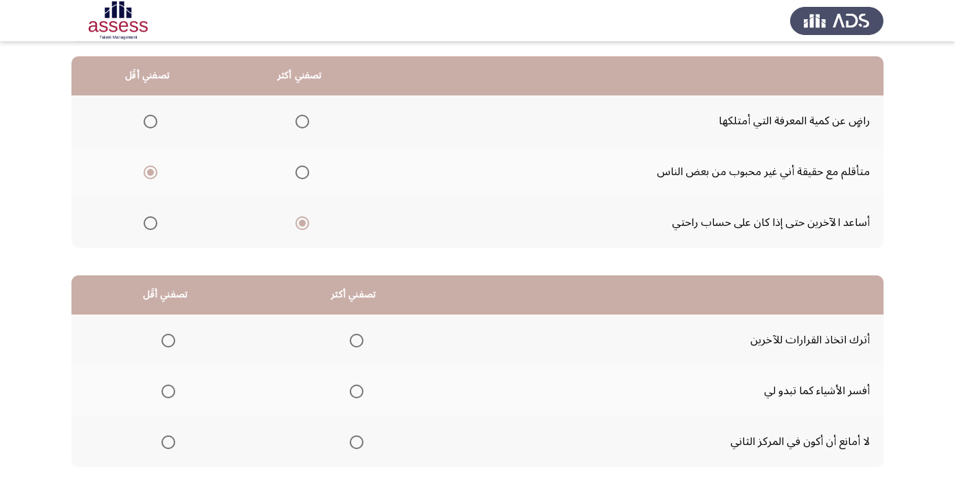
scroll to position [206, 0]
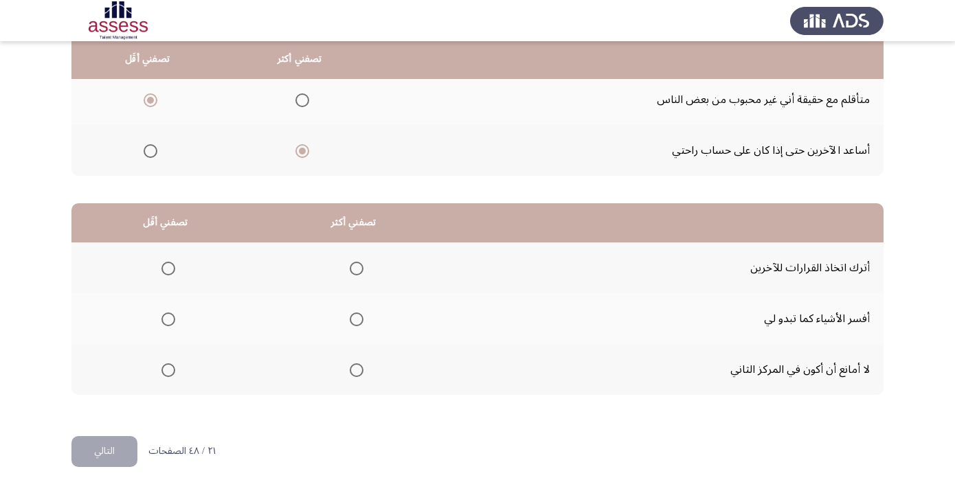
click at [175, 265] on span "Select an option" at bounding box center [168, 269] width 14 height 14
click at [175, 265] on input "Select an option" at bounding box center [168, 269] width 14 height 14
click at [363, 319] on span "Select an option" at bounding box center [357, 319] width 14 height 14
click at [363, 319] on input "Select an option" at bounding box center [357, 319] width 14 height 14
click at [124, 446] on button "التالي" at bounding box center [104, 451] width 66 height 31
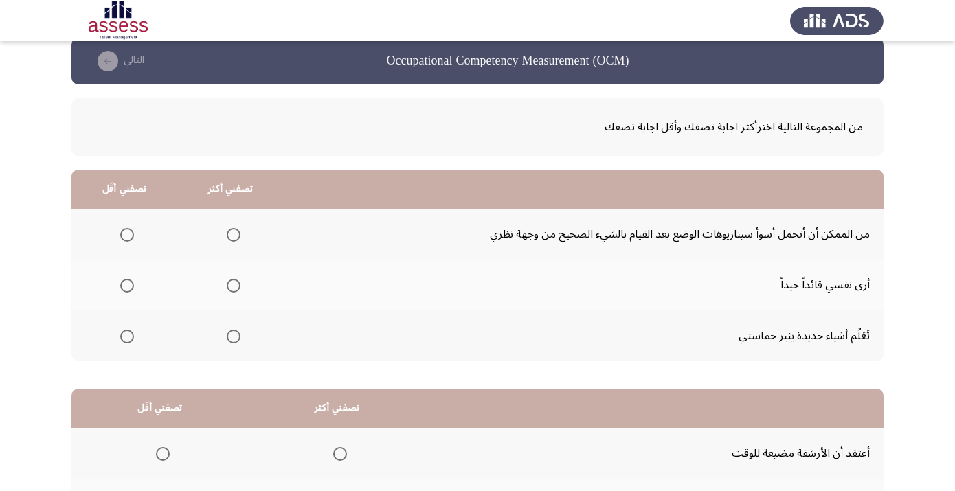
scroll to position [13, 0]
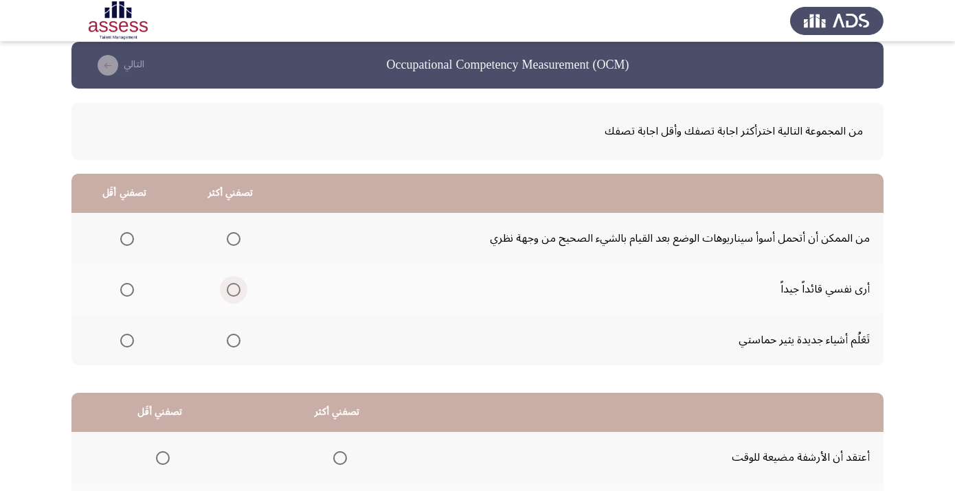
click at [240, 293] on span "Select an option" at bounding box center [234, 290] width 14 height 14
click at [240, 293] on input "Select an option" at bounding box center [234, 290] width 14 height 14
click at [128, 240] on span "Select an option" at bounding box center [127, 239] width 14 height 14
click at [128, 240] on input "Select an option" at bounding box center [127, 239] width 14 height 14
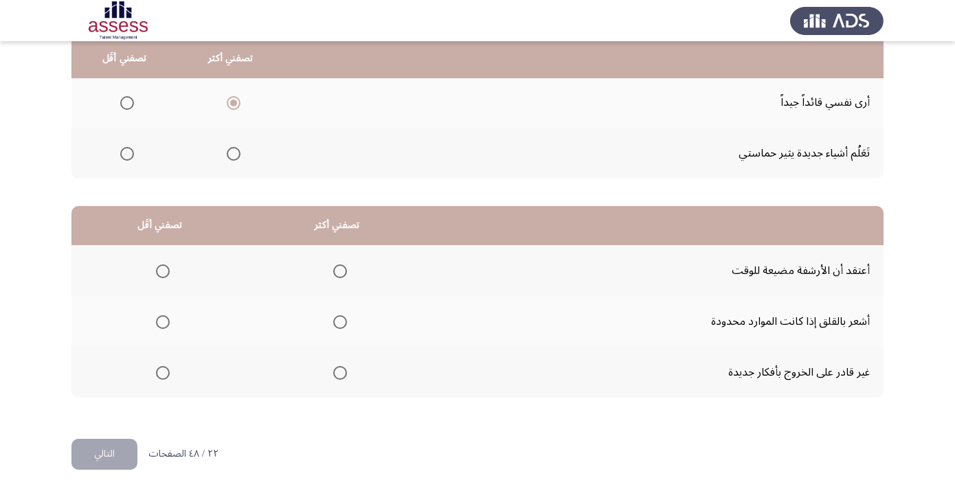
scroll to position [204, 0]
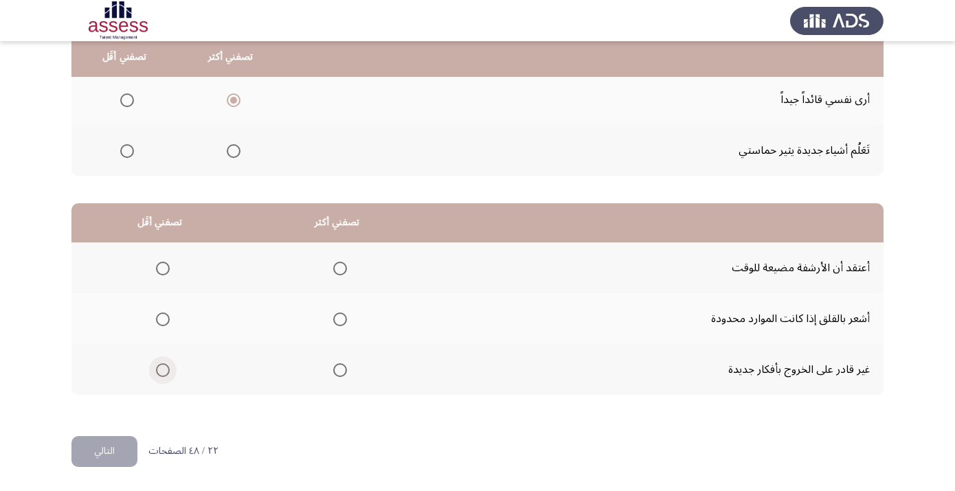
click at [163, 376] on span "Select an option" at bounding box center [163, 370] width 14 height 14
click at [163, 376] on input "Select an option" at bounding box center [163, 370] width 14 height 14
click at [347, 322] on span "Select an option" at bounding box center [340, 319] width 14 height 14
click at [347, 322] on input "Select an option" at bounding box center [340, 319] width 14 height 14
click at [112, 451] on button "التالي" at bounding box center [104, 451] width 66 height 31
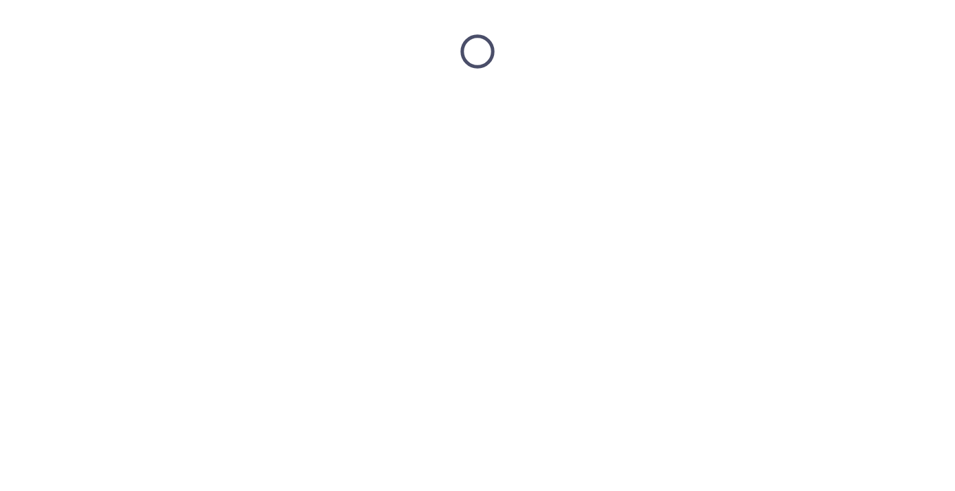
scroll to position [0, 0]
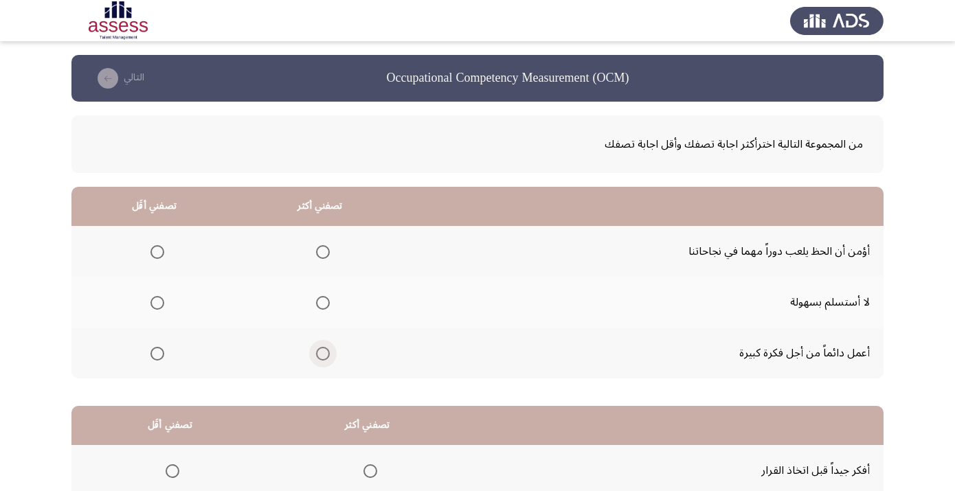
click at [330, 356] on span "Select an option" at bounding box center [323, 354] width 14 height 14
click at [330, 356] on input "Select an option" at bounding box center [323, 354] width 14 height 14
click at [159, 251] on span "Select an option" at bounding box center [157, 252] width 14 height 14
click at [159, 251] on input "Select an option" at bounding box center [157, 252] width 14 height 14
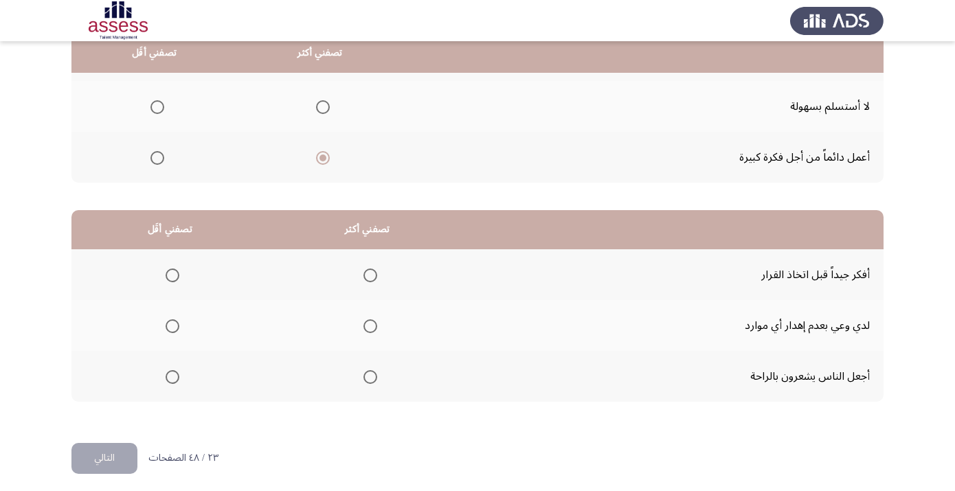
scroll to position [206, 0]
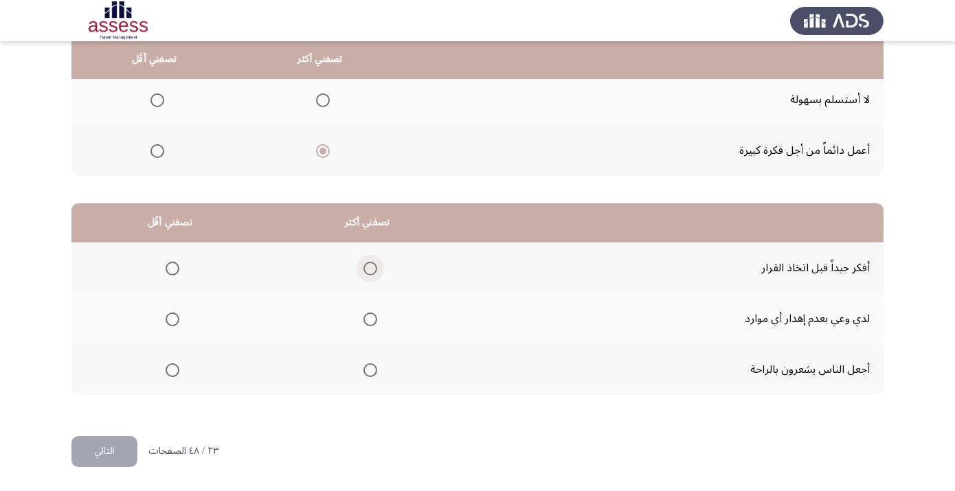
click at [377, 272] on span "Select an option" at bounding box center [370, 269] width 14 height 14
click at [377, 272] on input "Select an option" at bounding box center [370, 269] width 14 height 14
click at [177, 369] on span "Select an option" at bounding box center [173, 370] width 14 height 14
click at [177, 369] on input "Select an option" at bounding box center [173, 370] width 14 height 14
click at [129, 451] on button "التالي" at bounding box center [104, 451] width 66 height 31
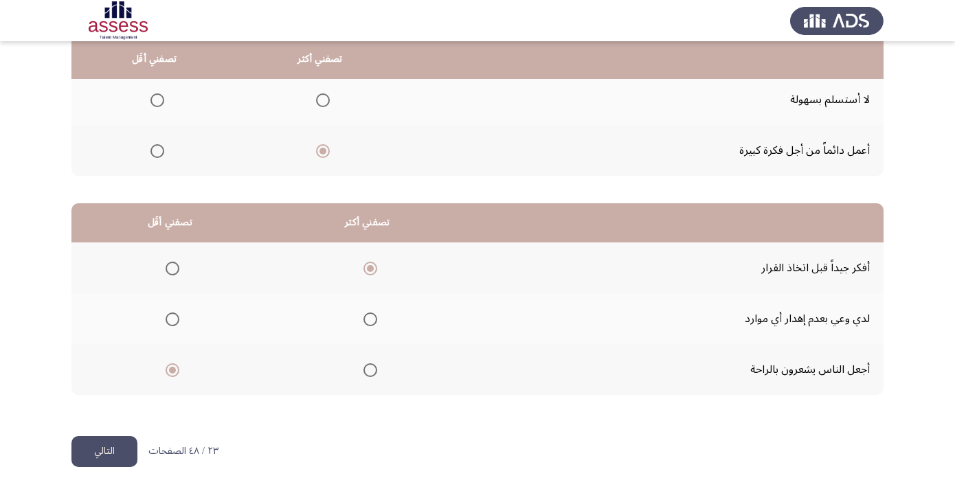
scroll to position [0, 0]
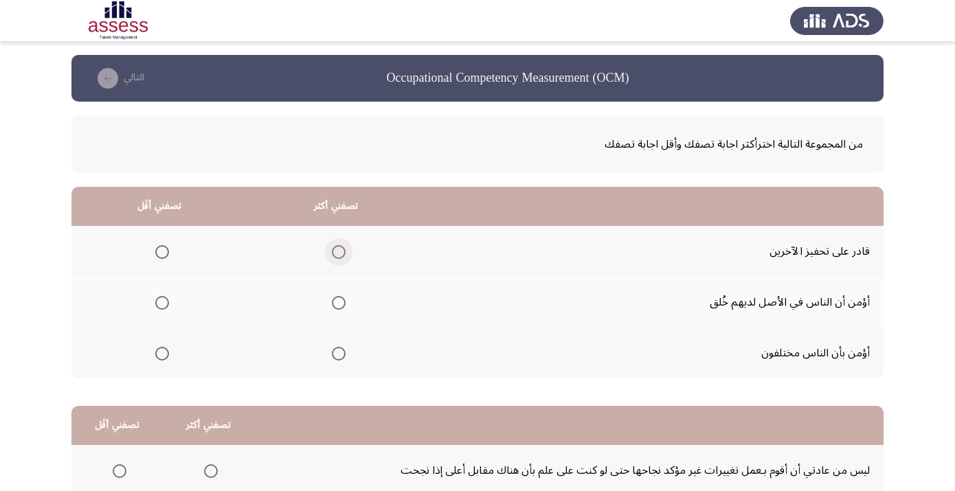
click at [345, 257] on span "Select an option" at bounding box center [339, 252] width 14 height 14
click at [345, 257] on input "Select an option" at bounding box center [339, 252] width 14 height 14
click at [169, 308] on span "Select an option" at bounding box center [162, 303] width 14 height 14
click at [169, 308] on input "Select an option" at bounding box center [162, 303] width 14 height 14
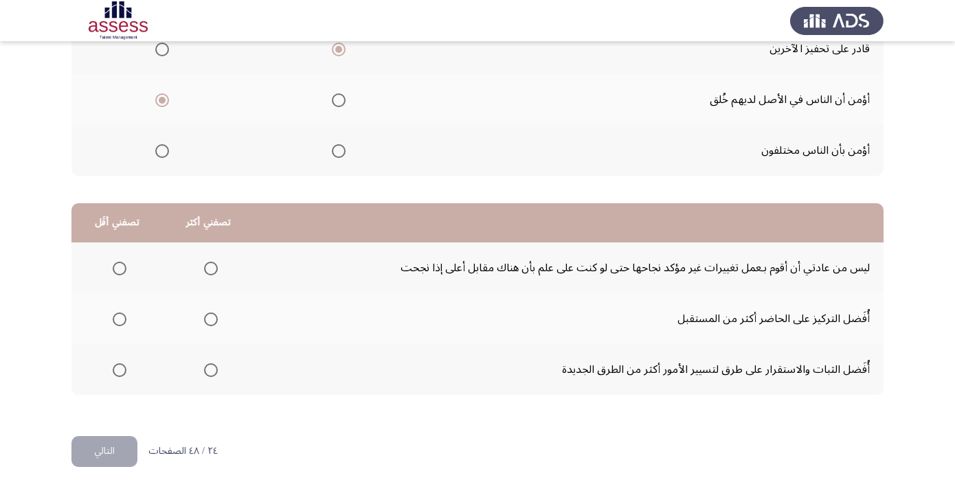
scroll to position [206, 0]
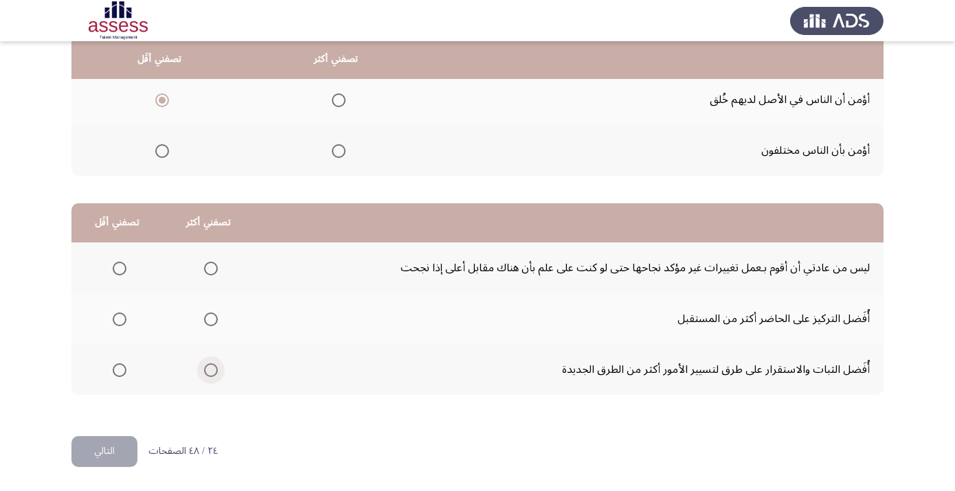
click at [218, 375] on span "Select an option" at bounding box center [211, 370] width 14 height 14
click at [218, 375] on input "Select an option" at bounding box center [211, 370] width 14 height 14
click at [133, 268] on th at bounding box center [116, 267] width 91 height 51
click at [126, 268] on span "Select an option" at bounding box center [120, 269] width 14 height 14
click at [126, 268] on input "Select an option" at bounding box center [120, 269] width 14 height 14
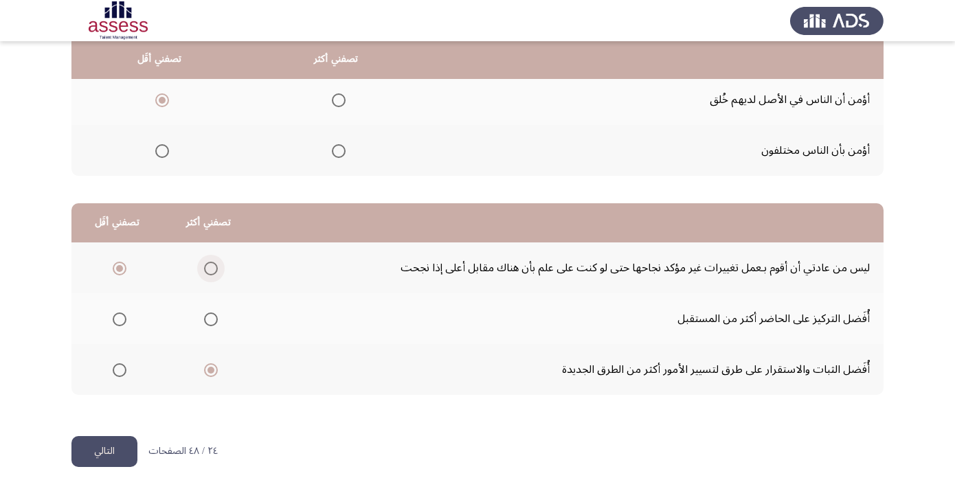
click at [217, 266] on span "Select an option" at bounding box center [211, 269] width 14 height 14
click at [217, 266] on input "Select an option" at bounding box center [211, 269] width 14 height 14
click at [120, 318] on span "Select an option" at bounding box center [120, 319] width 14 height 14
click at [120, 318] on input "Select an option" at bounding box center [120, 319] width 14 height 14
click at [126, 453] on button "التالي" at bounding box center [104, 451] width 66 height 31
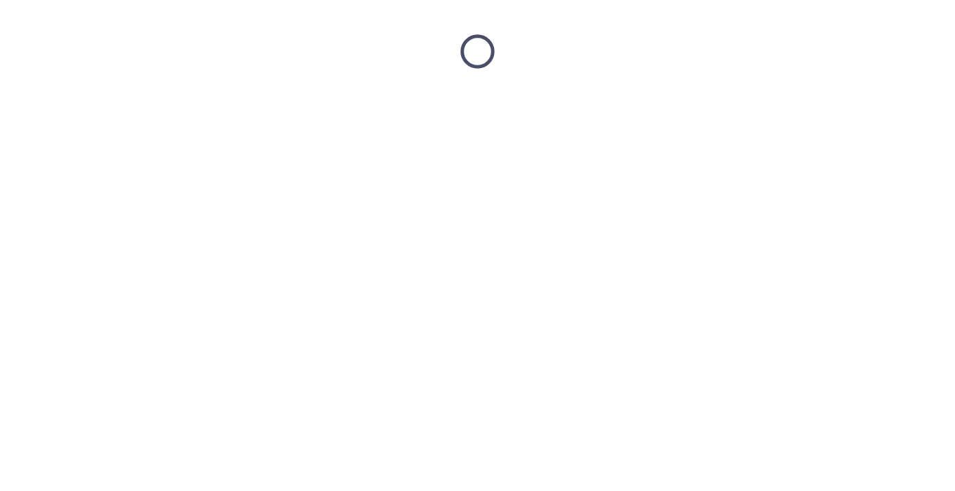
scroll to position [0, 0]
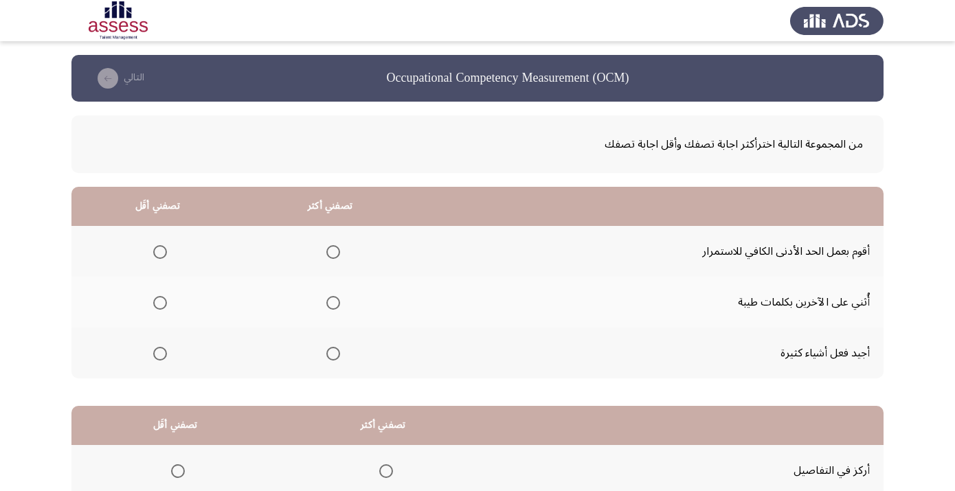
click at [340, 306] on span "Select an option" at bounding box center [333, 303] width 14 height 14
click at [340, 306] on input "Select an option" at bounding box center [333, 303] width 14 height 14
click at [167, 255] on span "Select an option" at bounding box center [160, 252] width 14 height 14
click at [167, 255] on input "Select an option" at bounding box center [160, 252] width 14 height 14
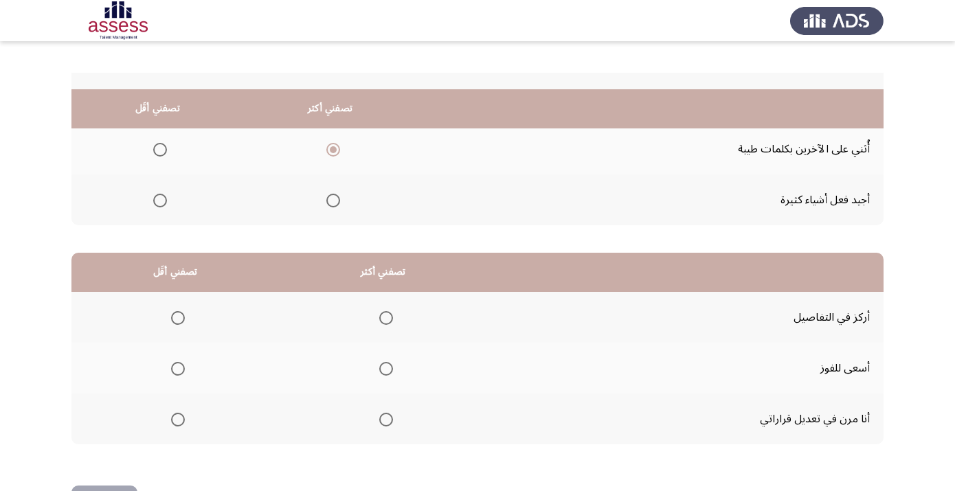
scroll to position [206, 0]
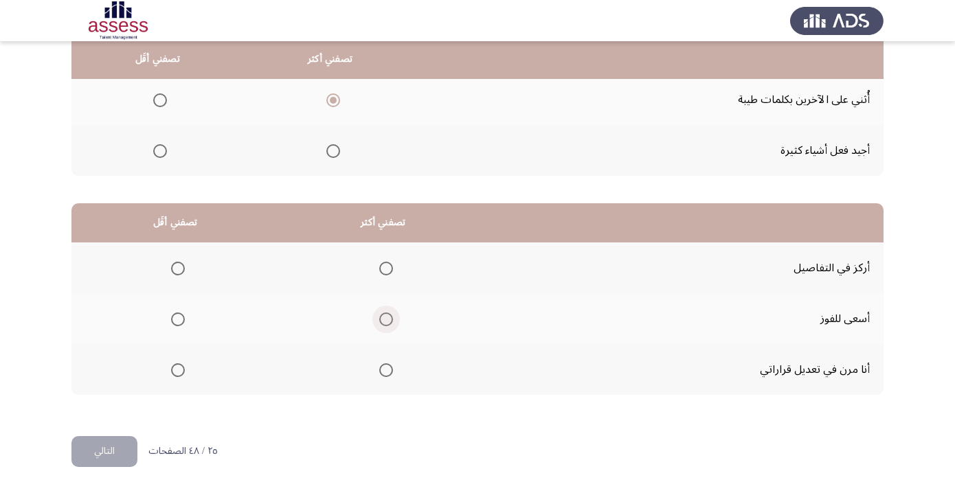
click at [393, 318] on span "Select an option" at bounding box center [386, 319] width 14 height 14
click at [393, 318] on input "Select an option" at bounding box center [386, 319] width 14 height 14
click at [180, 370] on span "Select an option" at bounding box center [178, 370] width 14 height 14
click at [180, 370] on input "Select an option" at bounding box center [178, 370] width 14 height 14
click at [393, 270] on span "Select an option" at bounding box center [386, 269] width 14 height 14
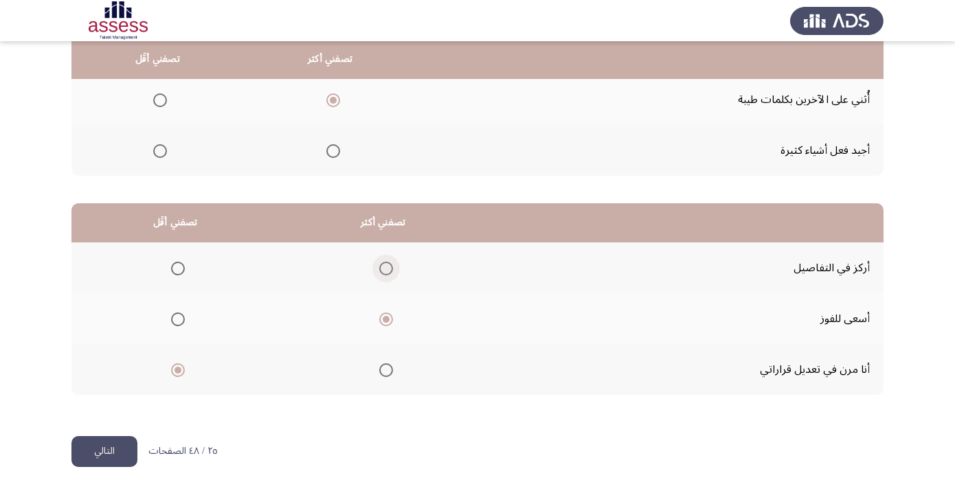
click at [393, 270] on input "Select an option" at bounding box center [386, 269] width 14 height 14
click at [393, 320] on span "Select an option" at bounding box center [386, 319] width 14 height 14
click at [393, 320] on input "Select an option" at bounding box center [386, 319] width 14 height 14
click at [126, 456] on button "التالي" at bounding box center [104, 451] width 66 height 31
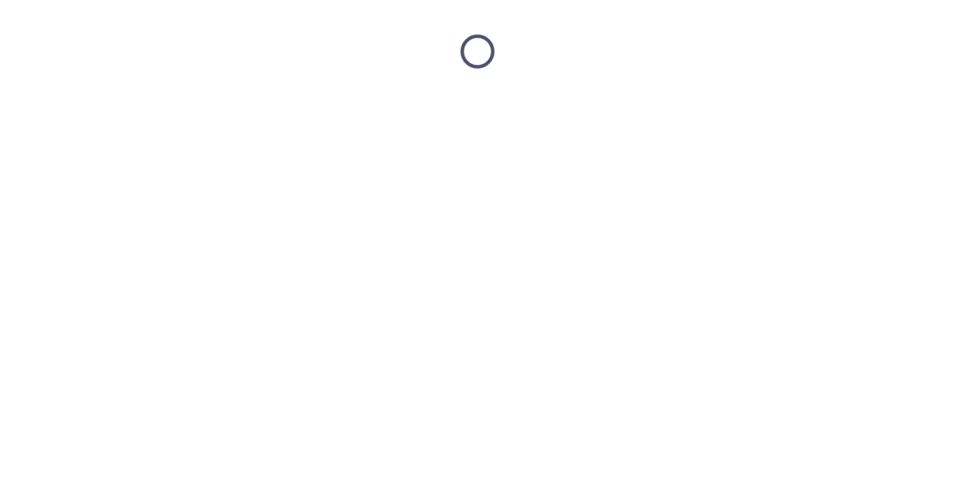
scroll to position [0, 0]
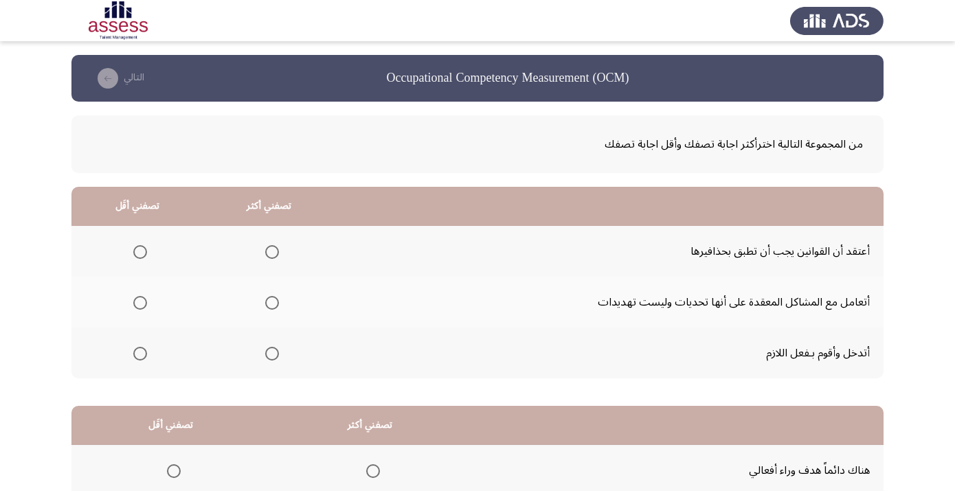
click at [279, 355] on span "Select an option" at bounding box center [272, 354] width 14 height 14
click at [279, 355] on input "Select an option" at bounding box center [272, 354] width 14 height 14
click at [146, 304] on span "Select an option" at bounding box center [140, 303] width 14 height 14
click at [146, 304] on input "Select an option" at bounding box center [140, 303] width 14 height 14
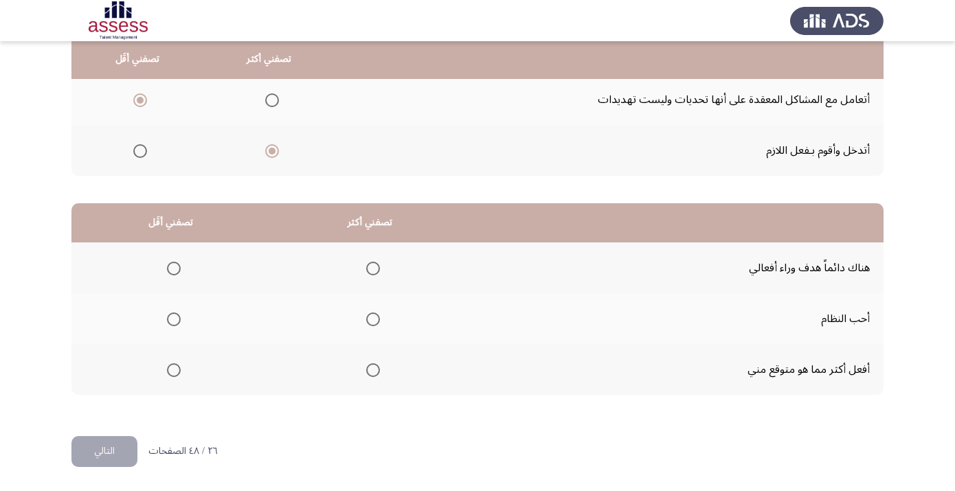
scroll to position [206, 0]
click at [380, 320] on span "Select an option" at bounding box center [373, 319] width 14 height 14
click at [380, 320] on input "Select an option" at bounding box center [373, 319] width 14 height 14
click at [181, 371] on span "Select an option" at bounding box center [174, 370] width 14 height 14
click at [181, 371] on input "Select an option" at bounding box center [174, 370] width 14 height 14
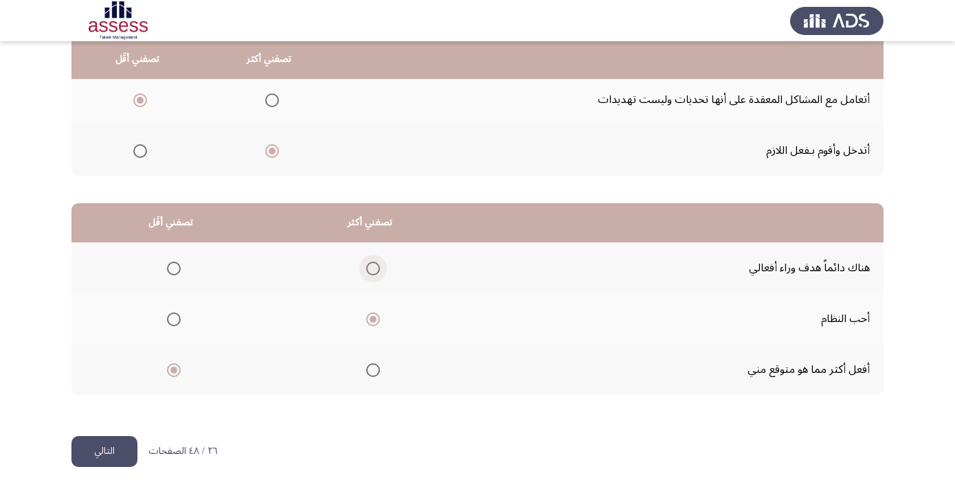
click at [380, 270] on span "Select an option" at bounding box center [373, 269] width 14 height 14
click at [380, 270] on input "Select an option" at bounding box center [373, 269] width 14 height 14
click at [119, 457] on button "التالي" at bounding box center [104, 451] width 66 height 31
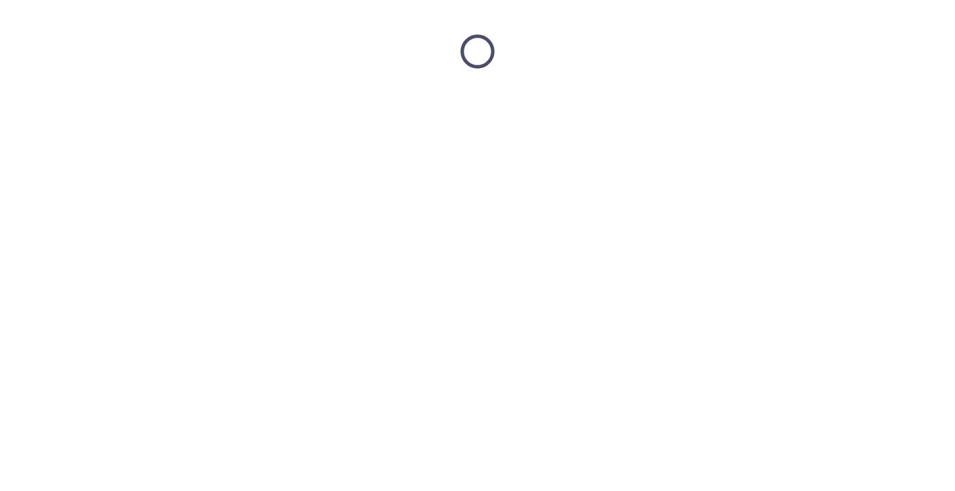
scroll to position [0, 0]
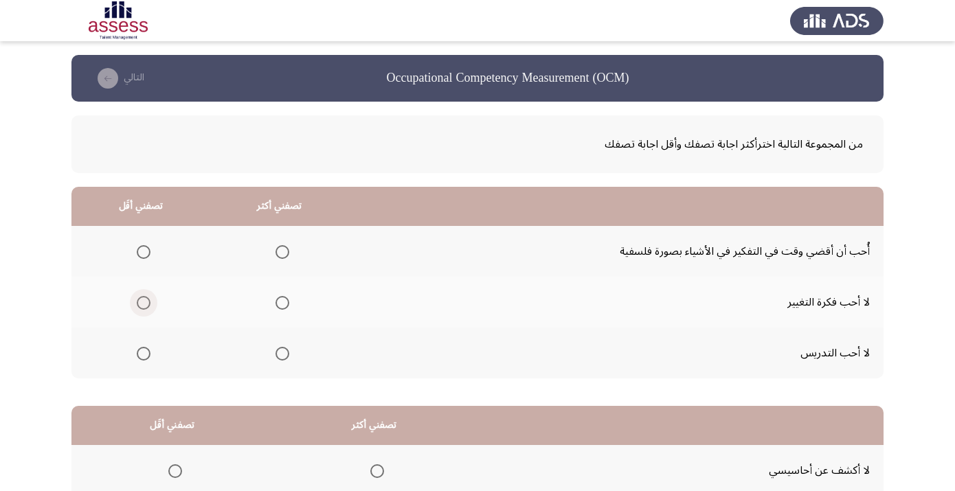
click at [149, 306] on span "Select an option" at bounding box center [144, 303] width 14 height 14
click at [149, 306] on input "Select an option" at bounding box center [144, 303] width 14 height 14
click at [289, 259] on span "Select an option" at bounding box center [282, 252] width 14 height 14
click at [289, 259] on input "Select an option" at bounding box center [282, 252] width 14 height 14
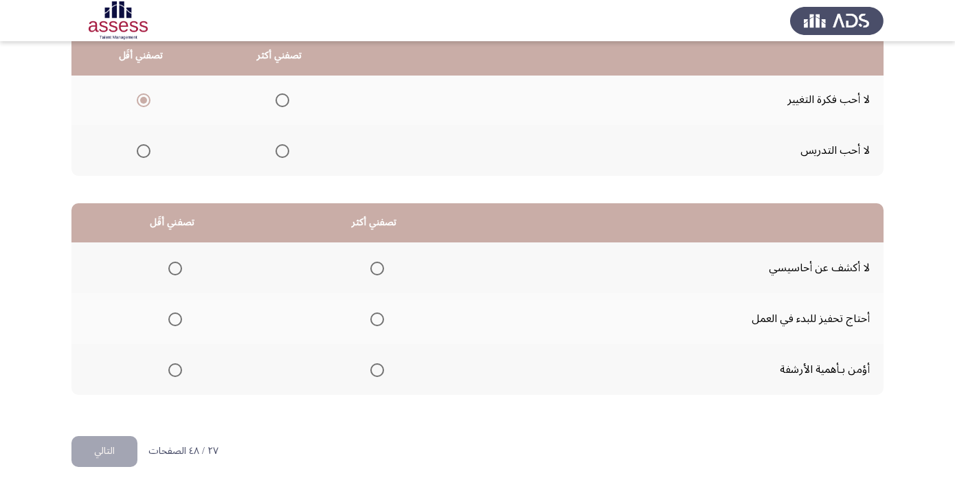
scroll to position [206, 0]
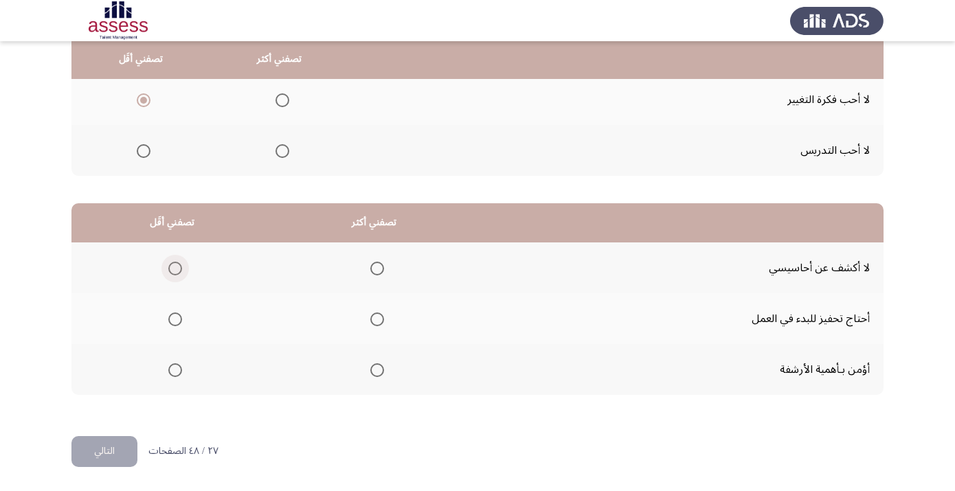
click at [177, 268] on span "Select an option" at bounding box center [175, 269] width 14 height 14
click at [177, 268] on input "Select an option" at bounding box center [175, 269] width 14 height 14
click at [389, 326] on th at bounding box center [374, 318] width 202 height 51
click at [384, 321] on span "Select an option" at bounding box center [377, 319] width 14 height 14
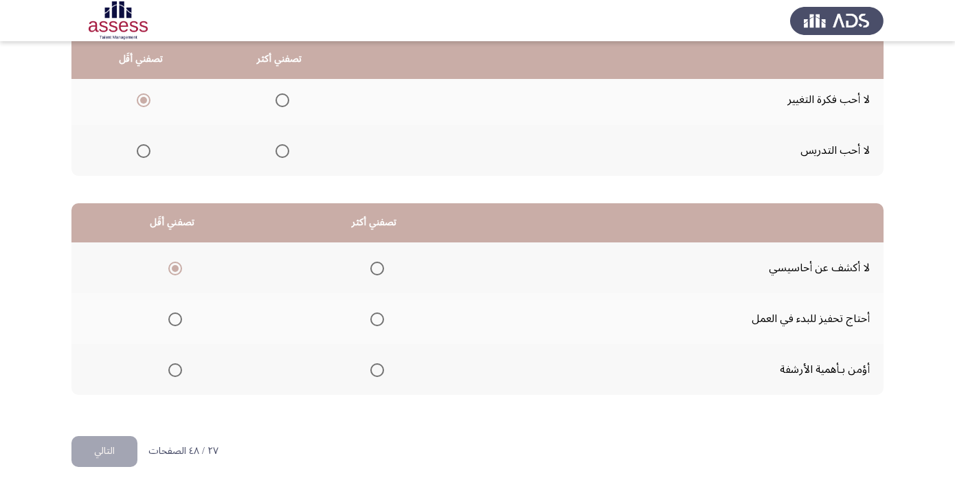
click at [384, 321] on input "Select an option" at bounding box center [377, 319] width 14 height 14
click at [116, 456] on button "التالي" at bounding box center [104, 451] width 66 height 31
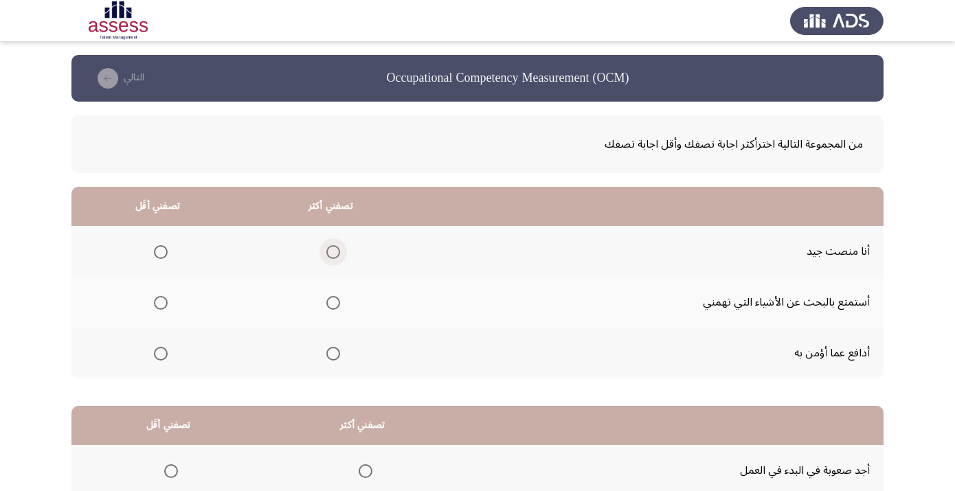
click at [340, 255] on span "Select an option" at bounding box center [333, 252] width 14 height 14
click at [340, 255] on input "Select an option" at bounding box center [333, 252] width 14 height 14
click at [165, 310] on span "Select an option" at bounding box center [161, 303] width 14 height 14
click at [165, 310] on input "Select an option" at bounding box center [161, 303] width 14 height 14
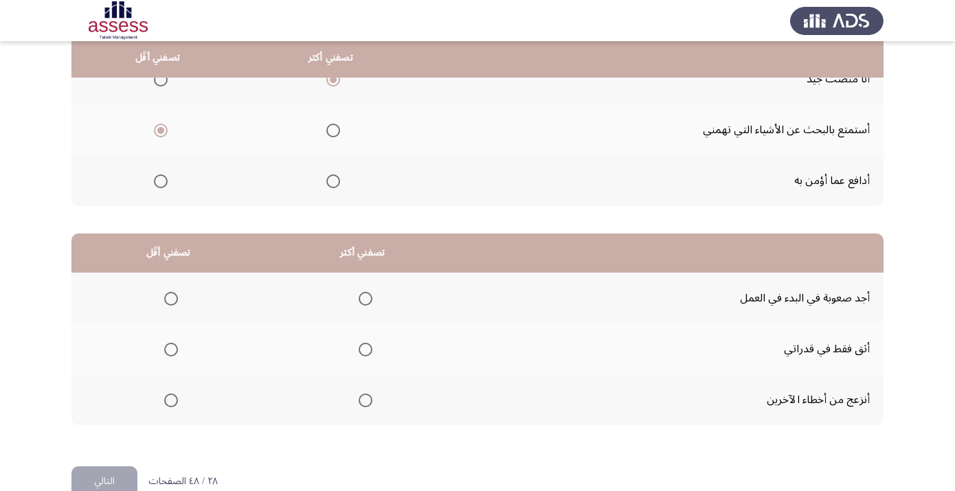
scroll to position [174, 0]
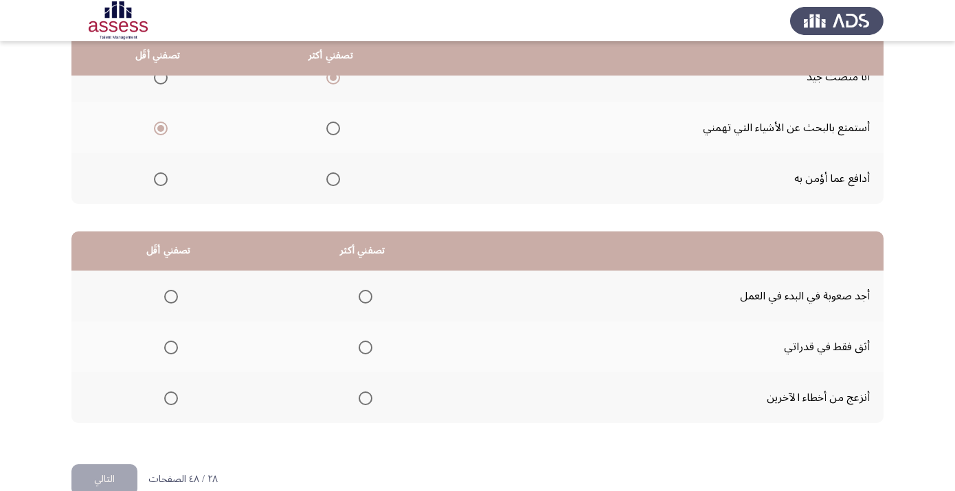
click at [176, 297] on span "Select an option" at bounding box center [171, 297] width 14 height 14
click at [176, 297] on input "Select an option" at bounding box center [171, 297] width 14 height 14
click at [372, 404] on span "Select an option" at bounding box center [365, 398] width 14 height 14
click at [372, 404] on input "Select an option" at bounding box center [365, 398] width 14 height 14
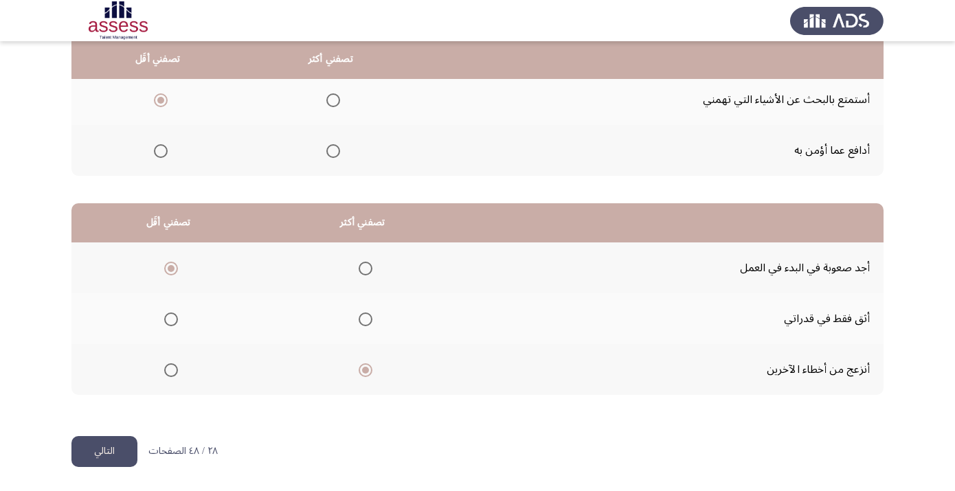
click at [119, 453] on button "التالي" at bounding box center [104, 451] width 66 height 31
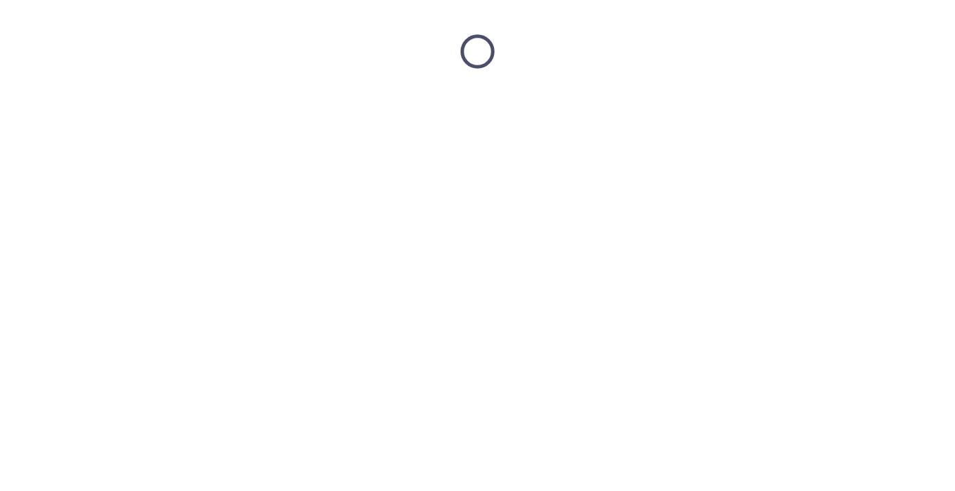
scroll to position [0, 0]
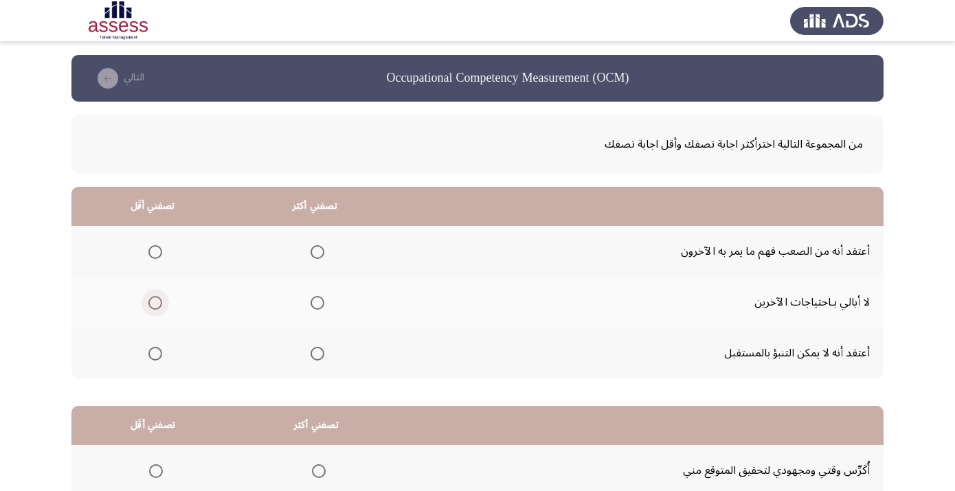
click at [159, 306] on span "Select an option" at bounding box center [155, 303] width 14 height 14
click at [159, 306] on input "Select an option" at bounding box center [155, 303] width 14 height 14
click at [324, 361] on span "Select an option" at bounding box center [317, 354] width 14 height 14
click at [324, 361] on input "Select an option" at bounding box center [317, 354] width 14 height 14
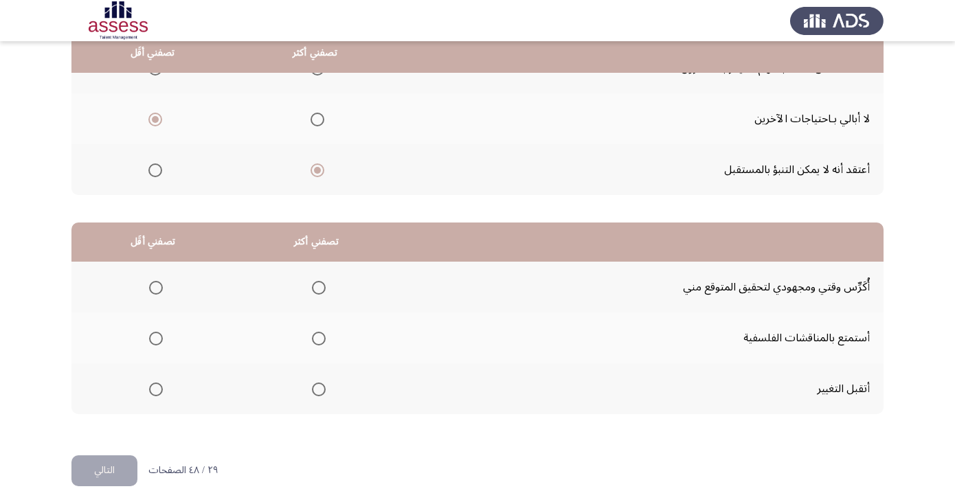
scroll to position [186, 0]
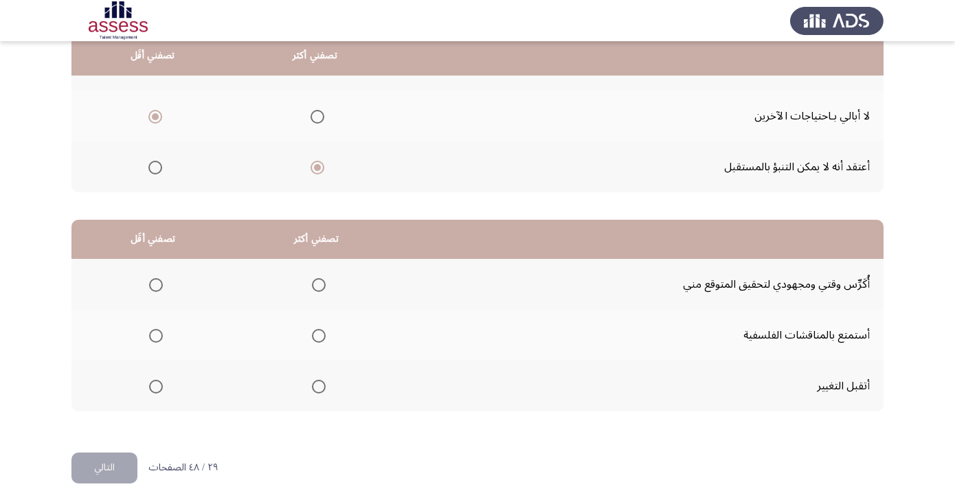
click at [326, 290] on span "Select an option" at bounding box center [319, 285] width 14 height 14
click at [326, 290] on input "Select an option" at bounding box center [319, 285] width 14 height 14
click at [162, 337] on span "Select an option" at bounding box center [156, 336] width 14 height 14
click at [162, 337] on input "Select an option" at bounding box center [156, 336] width 14 height 14
click at [121, 473] on button "التالي" at bounding box center [104, 468] width 66 height 31
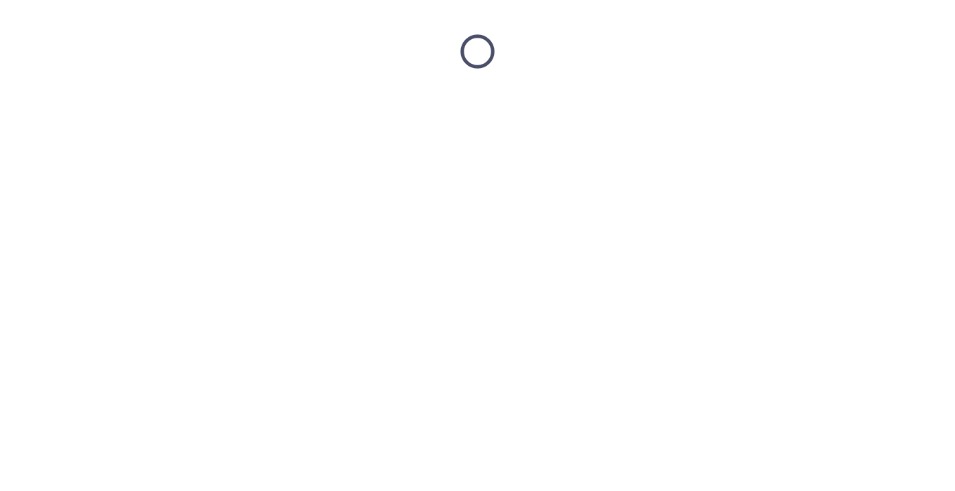
scroll to position [0, 0]
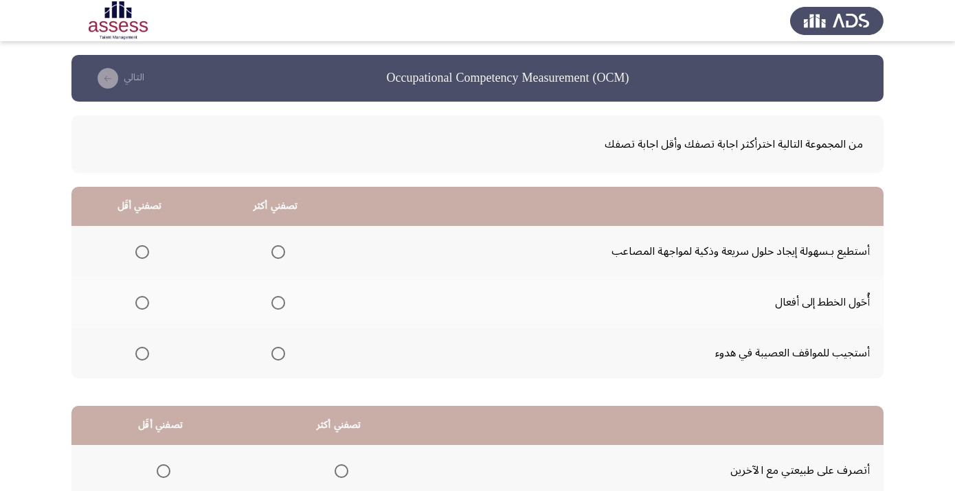
click at [285, 255] on span "Select an option" at bounding box center [278, 252] width 14 height 14
click at [285, 255] on input "Select an option" at bounding box center [278, 252] width 14 height 14
click at [149, 305] on span "Select an option" at bounding box center [142, 303] width 14 height 14
click at [149, 305] on input "Select an option" at bounding box center [142, 303] width 14 height 14
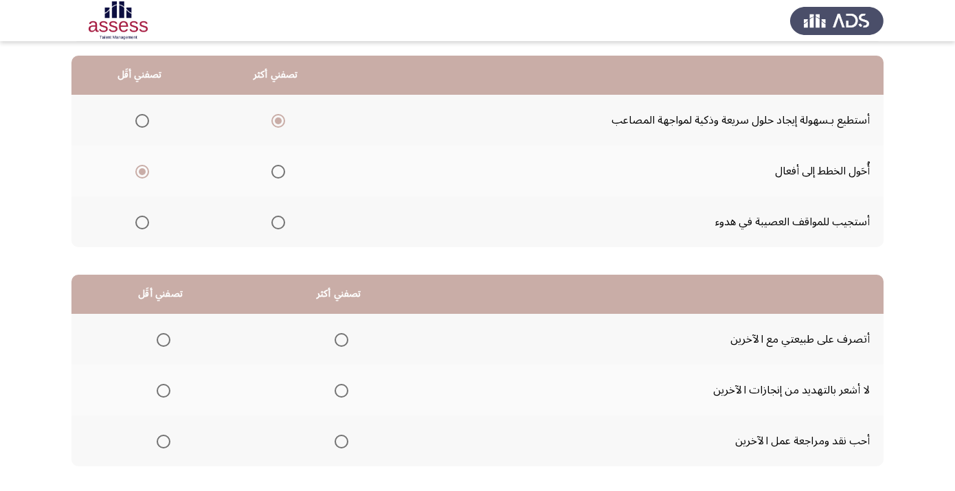
scroll to position [137, 0]
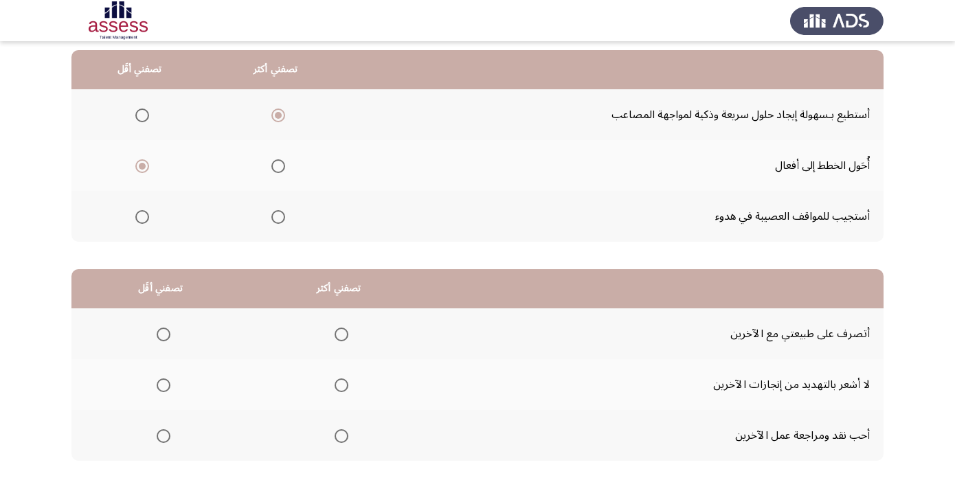
click at [145, 218] on span "Select an option" at bounding box center [142, 217] width 14 height 14
click at [145, 218] on input "Select an option" at bounding box center [142, 217] width 14 height 14
click at [148, 168] on span "Select an option" at bounding box center [142, 166] width 14 height 14
click at [148, 168] on input "Select an option" at bounding box center [142, 166] width 14 height 14
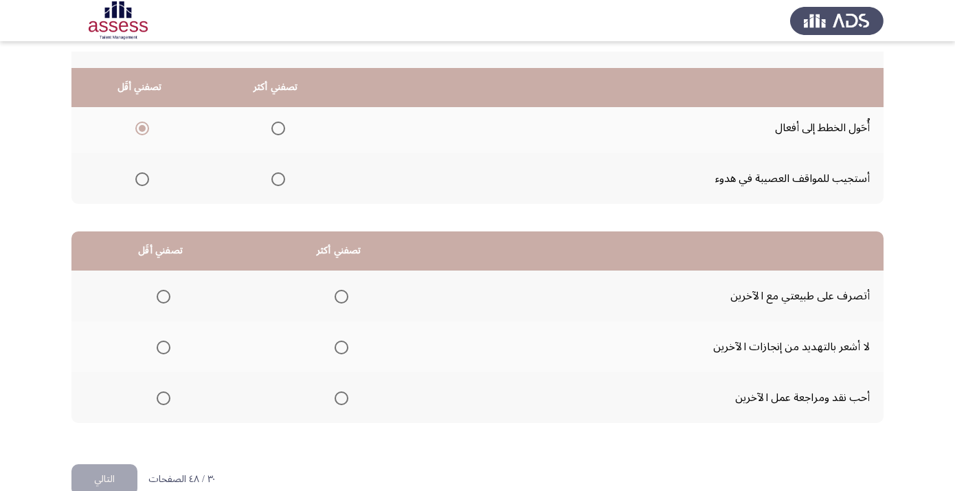
scroll to position [206, 0]
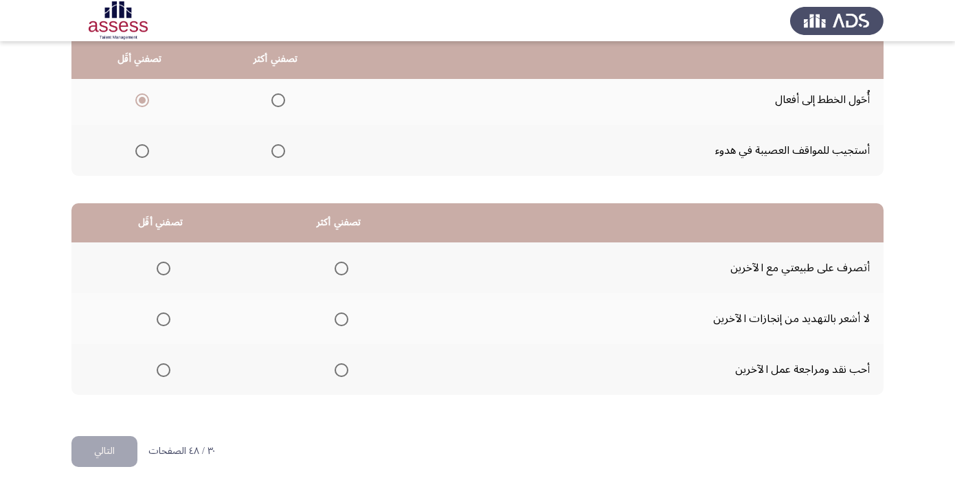
click at [348, 324] on span "Select an option" at bounding box center [341, 319] width 14 height 14
click at [348, 324] on input "Select an option" at bounding box center [341, 319] width 14 height 14
click at [165, 273] on span "Select an option" at bounding box center [164, 269] width 14 height 14
click at [165, 273] on input "Select an option" at bounding box center [164, 269] width 14 height 14
click at [126, 444] on button "التالي" at bounding box center [104, 451] width 66 height 31
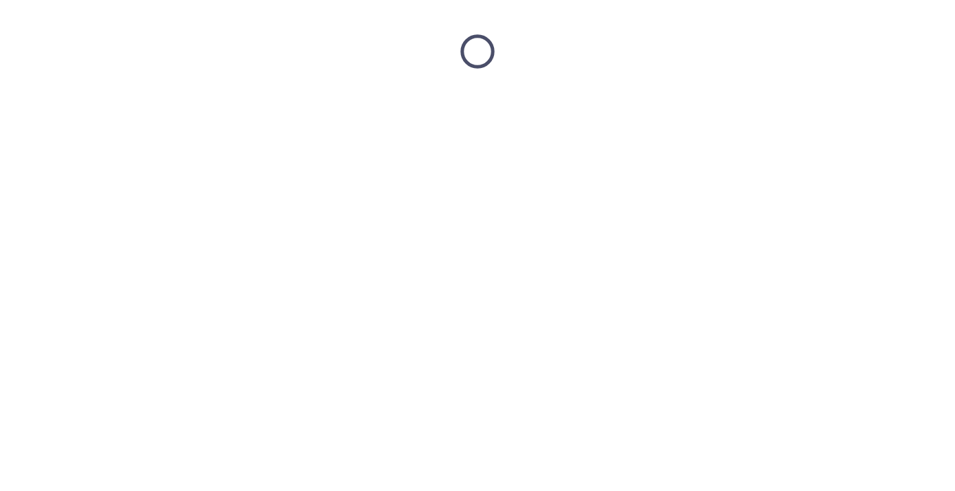
scroll to position [0, 0]
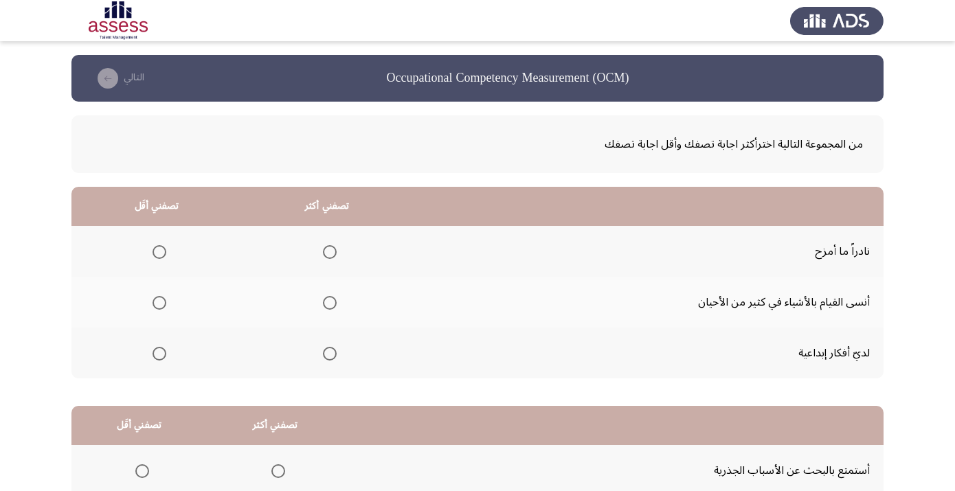
click at [351, 359] on th at bounding box center [327, 353] width 170 height 51
click at [337, 357] on span "Select an option" at bounding box center [330, 354] width 14 height 14
click at [337, 357] on input "Select an option" at bounding box center [330, 354] width 14 height 14
click at [171, 306] on th at bounding box center [156, 302] width 170 height 51
click at [166, 305] on span "Select an option" at bounding box center [159, 303] width 14 height 14
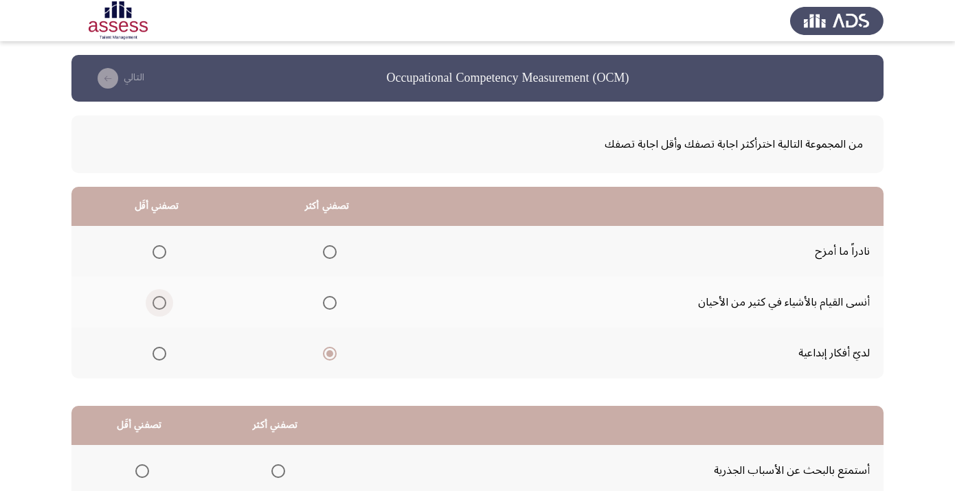
click at [166, 305] on input "Select an option" at bounding box center [159, 303] width 14 height 14
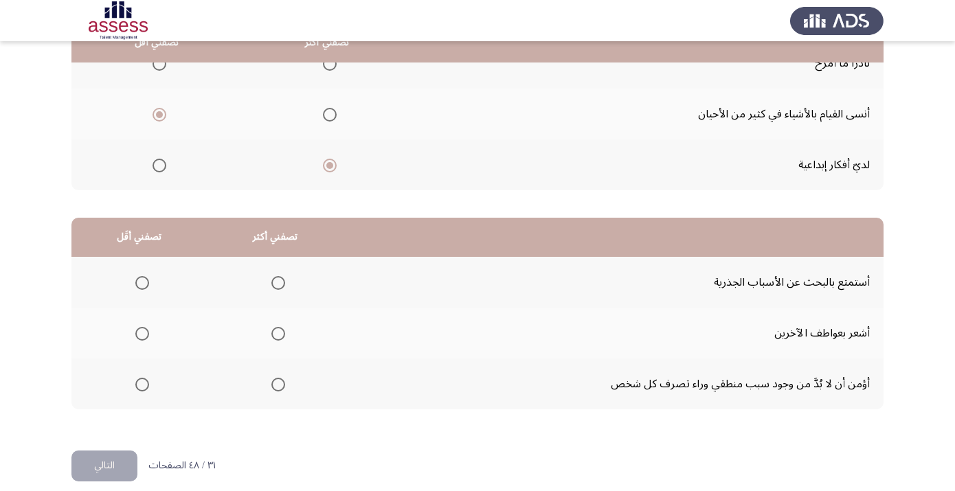
scroll to position [205, 0]
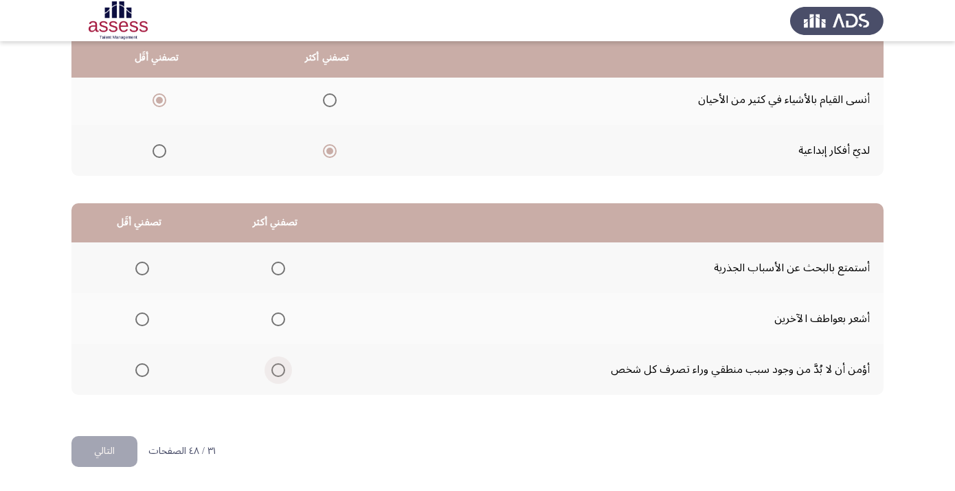
click at [285, 374] on span "Select an option" at bounding box center [278, 370] width 14 height 14
click at [285, 374] on input "Select an option" at bounding box center [278, 370] width 14 height 14
click at [147, 273] on span "Select an option" at bounding box center [142, 269] width 14 height 14
click at [147, 273] on input "Select an option" at bounding box center [142, 269] width 14 height 14
click at [117, 449] on button "التالي" at bounding box center [104, 451] width 66 height 31
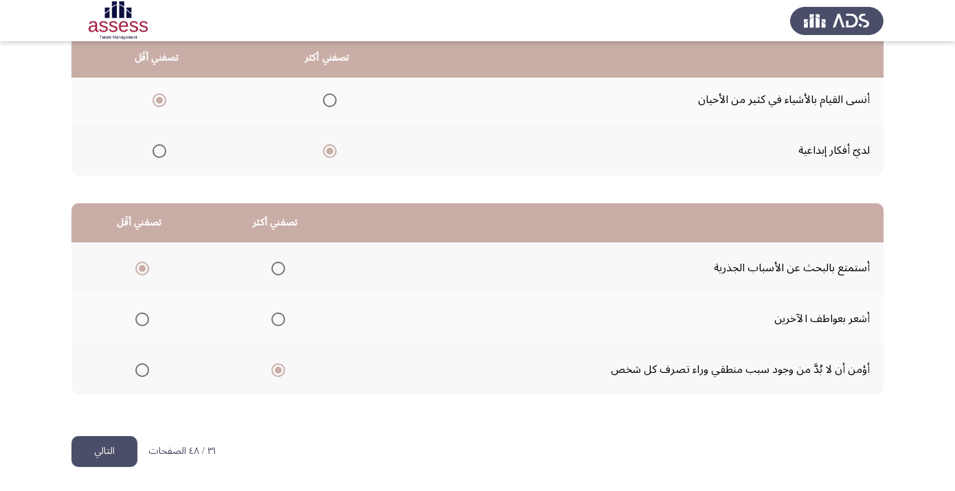
scroll to position [0, 0]
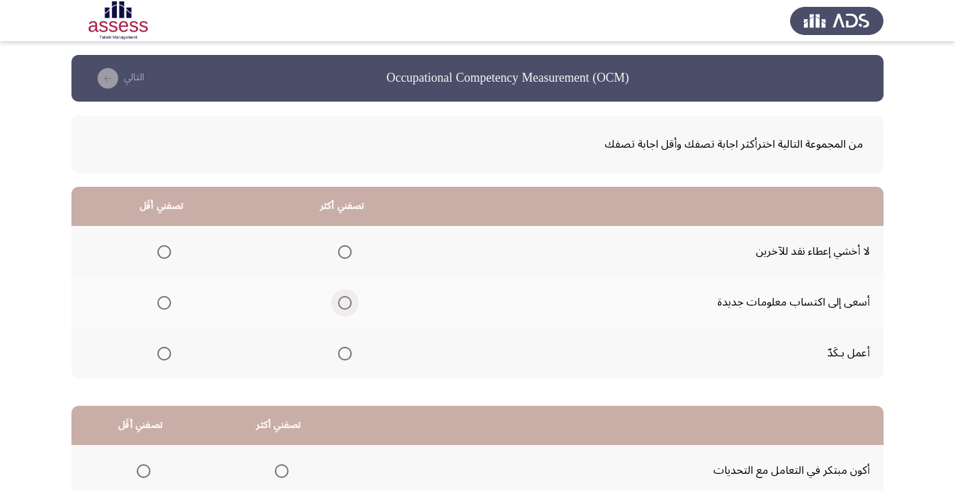
click at [352, 306] on span "Select an option" at bounding box center [345, 303] width 14 height 14
click at [352, 306] on input "Select an option" at bounding box center [345, 303] width 14 height 14
click at [171, 258] on span "Select an option" at bounding box center [164, 252] width 14 height 14
click at [171, 258] on input "Select an option" at bounding box center [164, 252] width 14 height 14
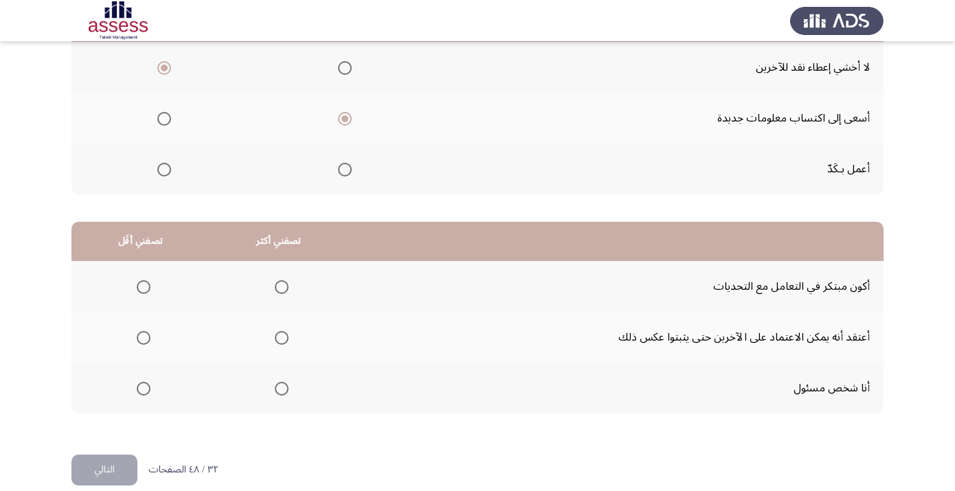
scroll to position [206, 0]
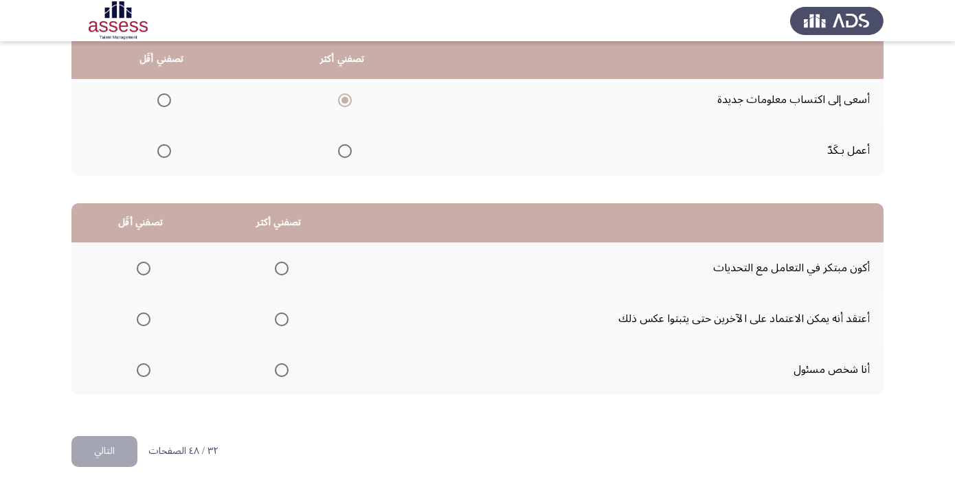
click at [303, 369] on th at bounding box center [278, 369] width 139 height 51
click at [288, 369] on span "Select an option" at bounding box center [282, 370] width 14 height 14
click at [288, 369] on input "Select an option" at bounding box center [282, 370] width 14 height 14
click at [150, 320] on span "Select an option" at bounding box center [144, 319] width 14 height 14
click at [150, 320] on input "Select an option" at bounding box center [144, 319] width 14 height 14
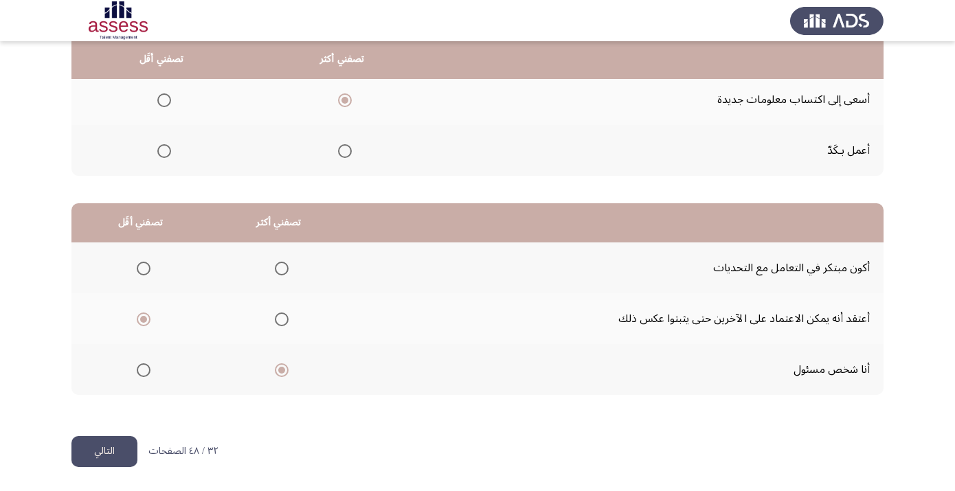
click at [119, 452] on button "التالي" at bounding box center [104, 451] width 66 height 31
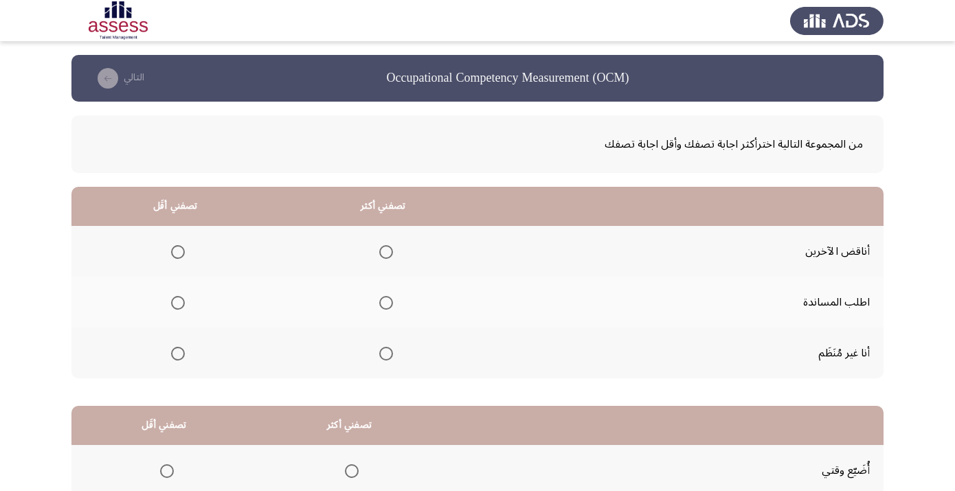
click at [393, 306] on span "Select an option" at bounding box center [386, 303] width 14 height 14
click at [393, 306] on input "Select an option" at bounding box center [386, 303] width 14 height 14
click at [185, 354] on span "Select an option" at bounding box center [178, 354] width 14 height 14
click at [185, 354] on input "Select an option" at bounding box center [178, 354] width 14 height 14
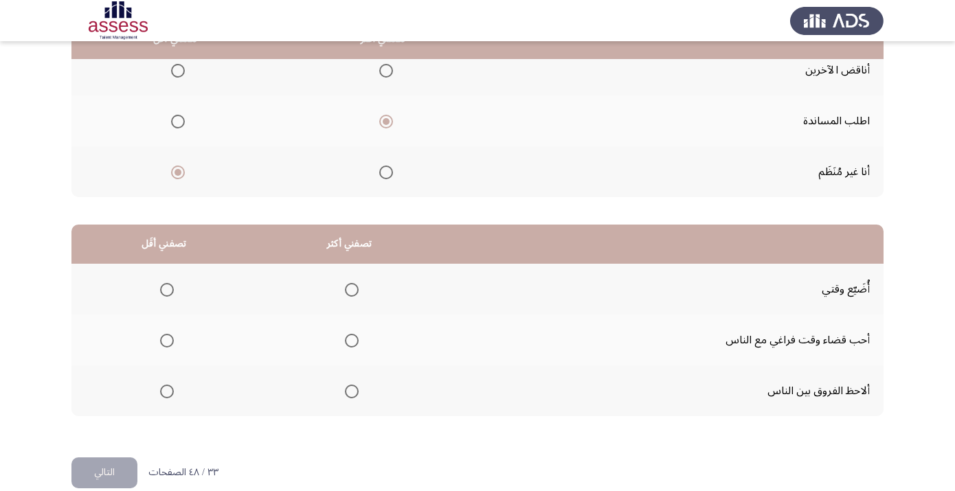
scroll to position [206, 0]
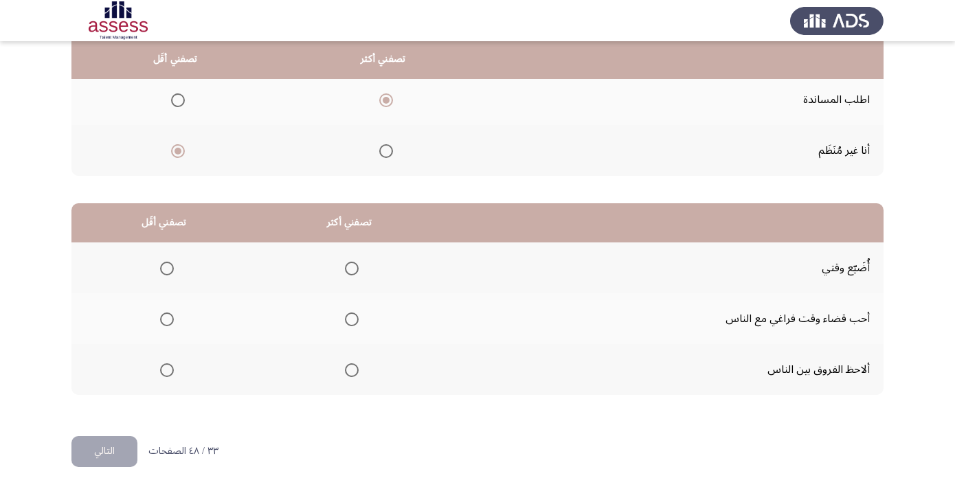
click at [170, 265] on span "Select an option" at bounding box center [167, 269] width 14 height 14
click at [170, 265] on input "Select an option" at bounding box center [167, 269] width 14 height 14
click at [358, 372] on span "Select an option" at bounding box center [352, 370] width 14 height 14
click at [358, 372] on input "Select an option" at bounding box center [352, 370] width 14 height 14
click at [124, 445] on button "التالي" at bounding box center [104, 451] width 66 height 31
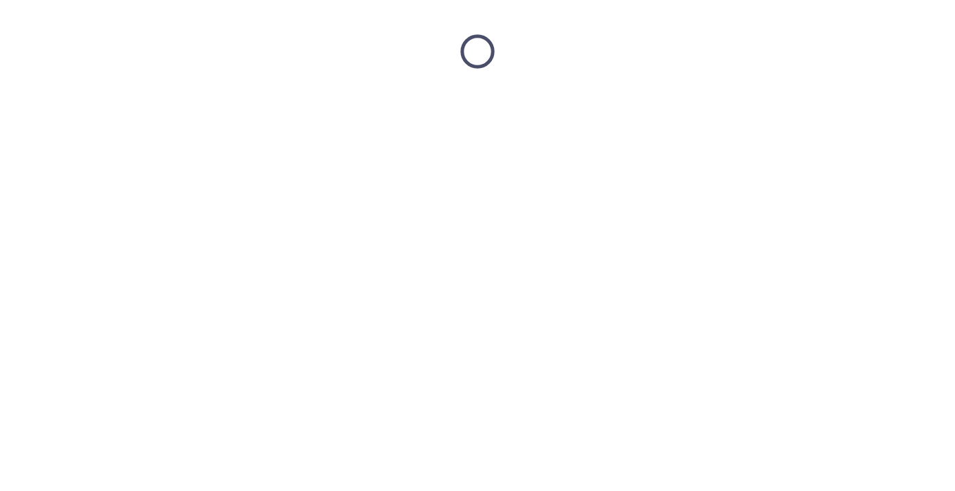
scroll to position [0, 0]
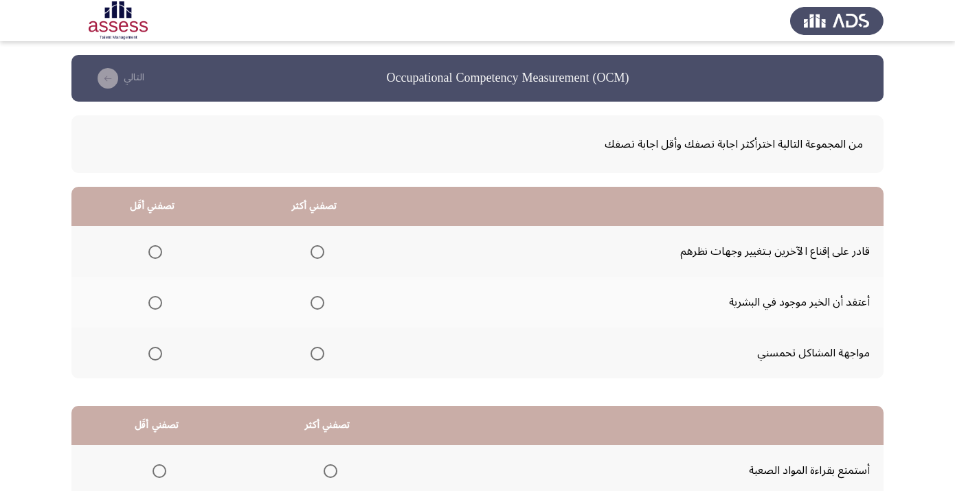
click at [324, 254] on span "Select an option" at bounding box center [317, 252] width 14 height 14
click at [324, 254] on input "Select an option" at bounding box center [317, 252] width 14 height 14
click at [160, 308] on span "Select an option" at bounding box center [155, 303] width 14 height 14
click at [160, 308] on input "Select an option" at bounding box center [155, 303] width 14 height 14
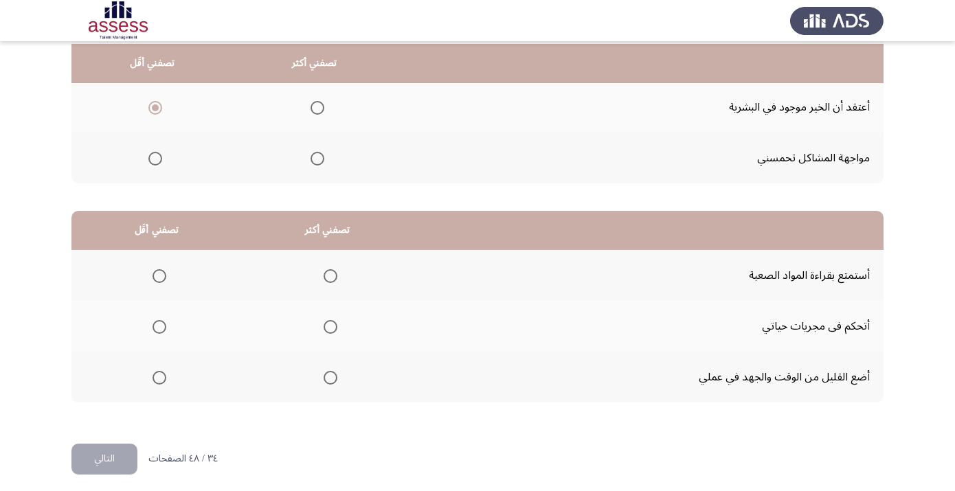
scroll to position [206, 0]
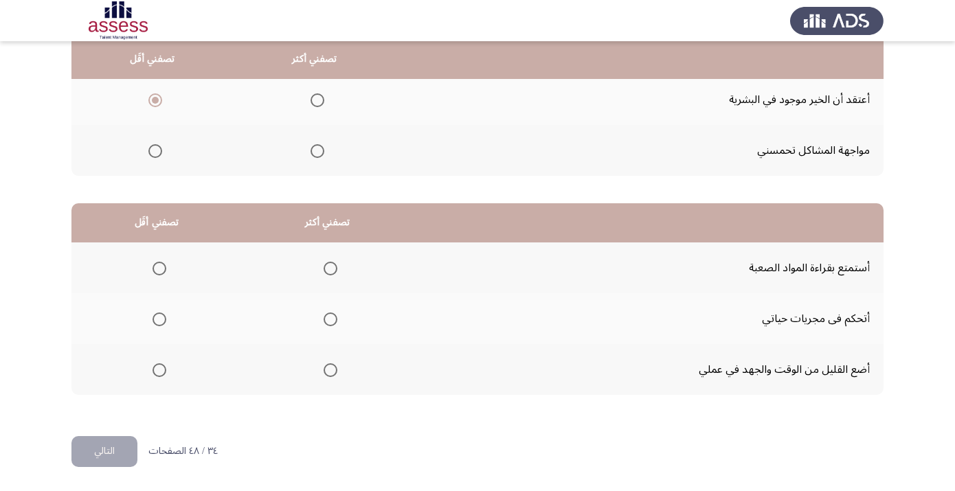
click at [163, 373] on span "Select an option" at bounding box center [159, 370] width 14 height 14
click at [163, 373] on input "Select an option" at bounding box center [159, 370] width 14 height 14
click at [337, 269] on span "Select an option" at bounding box center [330, 269] width 14 height 14
click at [337, 269] on input "Select an option" at bounding box center [330, 269] width 14 height 14
click at [115, 451] on button "التالي" at bounding box center [104, 451] width 66 height 31
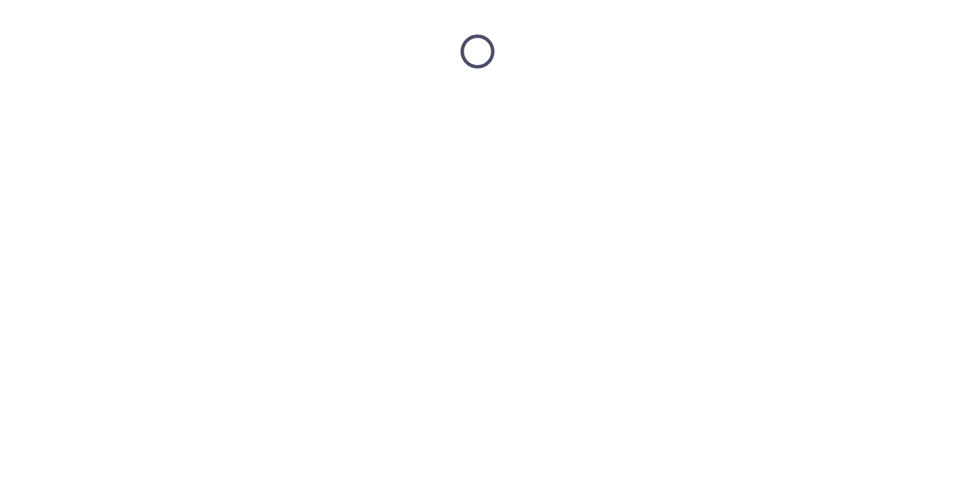
scroll to position [0, 0]
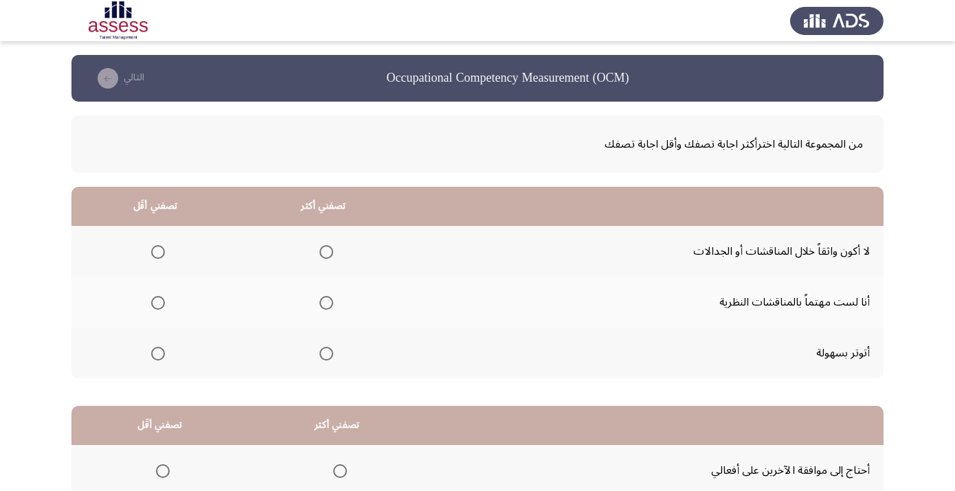
click at [165, 254] on span "Select an option" at bounding box center [158, 252] width 14 height 14
click at [165, 254] on input "Select an option" at bounding box center [158, 252] width 14 height 14
click at [333, 307] on span "Select an option" at bounding box center [326, 303] width 14 height 14
click at [333, 307] on input "Select an option" at bounding box center [326, 303] width 14 height 14
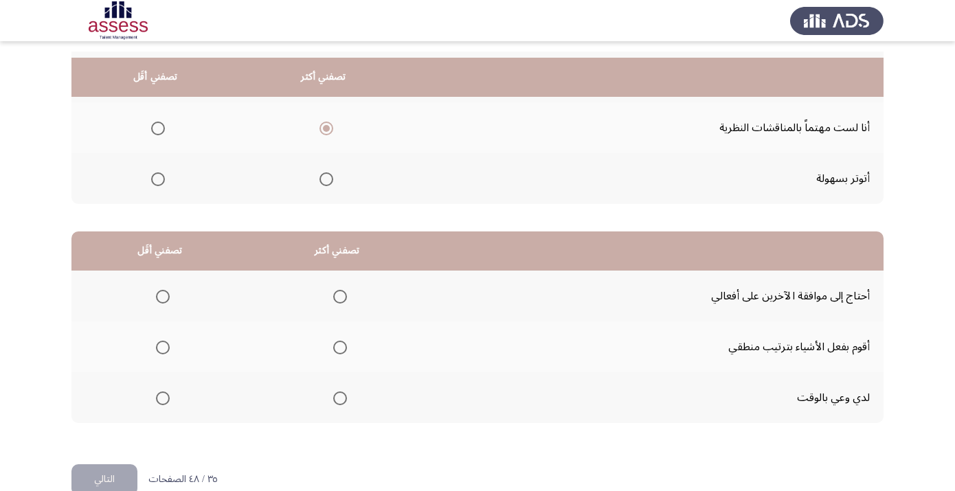
scroll to position [197, 0]
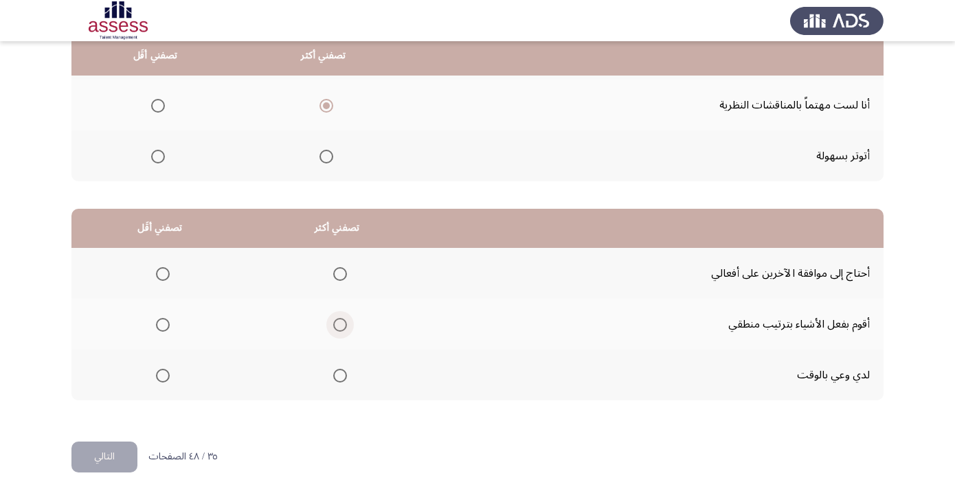
click at [347, 328] on span "Select an option" at bounding box center [340, 325] width 14 height 14
click at [347, 328] on input "Select an option" at bounding box center [340, 325] width 14 height 14
click at [169, 280] on span "Select an option" at bounding box center [163, 274] width 14 height 14
click at [169, 280] on input "Select an option" at bounding box center [163, 274] width 14 height 14
click at [128, 456] on button "التالي" at bounding box center [104, 457] width 66 height 31
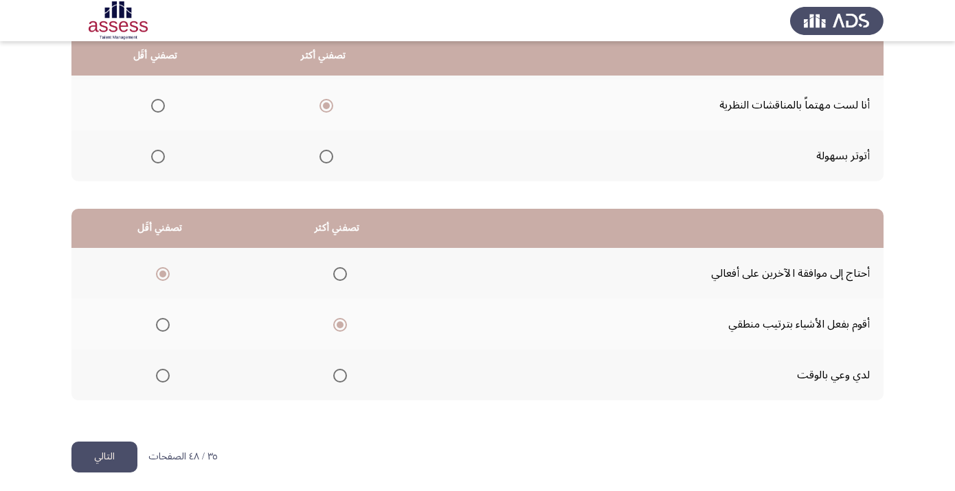
scroll to position [0, 0]
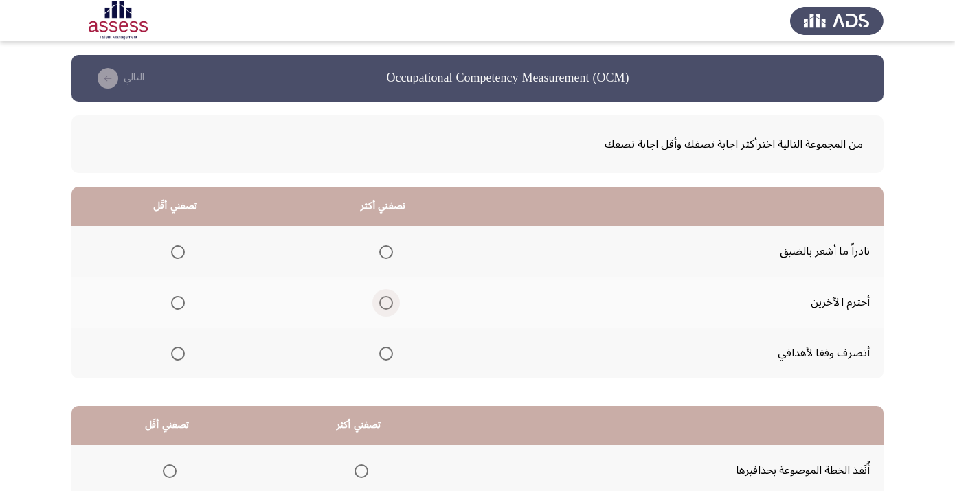
click at [393, 304] on span "Select an option" at bounding box center [386, 303] width 14 height 14
click at [393, 304] on input "Select an option" at bounding box center [386, 303] width 14 height 14
click at [178, 257] on span "Select an option" at bounding box center [178, 252] width 14 height 14
click at [178, 257] on input "Select an option" at bounding box center [178, 252] width 14 height 14
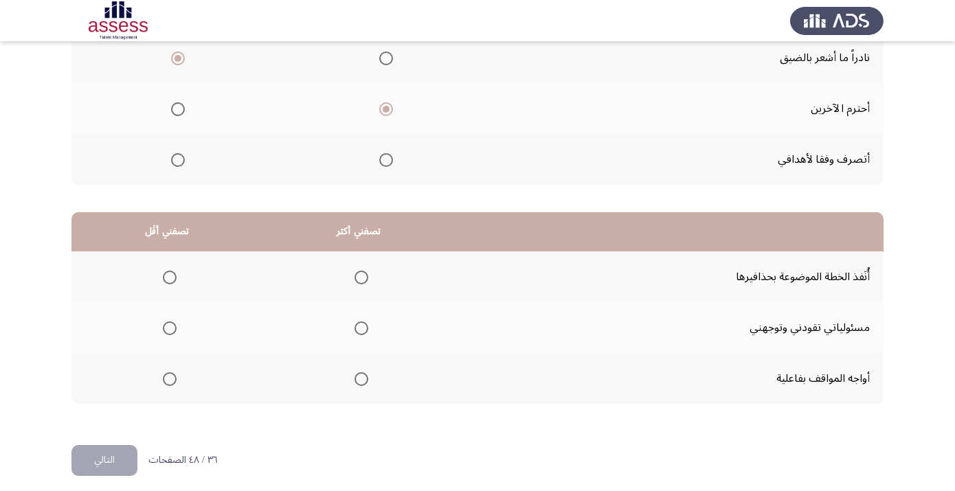
scroll to position [206, 0]
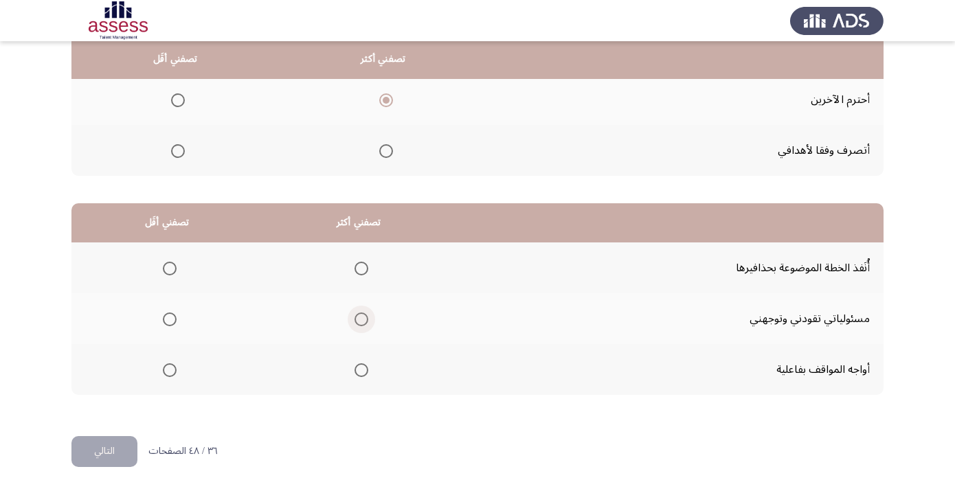
click at [368, 321] on span "Select an option" at bounding box center [361, 319] width 14 height 14
click at [368, 321] on input "Select an option" at bounding box center [361, 319] width 14 height 14
click at [175, 267] on span "Select an option" at bounding box center [170, 269] width 14 height 14
click at [175, 267] on input "Select an option" at bounding box center [170, 269] width 14 height 14
click at [117, 451] on button "التالي" at bounding box center [104, 451] width 66 height 31
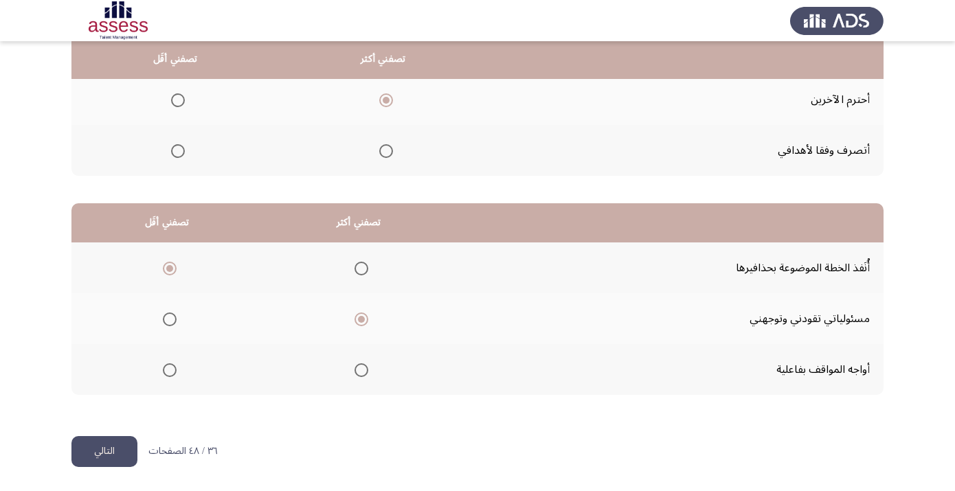
scroll to position [0, 0]
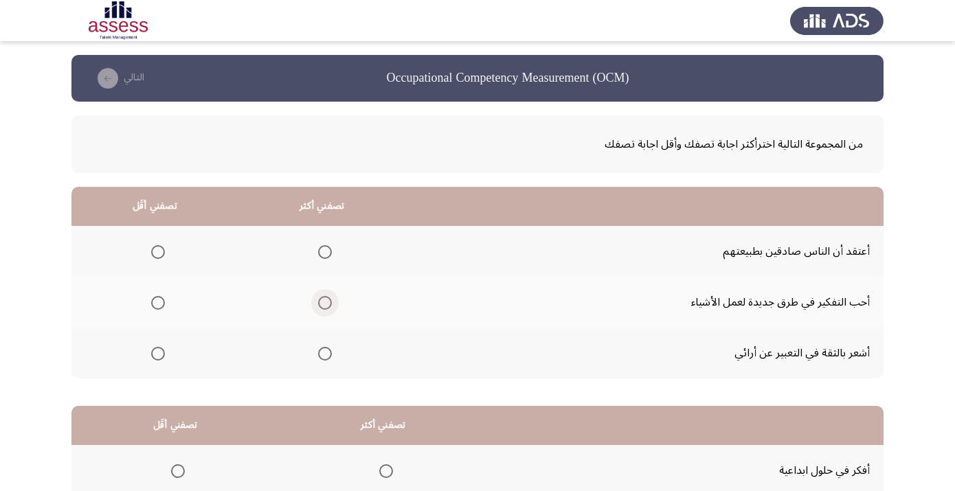
click at [332, 306] on span "Select an option" at bounding box center [325, 303] width 14 height 14
click at [332, 306] on input "Select an option" at bounding box center [325, 303] width 14 height 14
click at [163, 257] on span "Select an option" at bounding box center [158, 252] width 14 height 14
click at [163, 257] on input "Select an option" at bounding box center [158, 252] width 14 height 14
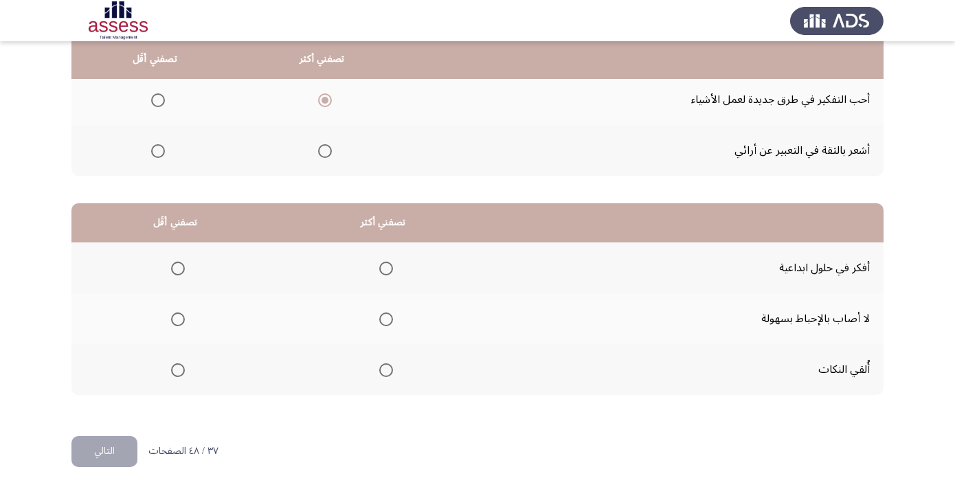
scroll to position [206, 0]
click at [393, 317] on span "Select an option" at bounding box center [386, 319] width 14 height 14
click at [393, 317] on input "Select an option" at bounding box center [386, 319] width 14 height 14
click at [184, 376] on span "Select an option" at bounding box center [178, 370] width 14 height 14
click at [184, 376] on input "Select an option" at bounding box center [178, 370] width 14 height 14
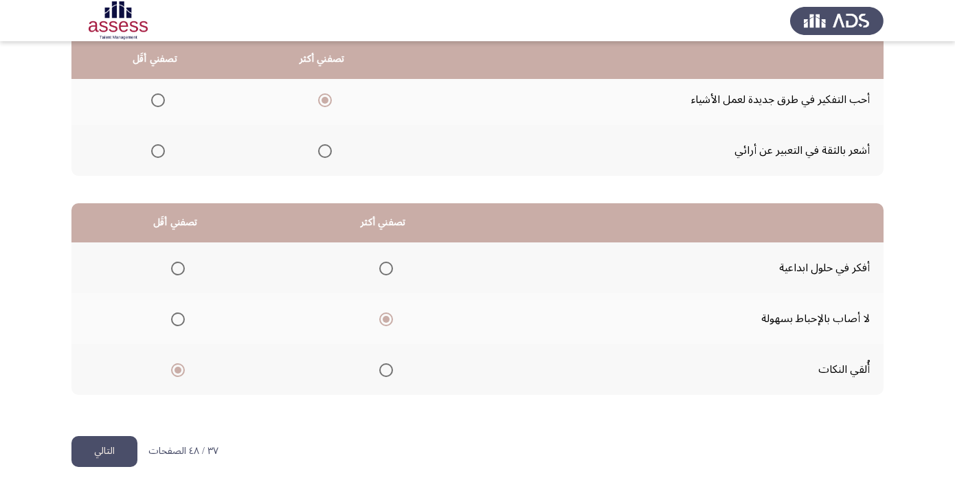
click at [119, 445] on button "التالي" at bounding box center [104, 451] width 66 height 31
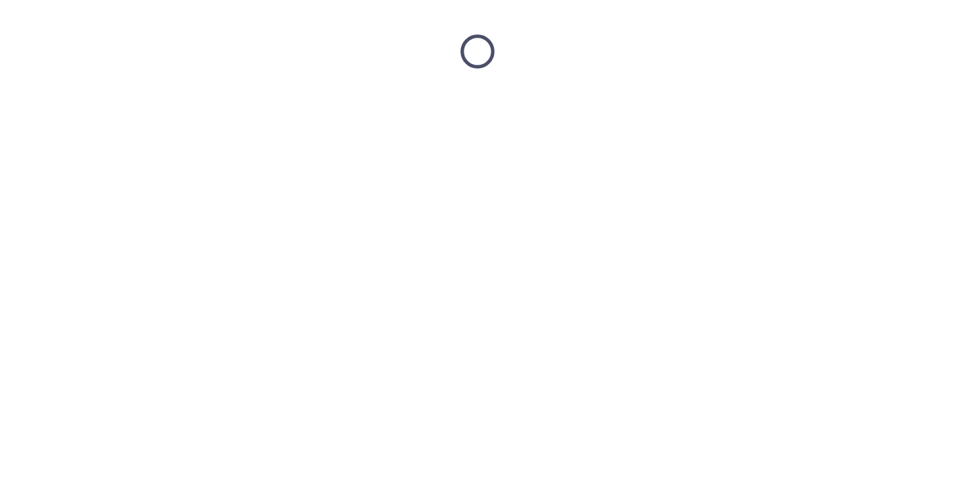
scroll to position [0, 0]
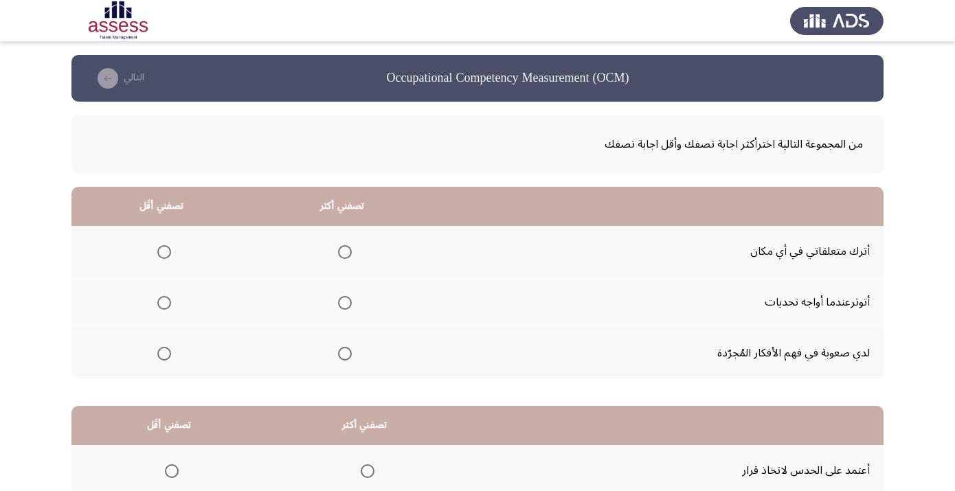
click at [171, 308] on span "Select an option" at bounding box center [164, 303] width 14 height 14
click at [171, 308] on input "Select an option" at bounding box center [164, 303] width 14 height 14
click at [352, 259] on span "Select an option" at bounding box center [345, 252] width 14 height 14
click at [352, 259] on input "Select an option" at bounding box center [345, 252] width 14 height 14
click at [352, 356] on span "Select an option" at bounding box center [345, 354] width 14 height 14
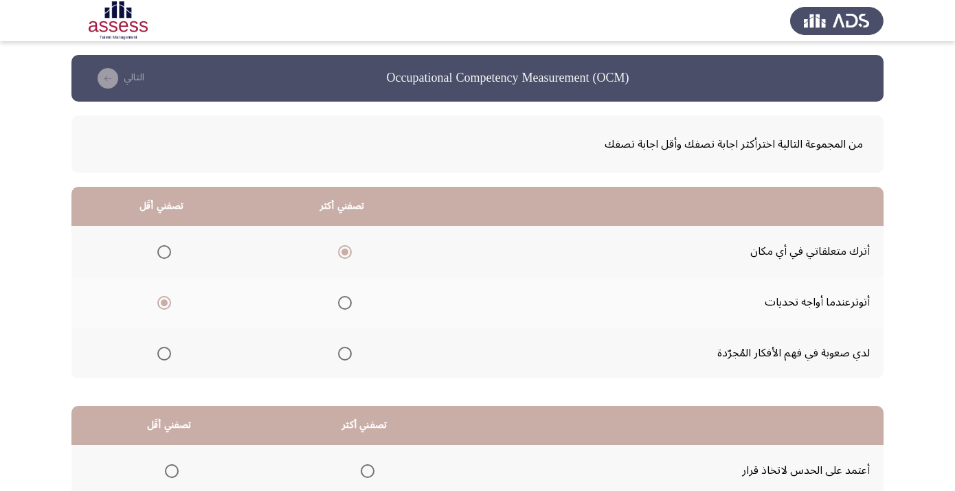
click at [352, 356] on input "Select an option" at bounding box center [345, 354] width 14 height 14
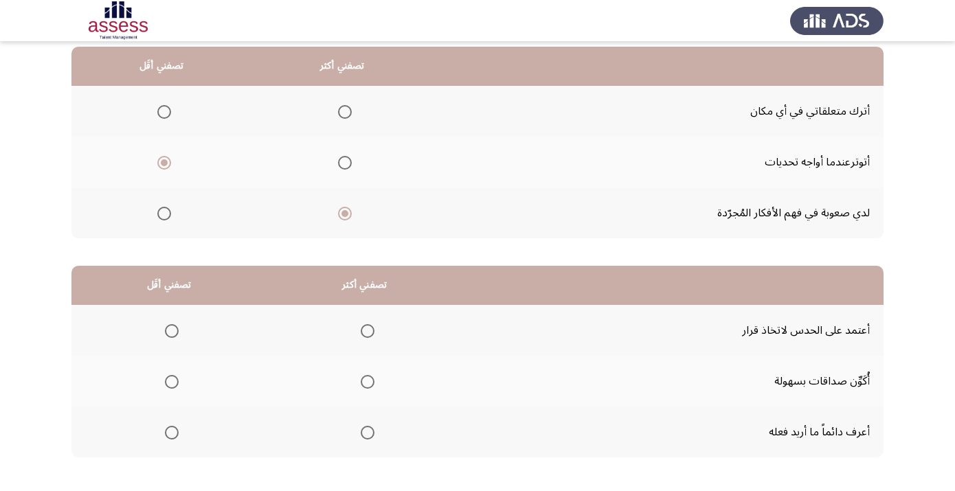
scroll to position [206, 0]
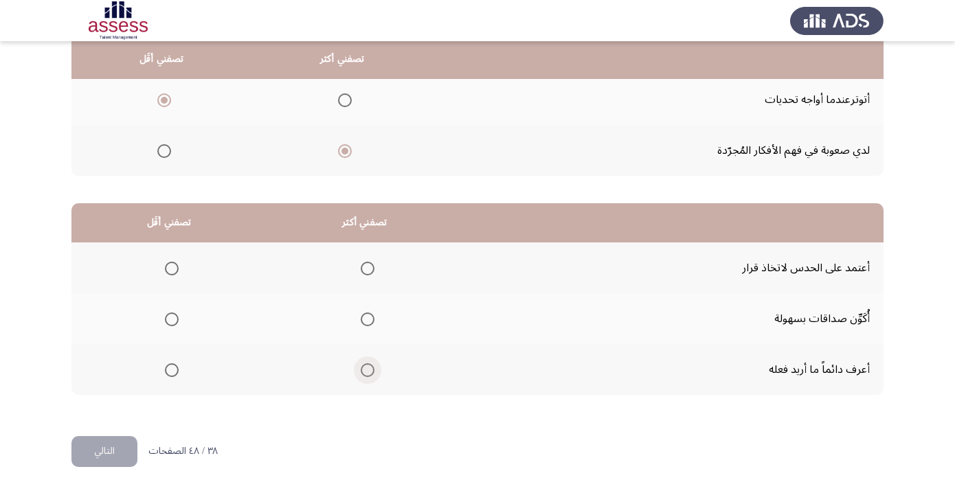
click at [374, 367] on span "Select an option" at bounding box center [368, 370] width 14 height 14
click at [374, 367] on input "Select an option" at bounding box center [368, 370] width 14 height 14
click at [179, 270] on span "Select an option" at bounding box center [172, 269] width 14 height 14
click at [179, 270] on input "Select an option" at bounding box center [172, 269] width 14 height 14
click at [178, 321] on span "Select an option" at bounding box center [172, 319] width 14 height 14
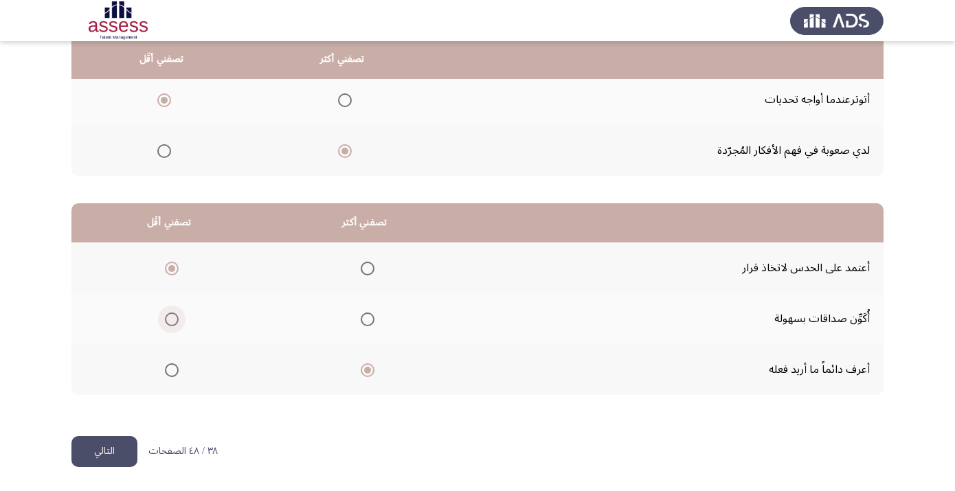
click at [178, 321] on input "Select an option" at bounding box center [172, 319] width 14 height 14
click at [119, 442] on button "التالي" at bounding box center [104, 451] width 66 height 31
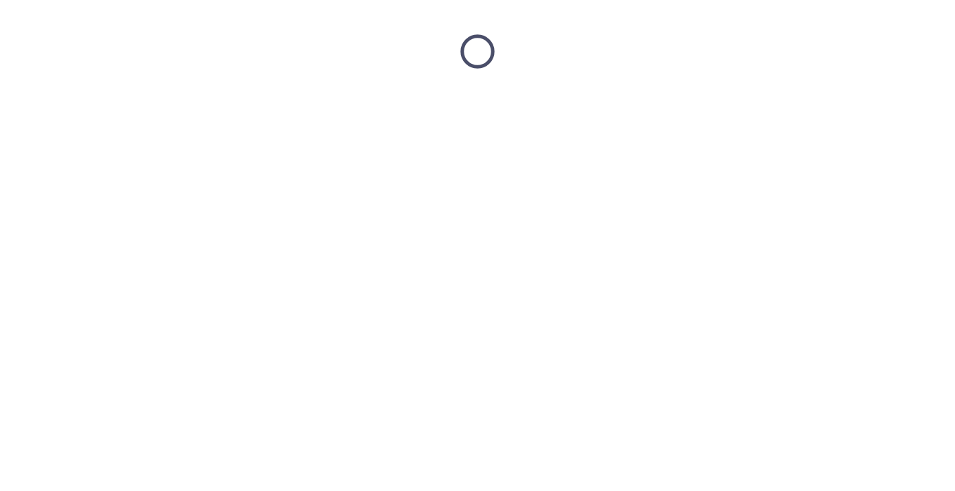
scroll to position [0, 0]
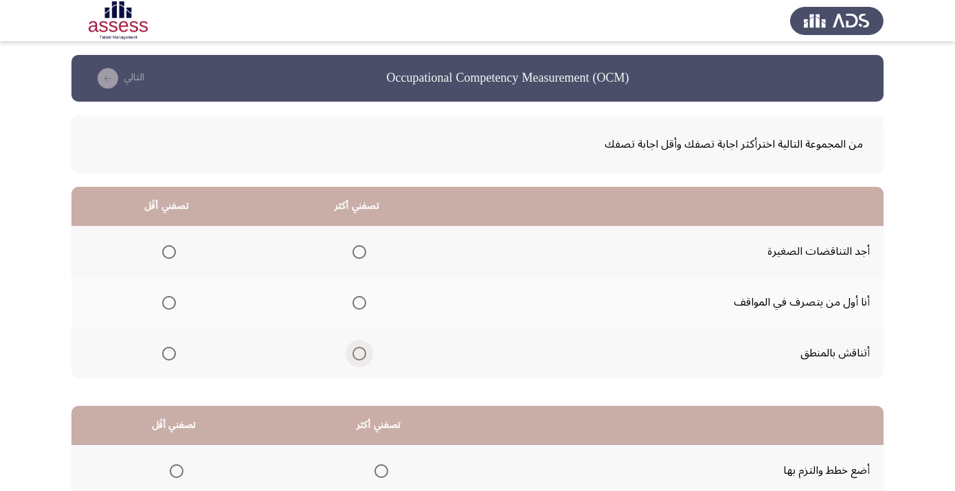
click at [366, 354] on span "Select an option" at bounding box center [359, 354] width 14 height 14
click at [366, 354] on input "Select an option" at bounding box center [359, 354] width 14 height 14
click at [158, 251] on th at bounding box center [166, 251] width 190 height 51
click at [173, 251] on span "Select an option" at bounding box center [169, 252] width 14 height 14
click at [173, 251] on input "Select an option" at bounding box center [169, 252] width 14 height 14
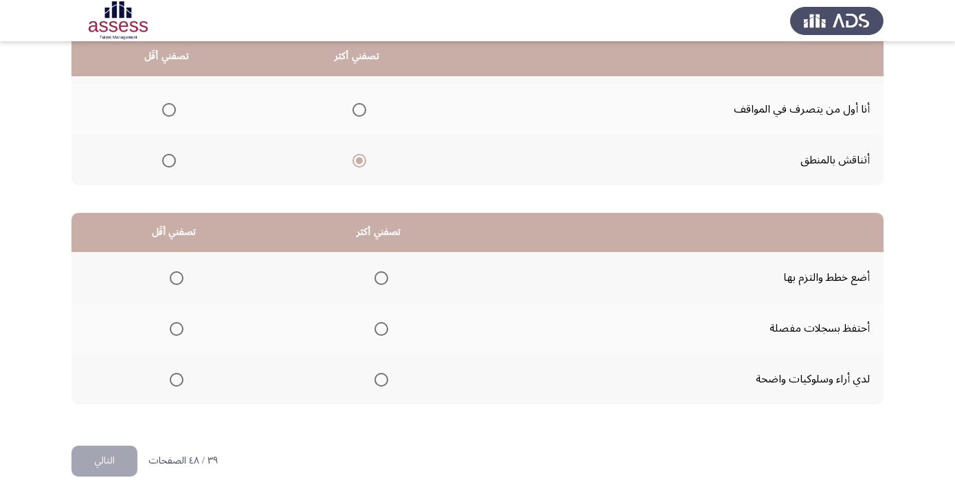
scroll to position [194, 0]
click at [388, 381] on span "Select an option" at bounding box center [381, 379] width 14 height 14
click at [388, 381] on input "Select an option" at bounding box center [381, 379] width 14 height 14
click at [388, 281] on span "Select an option" at bounding box center [381, 278] width 14 height 14
click at [388, 281] on input "Select an option" at bounding box center [381, 278] width 14 height 14
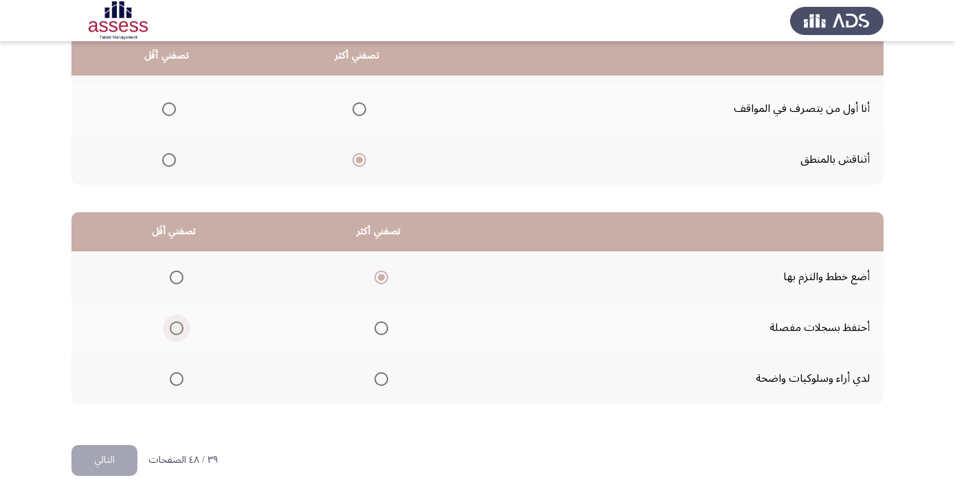
click at [183, 334] on span "Select an option" at bounding box center [177, 328] width 14 height 14
click at [183, 334] on input "Select an option" at bounding box center [177, 328] width 14 height 14
click at [121, 459] on button "التالي" at bounding box center [104, 460] width 66 height 31
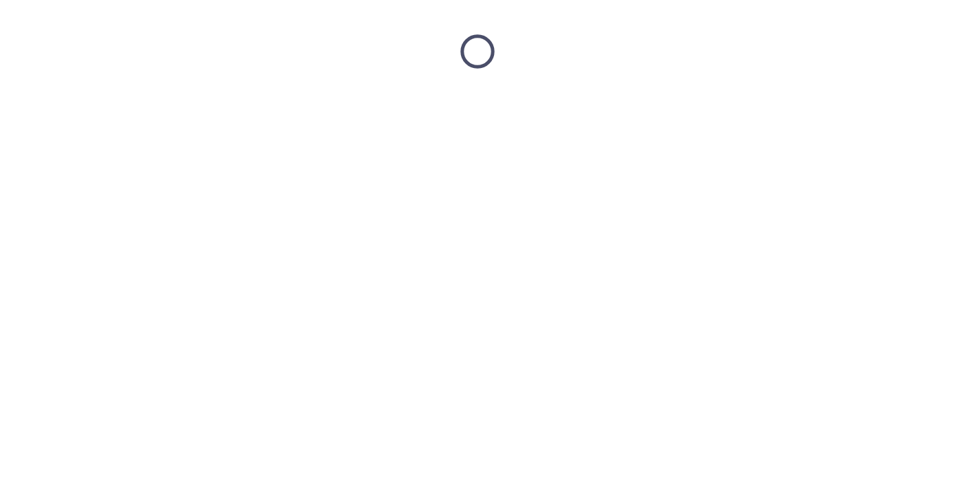
scroll to position [0, 0]
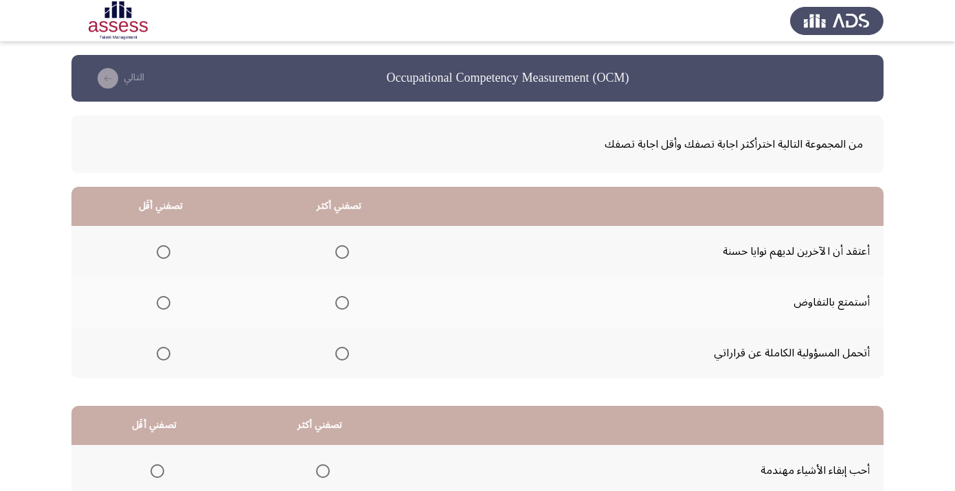
click at [349, 358] on span "Select an option" at bounding box center [342, 354] width 14 height 14
click at [349, 358] on input "Select an option" at bounding box center [342, 354] width 14 height 14
click at [168, 255] on span "Select an option" at bounding box center [164, 252] width 14 height 14
click at [168, 255] on input "Select an option" at bounding box center [164, 252] width 14 height 14
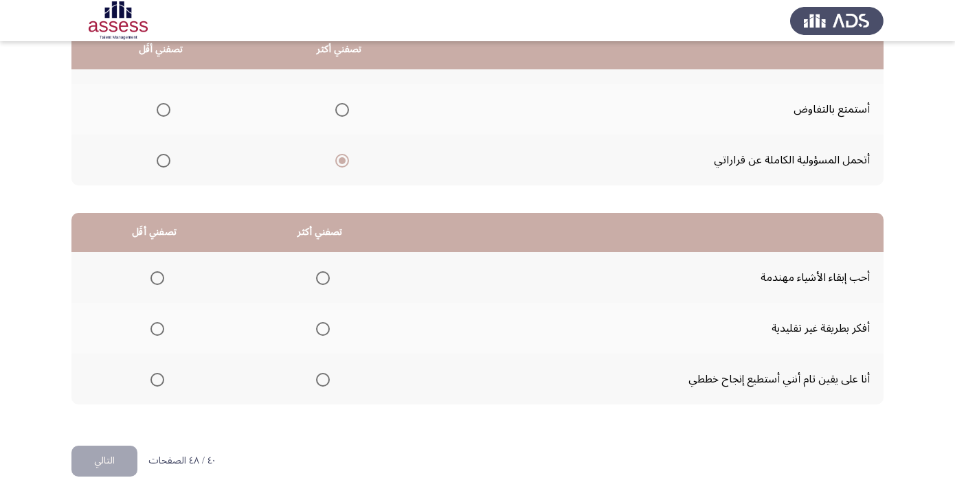
scroll to position [197, 0]
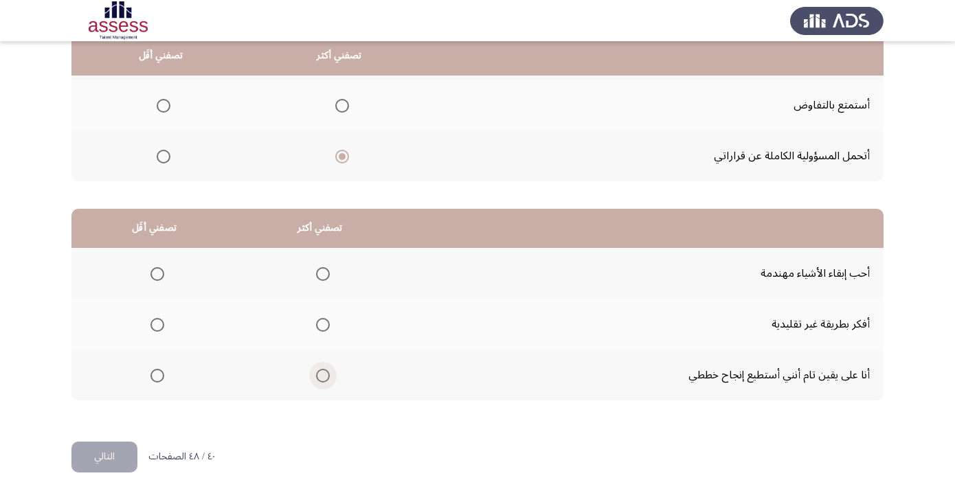
click at [330, 382] on span "Select an option" at bounding box center [323, 376] width 14 height 14
click at [330, 382] on input "Select an option" at bounding box center [323, 376] width 14 height 14
click at [160, 279] on span "Select an option" at bounding box center [157, 274] width 14 height 14
click at [160, 279] on input "Select an option" at bounding box center [157, 274] width 14 height 14
click at [160, 329] on span "Select an option" at bounding box center [157, 325] width 14 height 14
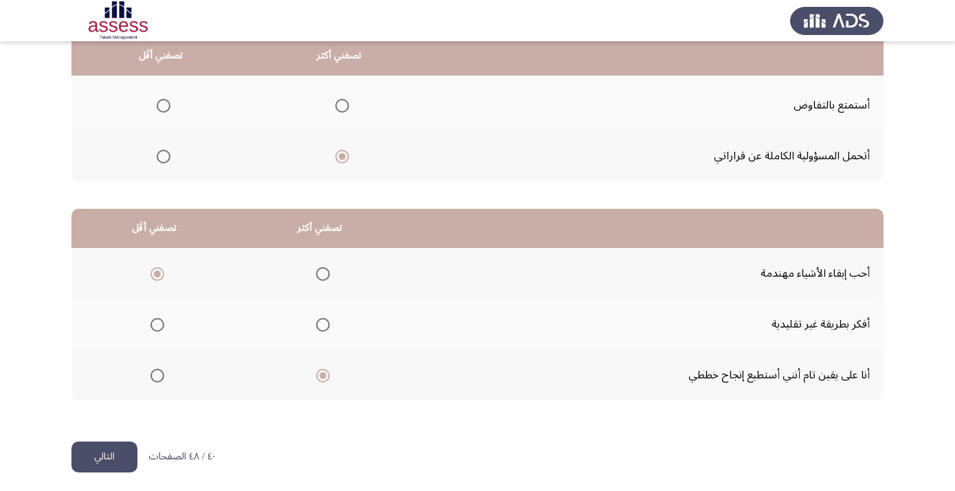
click at [160, 329] on input "Select an option" at bounding box center [157, 325] width 14 height 14
click at [122, 459] on button "التالي" at bounding box center [104, 457] width 66 height 31
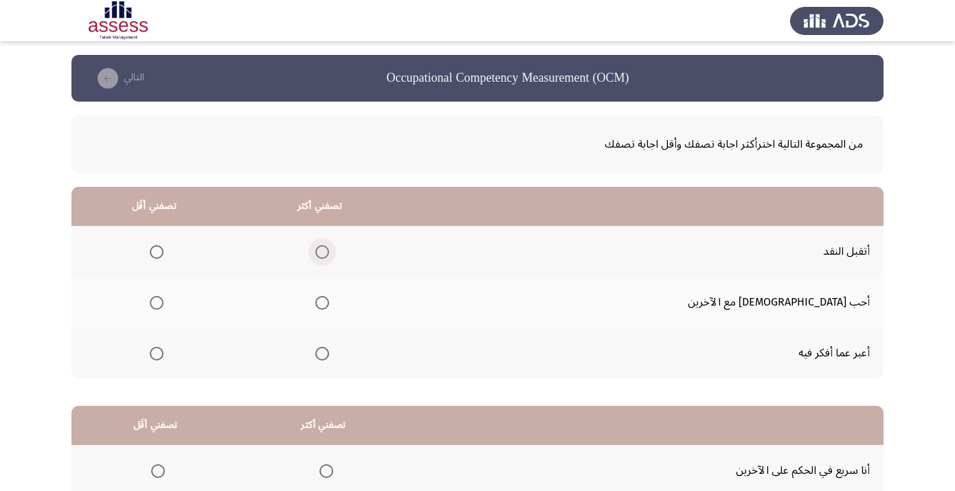
click at [329, 258] on span "Select an option" at bounding box center [322, 252] width 14 height 14
click at [329, 258] on input "Select an option" at bounding box center [322, 252] width 14 height 14
click at [163, 358] on span "Select an option" at bounding box center [157, 354] width 14 height 14
click at [163, 358] on input "Select an option" at bounding box center [157, 354] width 14 height 14
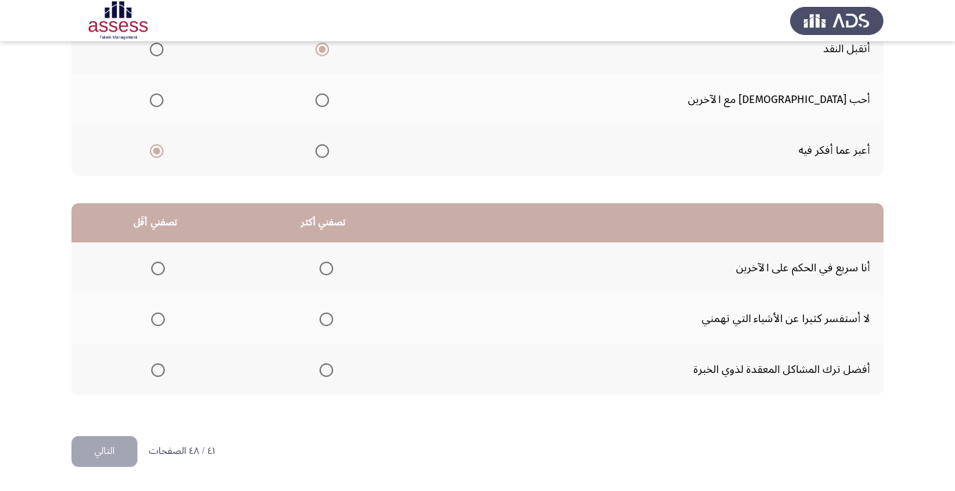
scroll to position [206, 0]
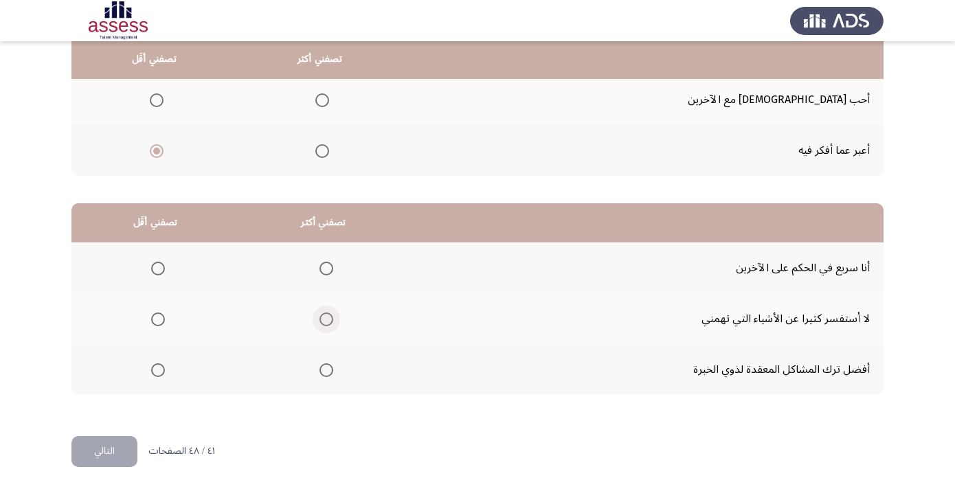
click at [333, 317] on span "Select an option" at bounding box center [326, 319] width 14 height 14
click at [333, 317] on input "Select an option" at bounding box center [326, 319] width 14 height 14
click at [164, 268] on span "Select an option" at bounding box center [158, 269] width 14 height 14
click at [164, 268] on input "Select an option" at bounding box center [158, 269] width 14 height 14
click at [333, 367] on span "Select an option" at bounding box center [326, 370] width 14 height 14
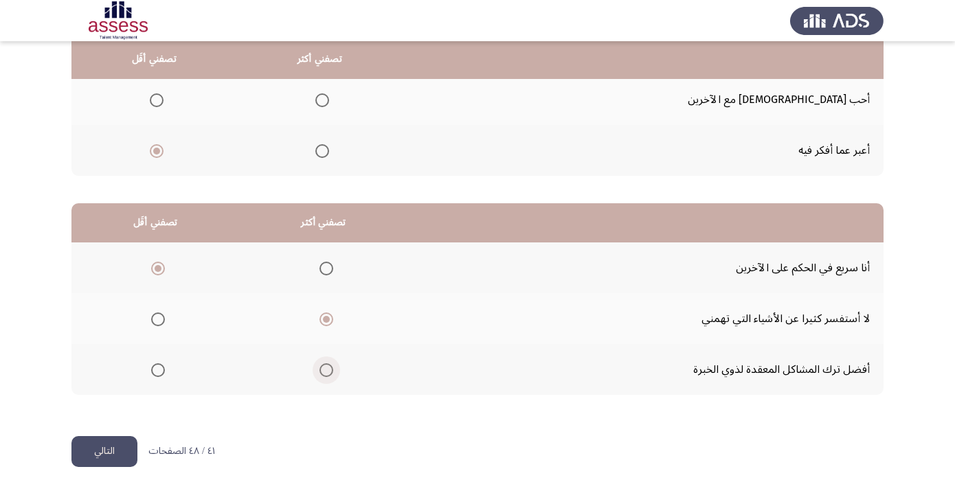
click at [333, 367] on input "Select an option" at bounding box center [326, 370] width 14 height 14
click at [115, 448] on button "التالي" at bounding box center [104, 451] width 66 height 31
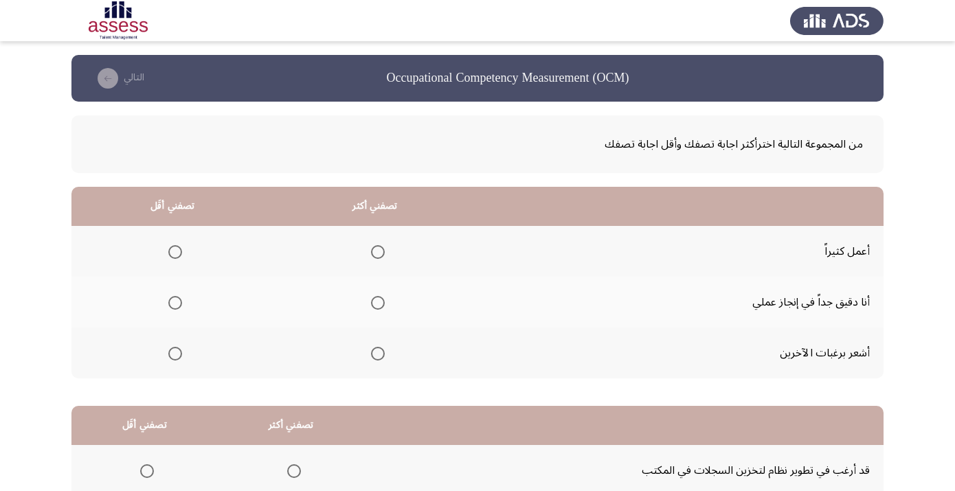
click at [385, 301] on span "Select an option" at bounding box center [378, 303] width 14 height 14
click at [385, 301] on input "Select an option" at bounding box center [378, 303] width 14 height 14
click at [179, 353] on span "Select an option" at bounding box center [175, 354] width 14 height 14
click at [179, 353] on input "Select an option" at bounding box center [175, 354] width 14 height 14
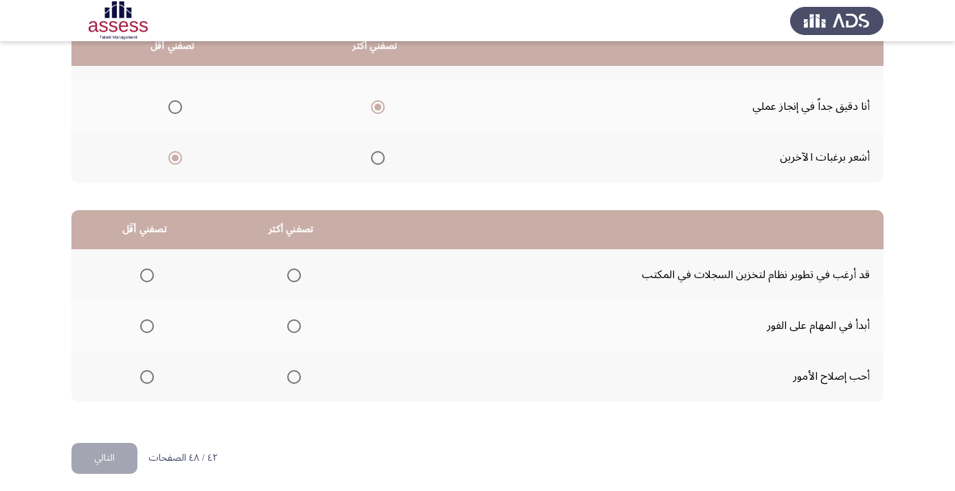
scroll to position [206, 0]
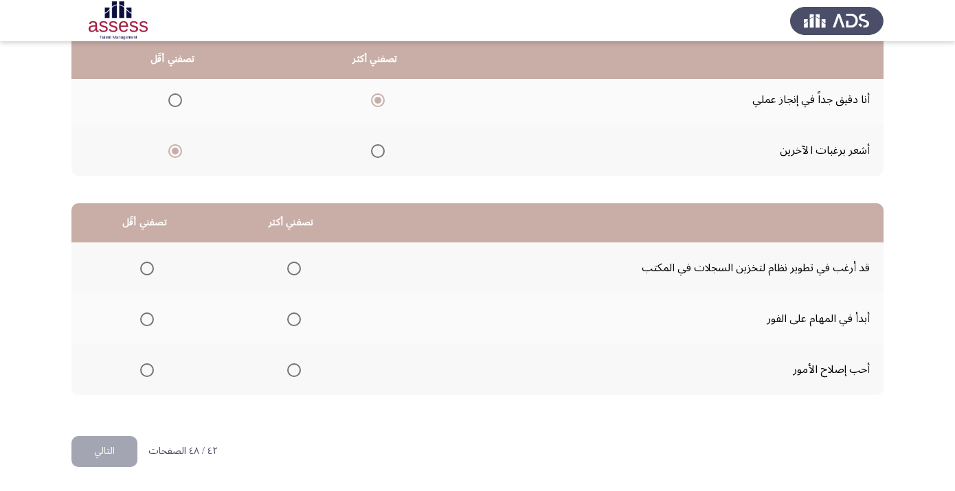
click at [304, 361] on th at bounding box center [291, 369] width 146 height 51
click at [301, 370] on span "Select an option" at bounding box center [294, 370] width 14 height 14
click at [301, 370] on input "Select an option" at bounding box center [294, 370] width 14 height 14
click at [151, 321] on span "Select an option" at bounding box center [147, 319] width 14 height 14
click at [151, 321] on input "Select an option" at bounding box center [147, 319] width 14 height 14
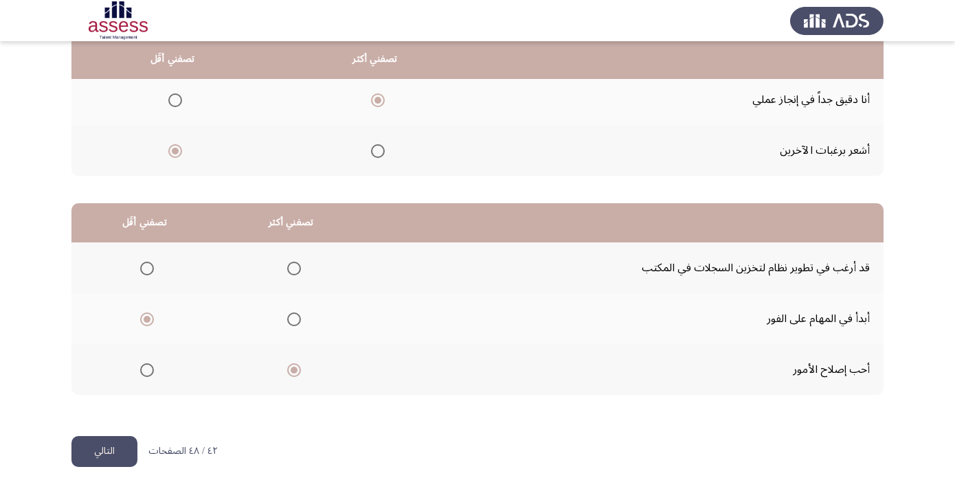
click at [150, 271] on span "Select an option" at bounding box center [147, 269] width 14 height 14
click at [150, 271] on input "Select an option" at bounding box center [147, 269] width 14 height 14
click at [119, 454] on button "التالي" at bounding box center [104, 451] width 66 height 31
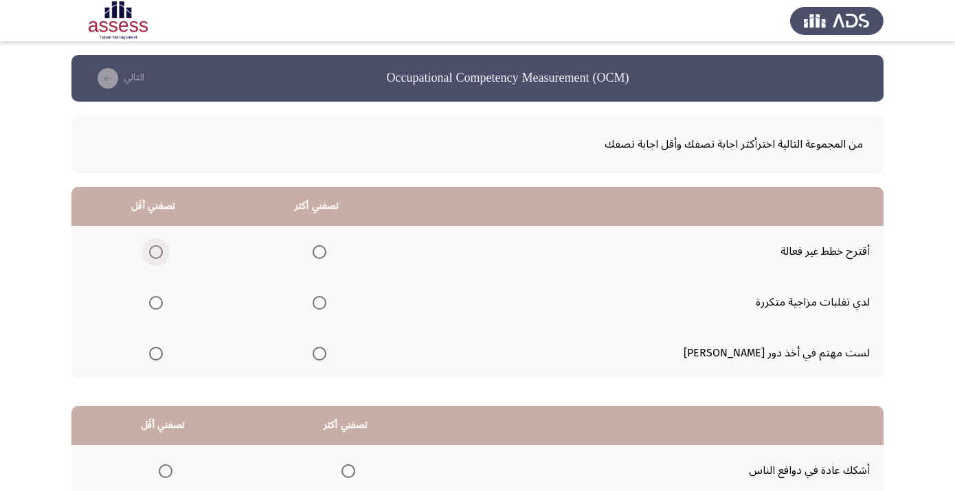
click at [163, 255] on span "Select an option" at bounding box center [156, 252] width 14 height 14
click at [163, 255] on input "Select an option" at bounding box center [156, 252] width 14 height 14
click at [326, 358] on span "Select an option" at bounding box center [319, 354] width 14 height 14
click at [326, 358] on input "Select an option" at bounding box center [319, 354] width 14 height 14
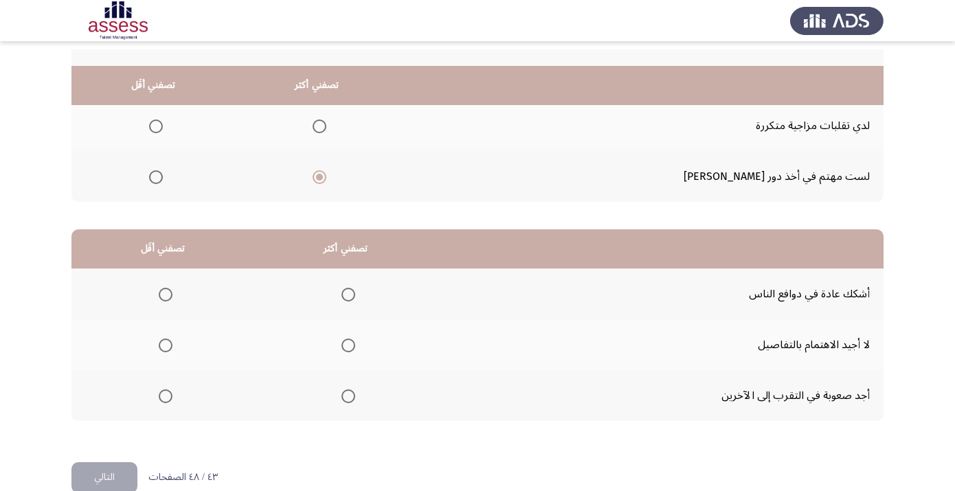
scroll to position [206, 0]
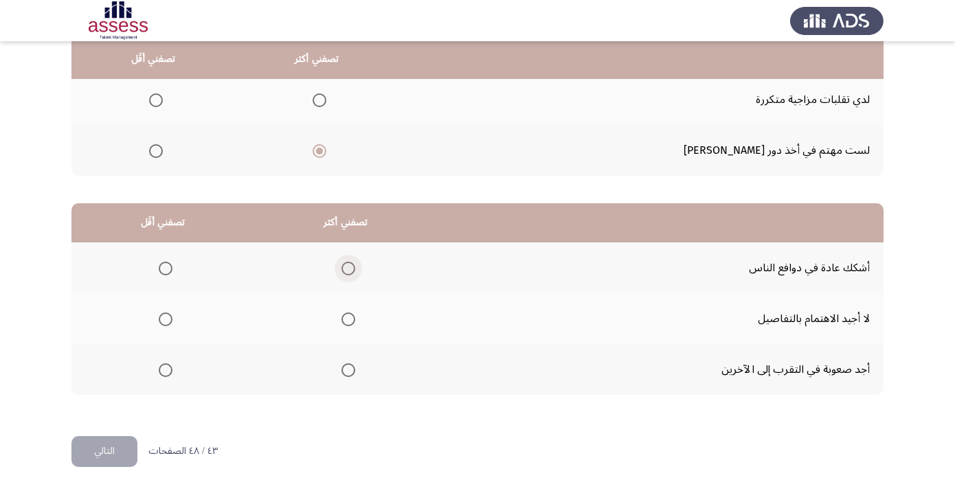
click at [355, 271] on span "Select an option" at bounding box center [348, 269] width 14 height 14
click at [355, 271] on input "Select an option" at bounding box center [348, 269] width 14 height 14
click at [168, 319] on span "Select an option" at bounding box center [166, 319] width 14 height 14
click at [168, 319] on input "Select an option" at bounding box center [166, 319] width 14 height 14
click at [113, 457] on button "التالي" at bounding box center [104, 451] width 66 height 31
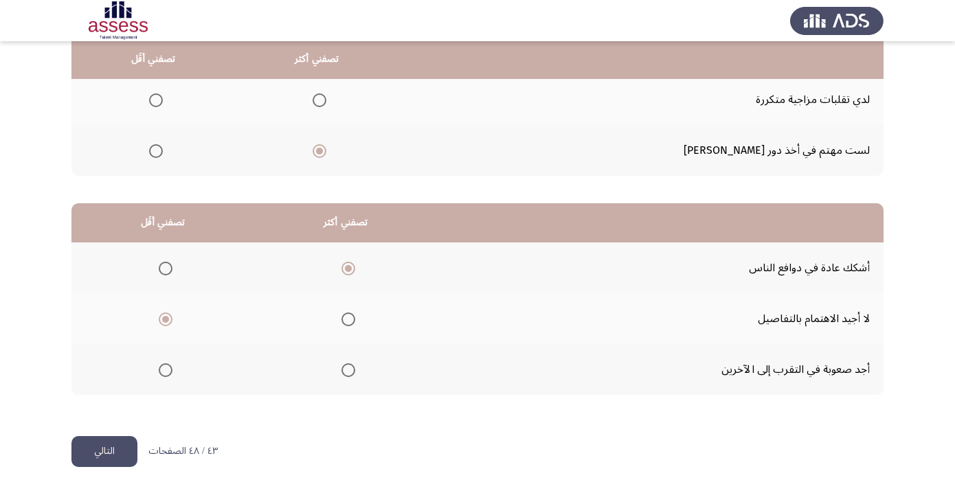
scroll to position [0, 0]
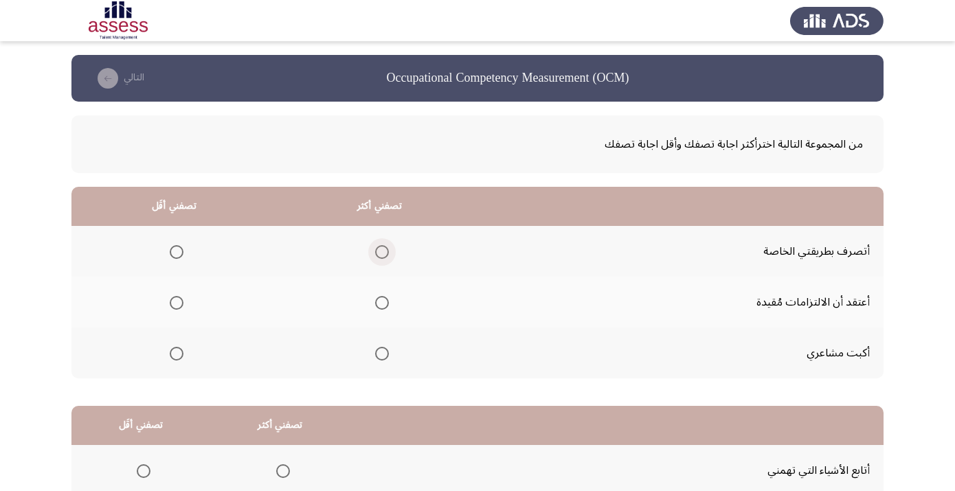
click at [389, 257] on span "Select an option" at bounding box center [382, 252] width 14 height 14
click at [389, 257] on input "Select an option" at bounding box center [382, 252] width 14 height 14
click at [183, 307] on span "Select an option" at bounding box center [177, 303] width 14 height 14
click at [183, 307] on input "Select an option" at bounding box center [177, 303] width 14 height 14
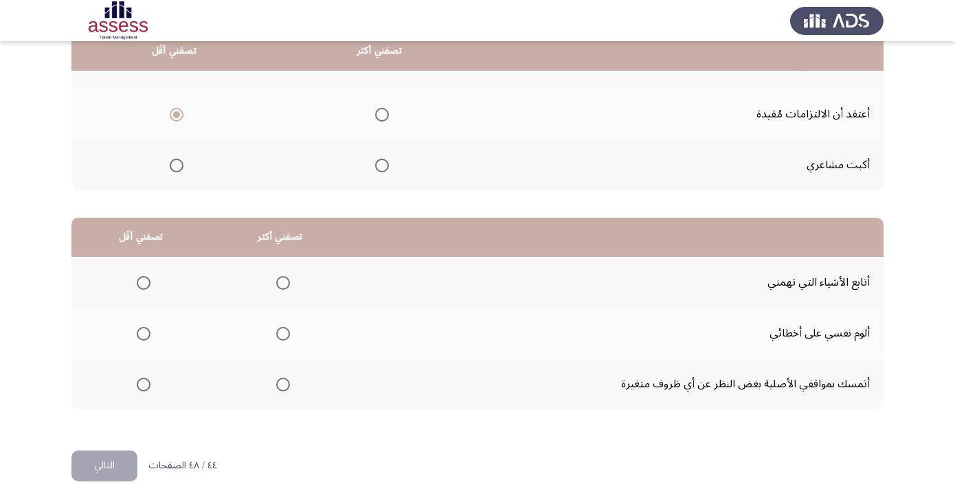
scroll to position [206, 0]
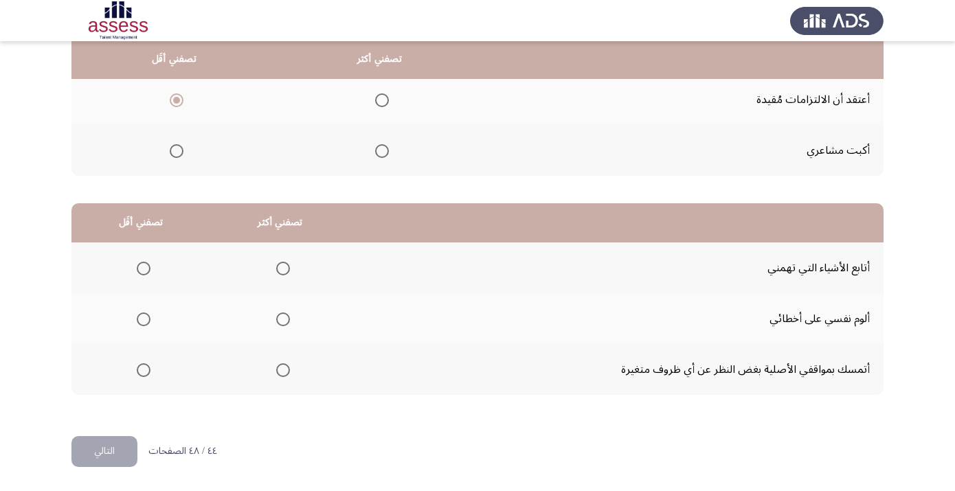
click at [182, 153] on span "Select an option" at bounding box center [177, 151] width 14 height 14
click at [182, 153] on input "Select an option" at bounding box center [177, 151] width 14 height 14
click at [290, 321] on span "Select an option" at bounding box center [283, 319] width 14 height 14
click at [290, 321] on input "Select an option" at bounding box center [283, 319] width 14 height 14
click at [150, 369] on span "Select an option" at bounding box center [144, 370] width 14 height 14
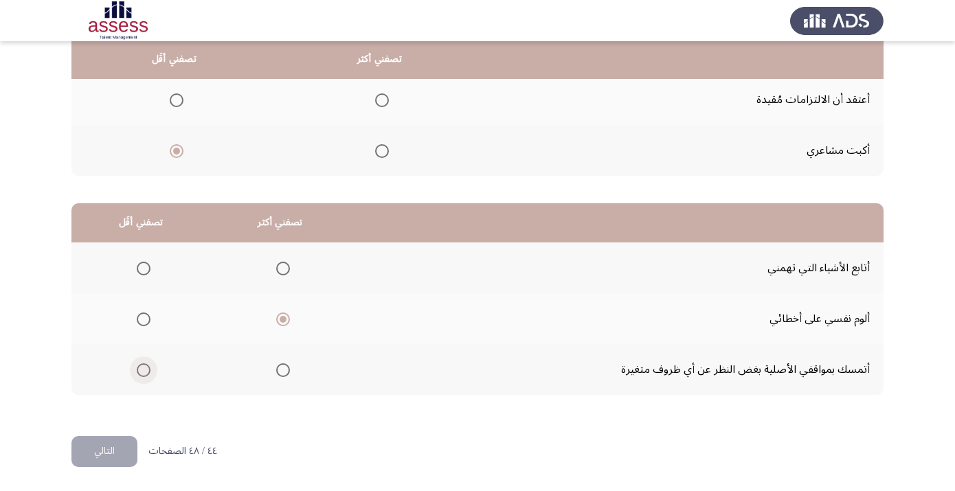
click at [150, 369] on input "Select an option" at bounding box center [144, 370] width 14 height 14
click at [120, 455] on button "التالي" at bounding box center [104, 451] width 66 height 31
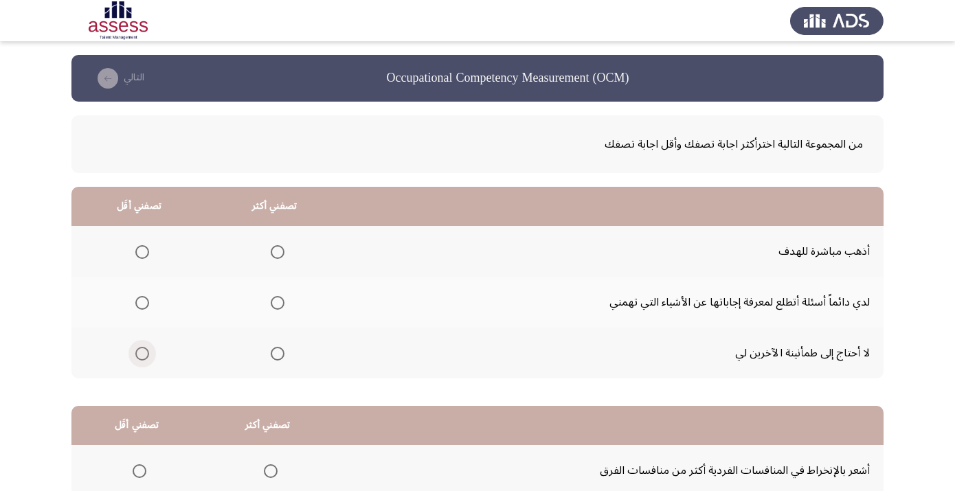
click at [148, 361] on span "Select an option" at bounding box center [142, 354] width 14 height 14
click at [148, 361] on input "Select an option" at bounding box center [142, 354] width 14 height 14
click at [284, 259] on span "Select an option" at bounding box center [278, 252] width 14 height 14
click at [284, 259] on input "Select an option" at bounding box center [278, 252] width 14 height 14
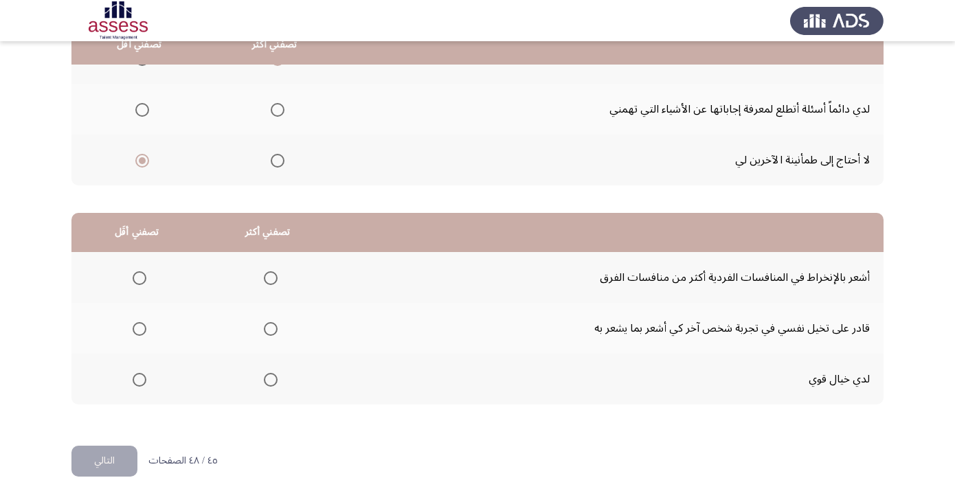
scroll to position [194, 0]
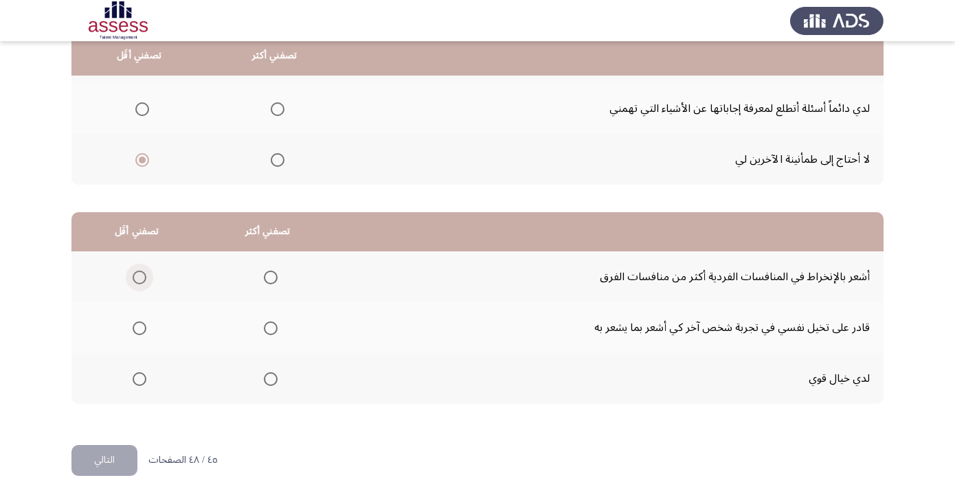
click at [141, 284] on span "Select an option" at bounding box center [140, 278] width 14 height 14
click at [141, 284] on input "Select an option" at bounding box center [140, 278] width 14 height 14
click at [277, 383] on span "Select an option" at bounding box center [271, 379] width 14 height 14
click at [277, 383] on input "Select an option" at bounding box center [271, 379] width 14 height 14
click at [277, 327] on span "Select an option" at bounding box center [271, 328] width 14 height 14
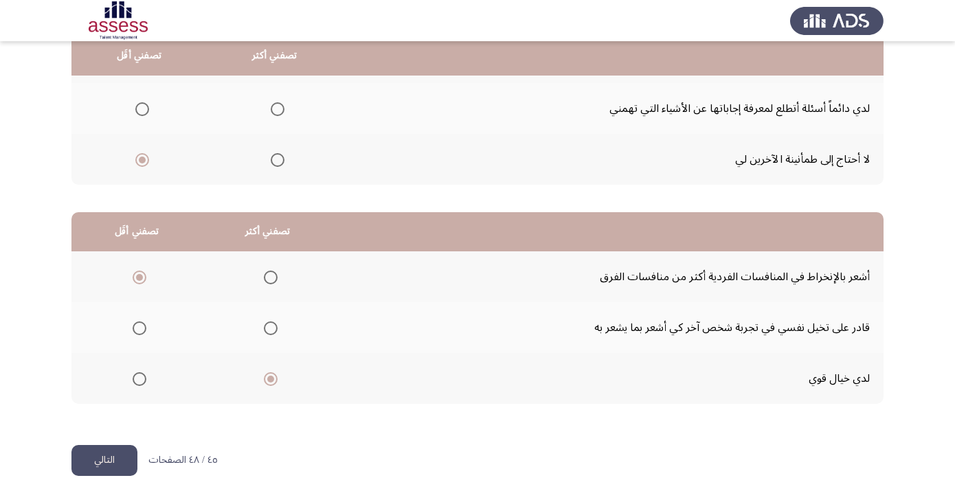
click at [277, 327] on input "Select an option" at bounding box center [271, 328] width 14 height 14
click at [119, 465] on button "التالي" at bounding box center [104, 460] width 66 height 31
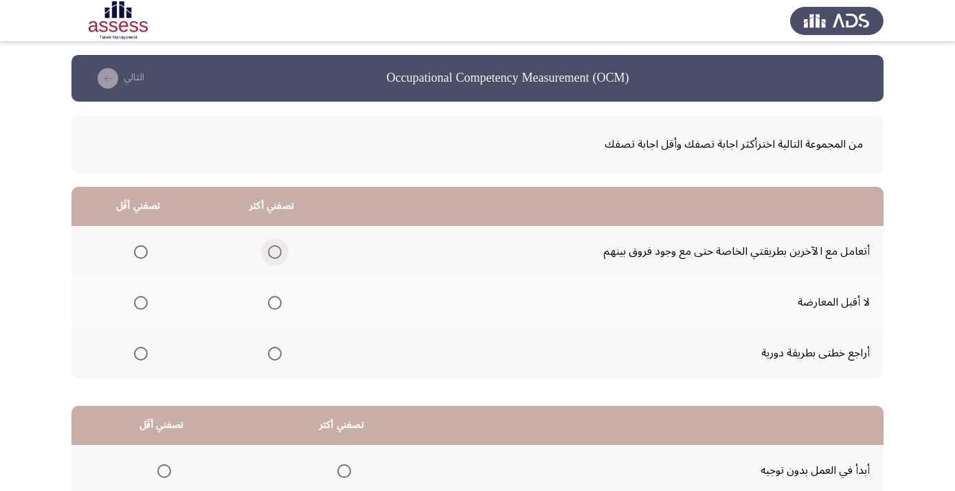
click at [282, 252] on span "Select an option" at bounding box center [275, 252] width 14 height 14
click at [282, 252] on input "Select an option" at bounding box center [275, 252] width 14 height 14
click at [290, 365] on th at bounding box center [272, 353] width 134 height 51
click at [282, 361] on span "Select an option" at bounding box center [275, 354] width 14 height 14
click at [282, 361] on input "Select an option" at bounding box center [275, 354] width 14 height 14
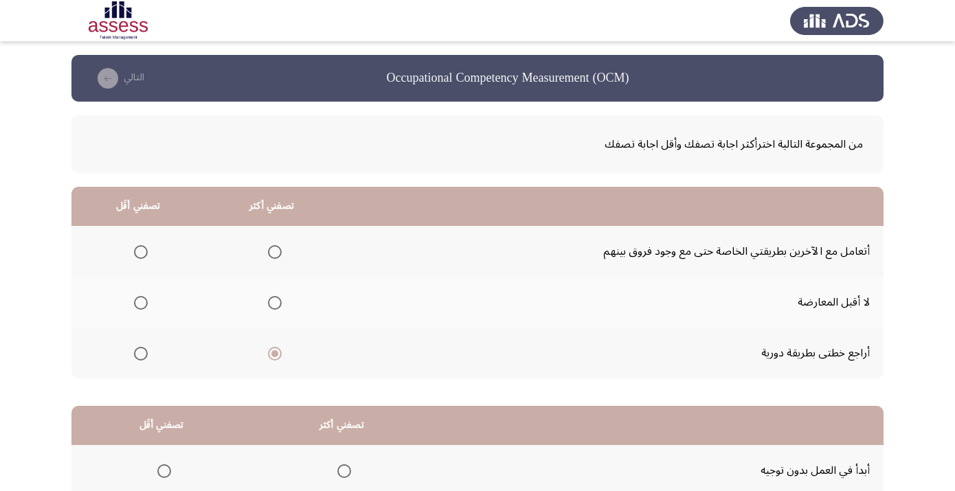
click at [138, 308] on label "Select an option" at bounding box center [137, 303] width 19 height 14
click at [138, 308] on input "Select an option" at bounding box center [141, 303] width 14 height 14
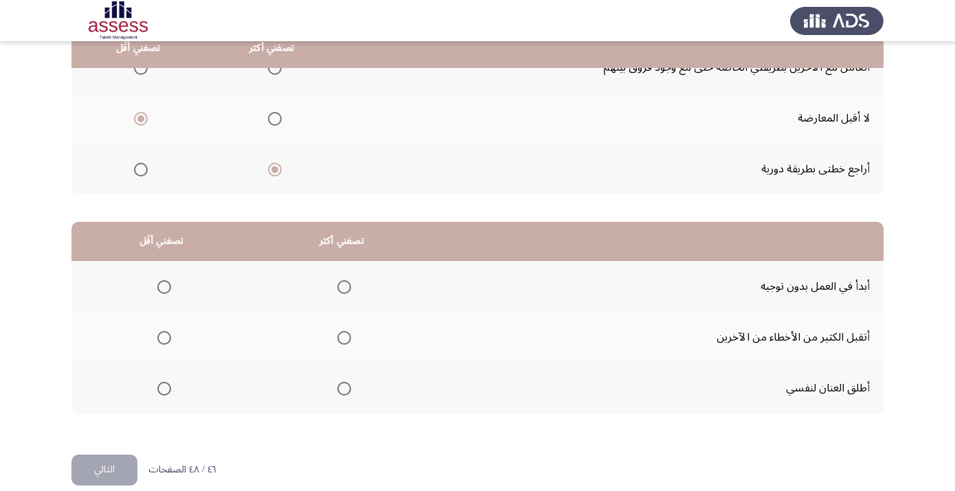
scroll to position [195, 0]
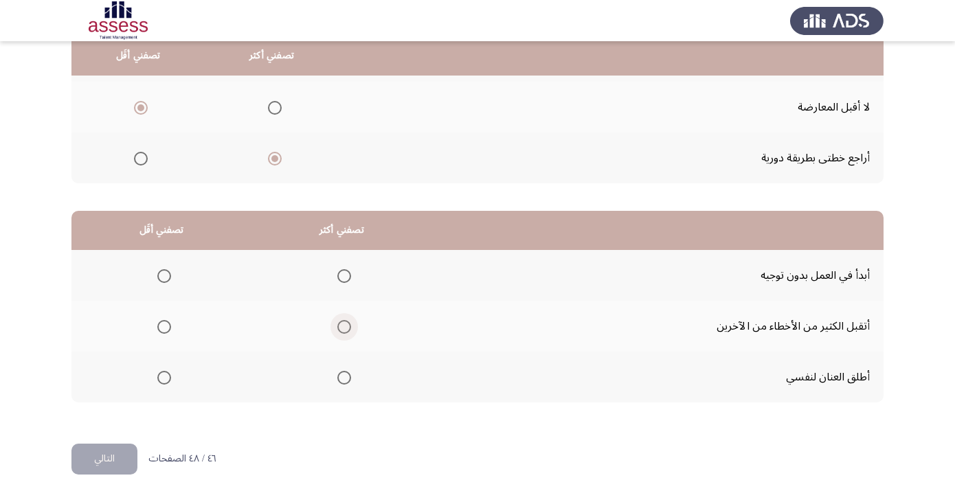
click at [351, 334] on span "Select an option" at bounding box center [344, 327] width 14 height 14
click at [351, 334] on input "Select an option" at bounding box center [344, 327] width 14 height 14
click at [170, 383] on span "Select an option" at bounding box center [164, 378] width 14 height 14
click at [170, 383] on input "Select an option" at bounding box center [164, 378] width 14 height 14
click at [121, 464] on button "التالي" at bounding box center [104, 459] width 66 height 31
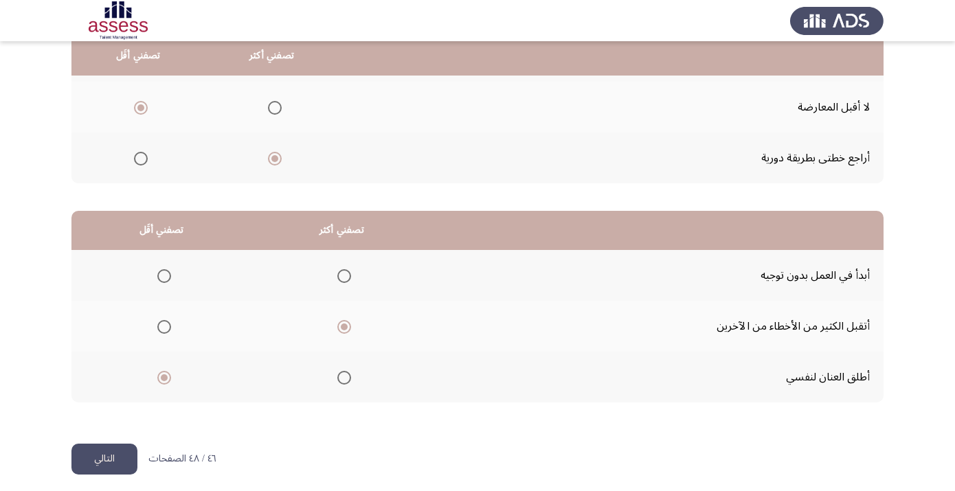
scroll to position [0, 0]
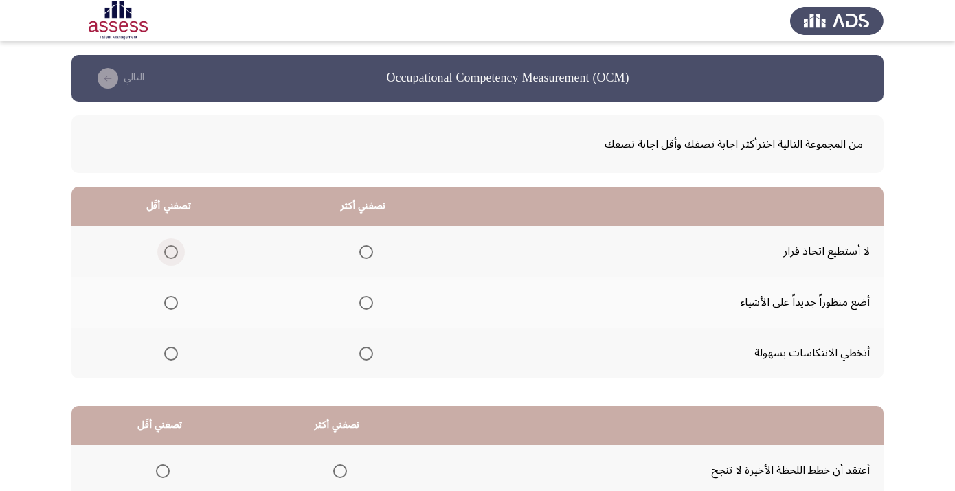
click at [178, 255] on span "Select an option" at bounding box center [171, 252] width 14 height 14
click at [178, 255] on input "Select an option" at bounding box center [171, 252] width 14 height 14
click at [373, 308] on span "Select an option" at bounding box center [366, 303] width 14 height 14
click at [373, 308] on input "Select an option" at bounding box center [366, 303] width 14 height 14
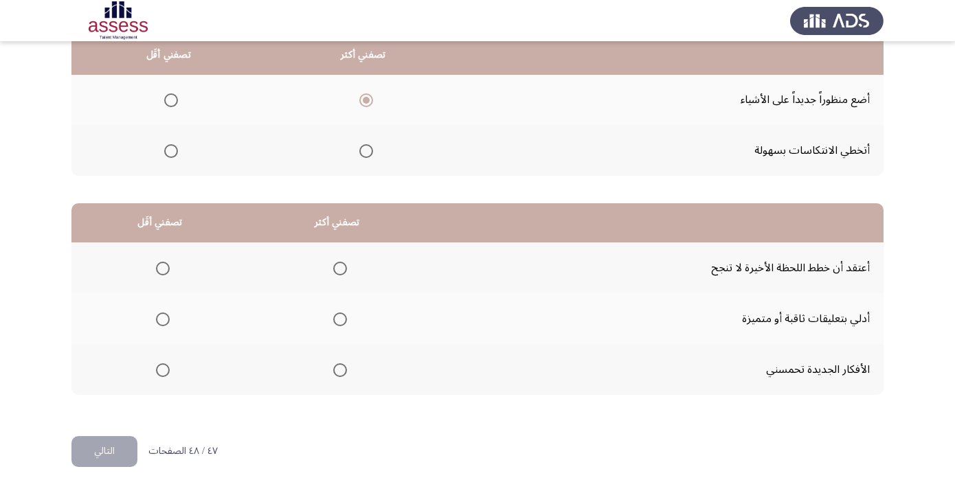
scroll to position [205, 0]
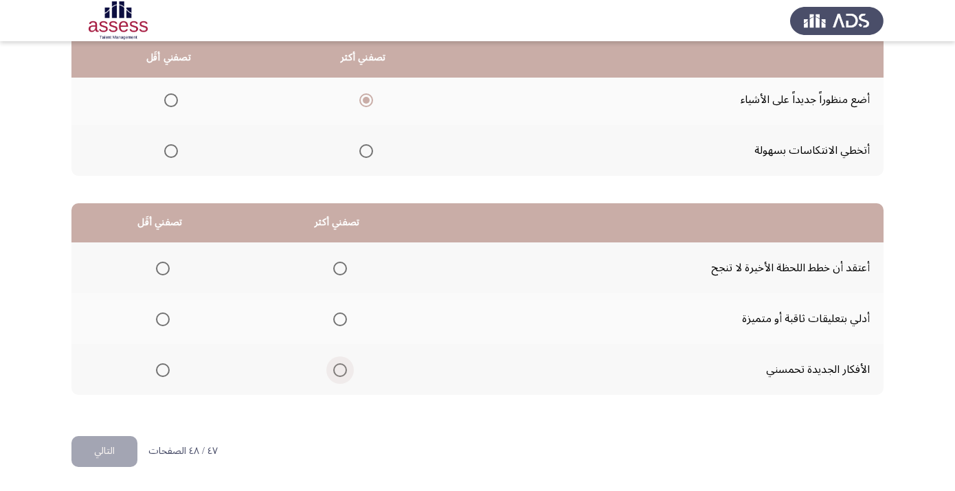
click at [347, 374] on span "Select an option" at bounding box center [340, 370] width 14 height 14
click at [347, 374] on input "Select an option" at bounding box center [340, 370] width 14 height 14
click at [167, 273] on span "Select an option" at bounding box center [163, 269] width 14 height 14
click at [167, 273] on input "Select an option" at bounding box center [163, 269] width 14 height 14
click at [117, 453] on button "التالي" at bounding box center [104, 451] width 66 height 31
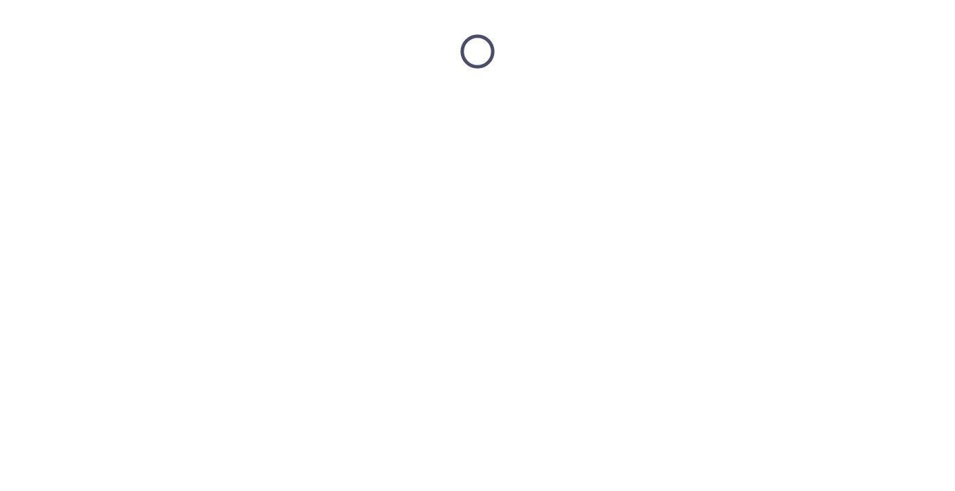
scroll to position [0, 0]
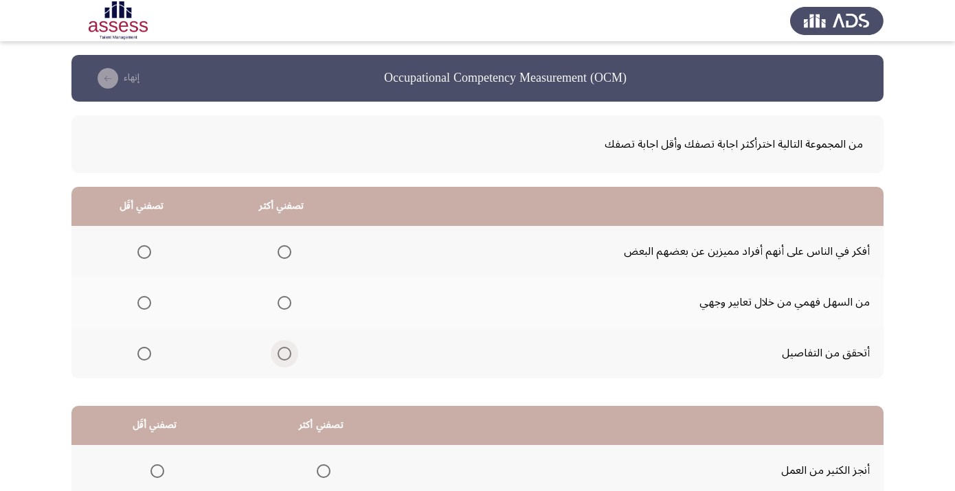
click at [291, 356] on span "Select an option" at bounding box center [284, 354] width 14 height 14
click at [291, 356] on input "Select an option" at bounding box center [284, 354] width 14 height 14
click at [151, 306] on span "Select an option" at bounding box center [144, 303] width 14 height 14
click at [151, 306] on input "Select an option" at bounding box center [144, 303] width 14 height 14
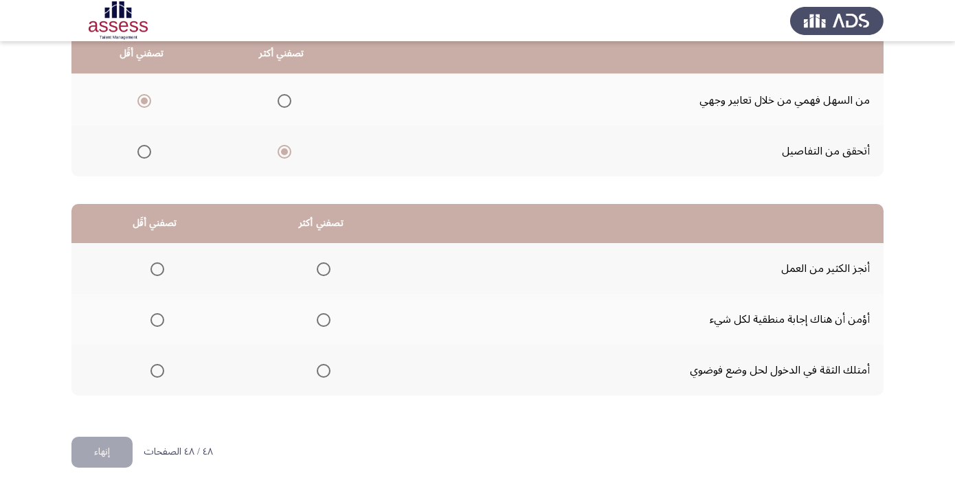
scroll to position [200, 0]
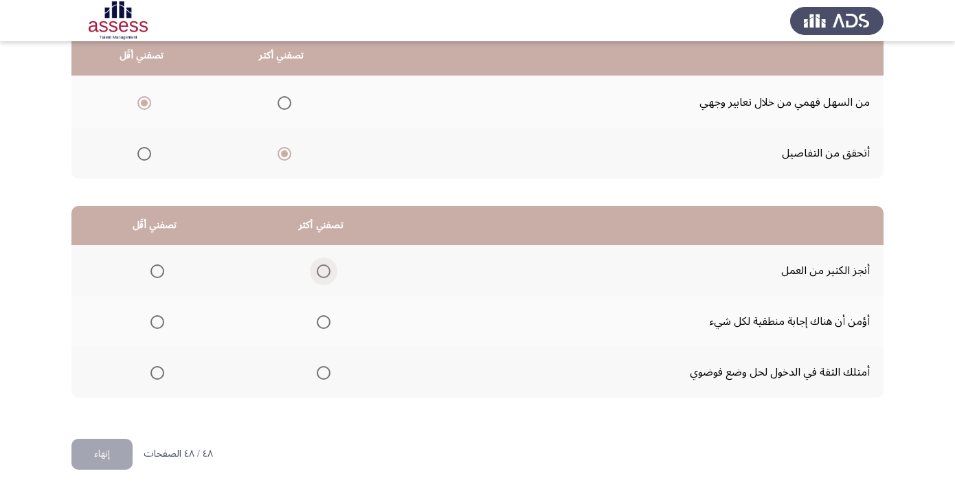
click at [330, 278] on span "Select an option" at bounding box center [324, 271] width 14 height 14
click at [330, 278] on input "Select an option" at bounding box center [324, 271] width 14 height 14
click at [162, 332] on th at bounding box center [154, 321] width 166 height 51
click at [162, 328] on span "Select an option" at bounding box center [157, 322] width 14 height 14
click at [162, 328] on input "Select an option" at bounding box center [157, 322] width 14 height 14
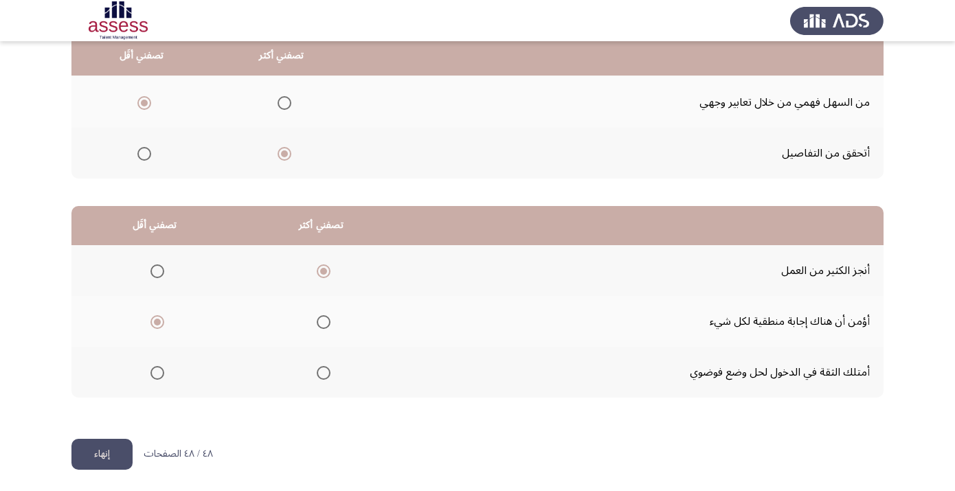
click at [127, 457] on button "إنهاء" at bounding box center [101, 454] width 61 height 31
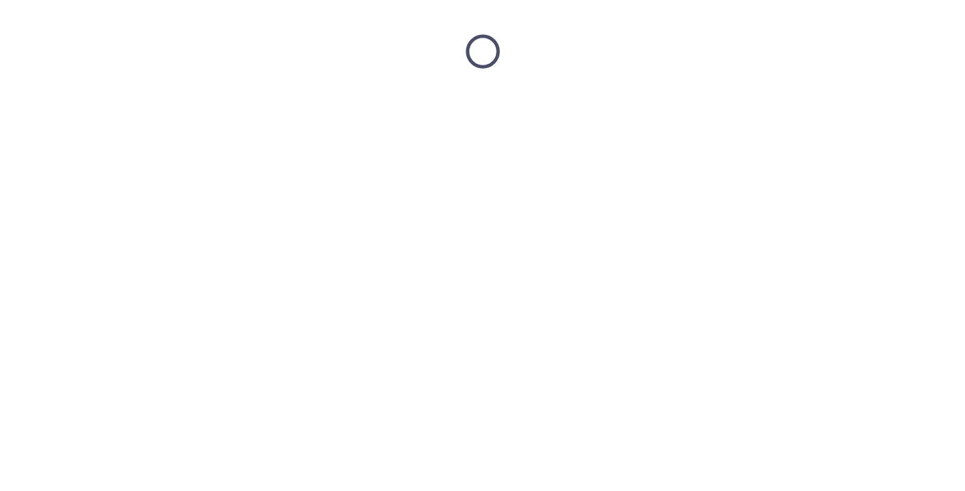
scroll to position [0, 0]
